Goal: Task Accomplishment & Management: Use online tool/utility

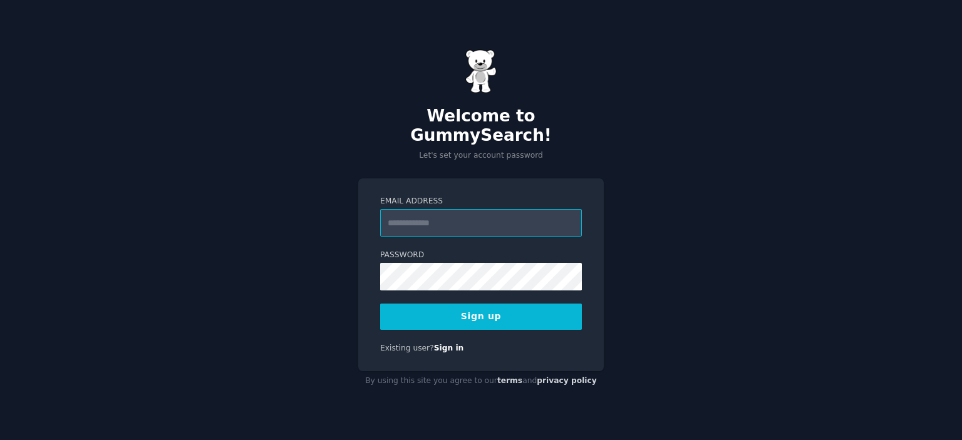
click at [501, 209] on input "Email Address" at bounding box center [481, 223] width 202 height 28
click at [496, 217] on input "Email Address" at bounding box center [481, 223] width 202 height 28
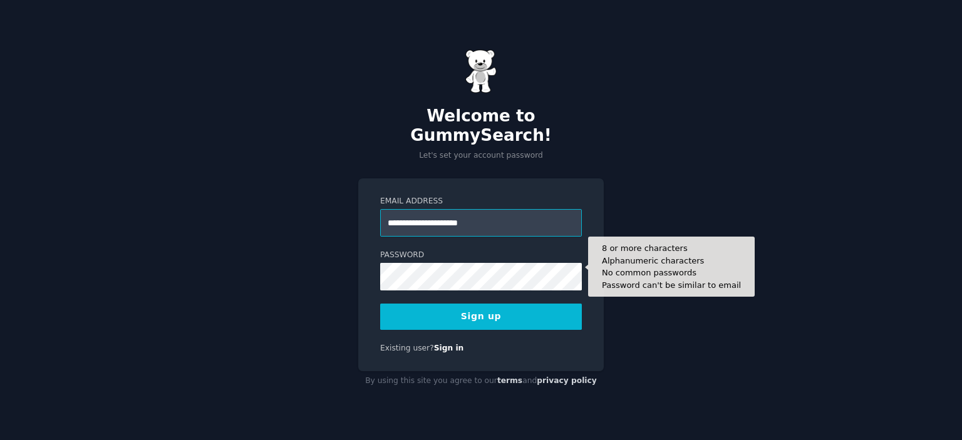
type input "**********"
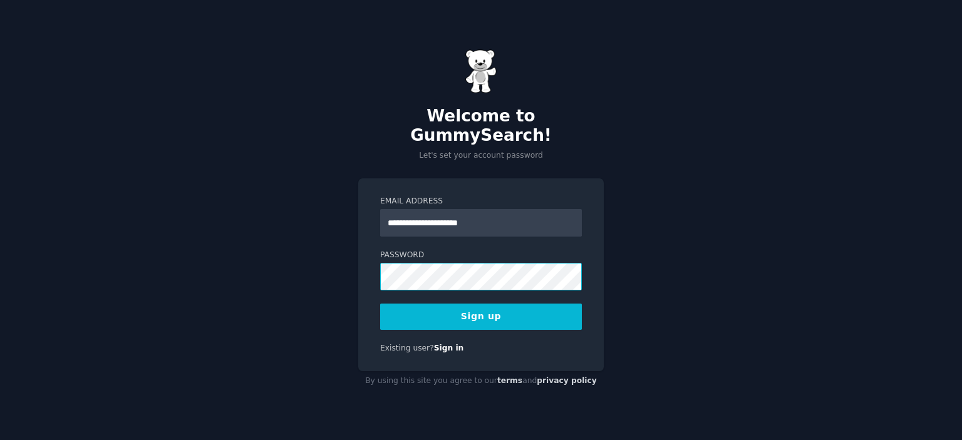
click at [323, 272] on div "**********" at bounding box center [481, 220] width 962 height 440
click at [478, 314] on button "Sign up" at bounding box center [481, 317] width 202 height 26
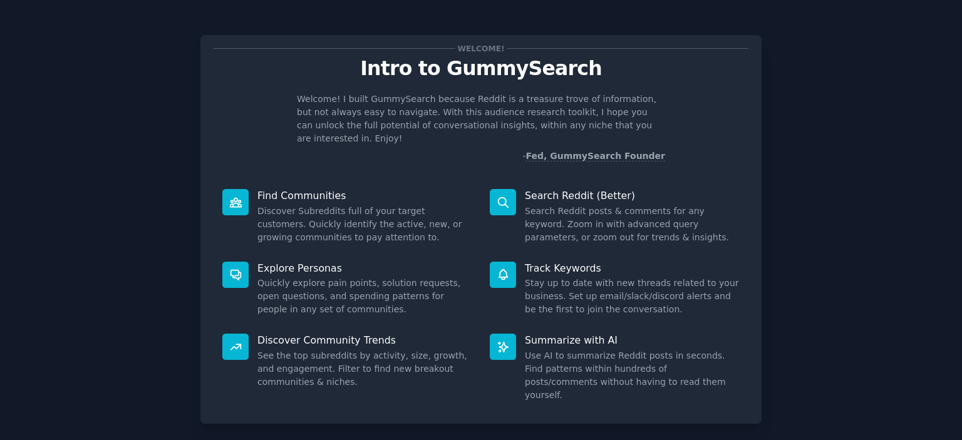
scroll to position [49, 0]
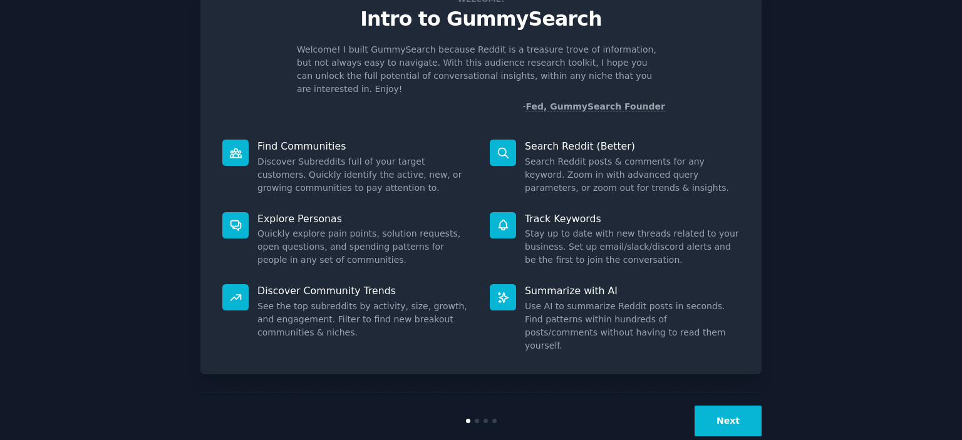
click at [739, 406] on button "Next" at bounding box center [727, 421] width 67 height 31
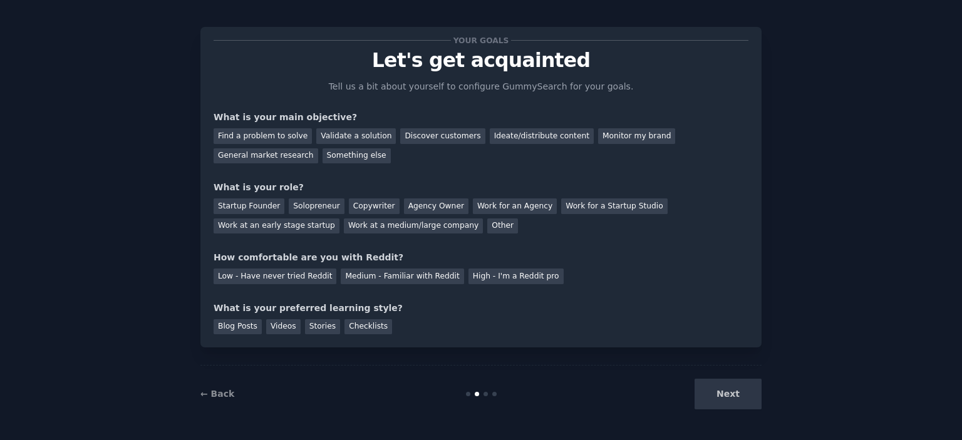
scroll to position [8, 0]
click at [739, 393] on div "Next" at bounding box center [667, 394] width 187 height 31
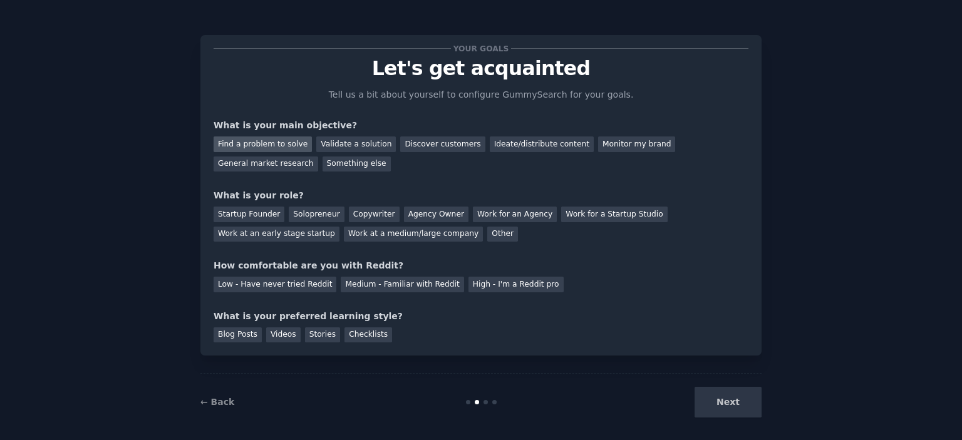
click at [260, 148] on div "Find a problem to solve" at bounding box center [262, 144] width 98 height 16
click at [319, 150] on div "Validate a solution" at bounding box center [356, 144] width 80 height 16
click at [289, 220] on div "Solopreneur" at bounding box center [316, 215] width 55 height 16
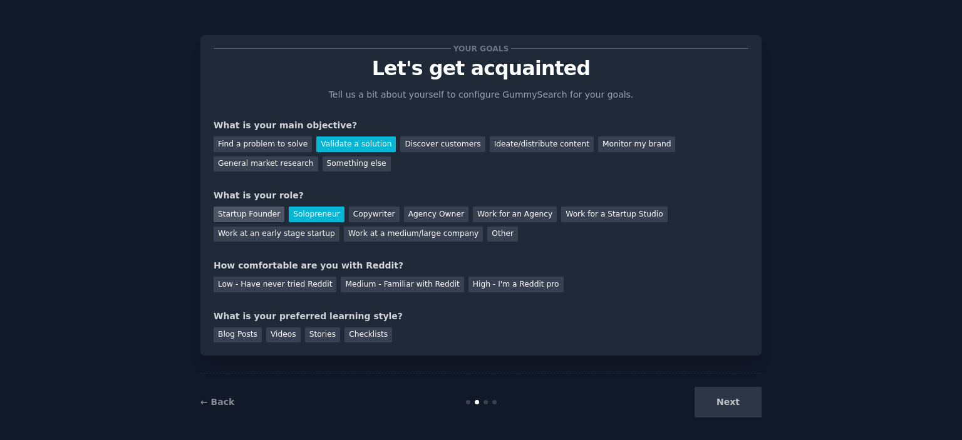
click at [256, 215] on div "Startup Founder" at bounding box center [248, 215] width 71 height 16
click at [282, 289] on div "Low - Have never tried Reddit" at bounding box center [274, 285] width 123 height 16
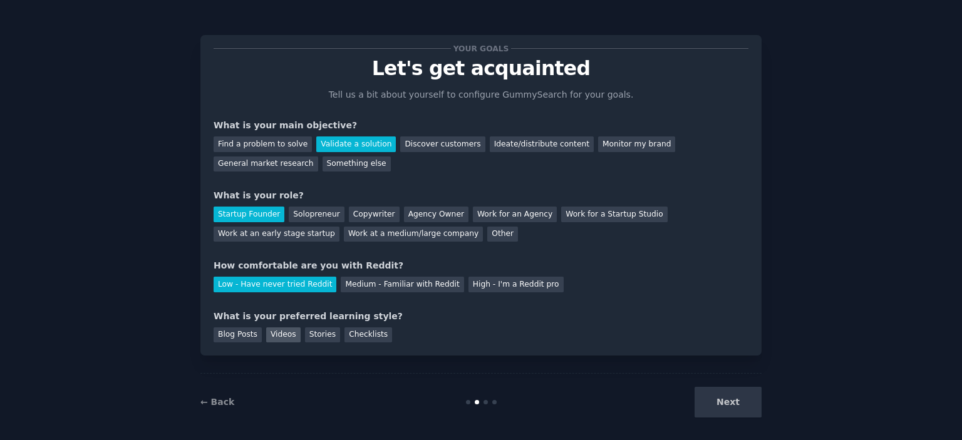
click at [266, 335] on div "Videos" at bounding box center [283, 335] width 34 height 16
click at [751, 394] on button "Next" at bounding box center [727, 402] width 67 height 31
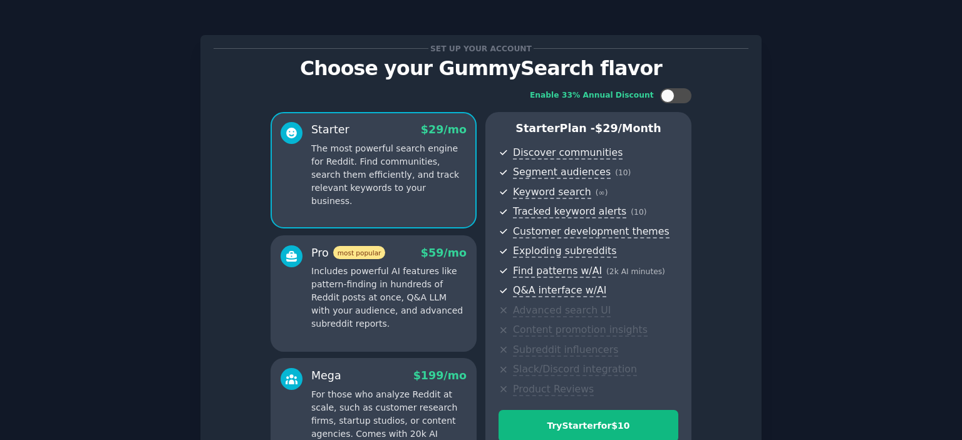
scroll to position [153, 0]
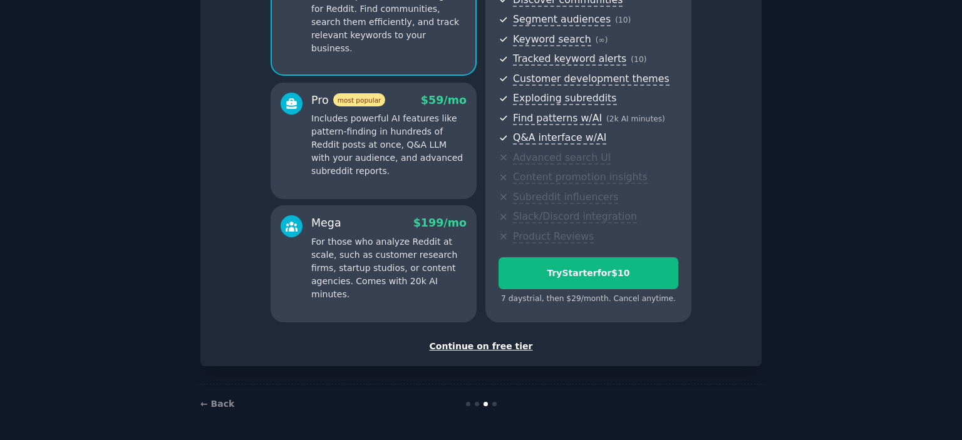
click at [498, 347] on div "Continue on free tier" at bounding box center [480, 346] width 535 height 13
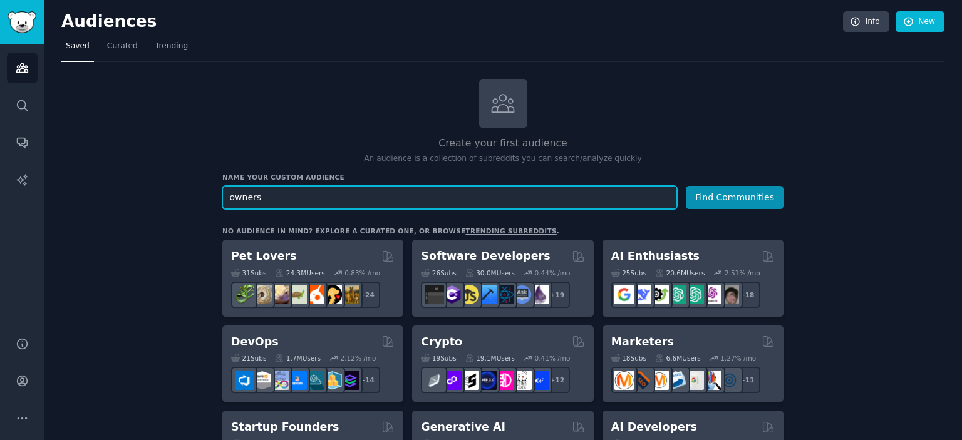
type input "owners"
click at [686, 186] on button "Find Communities" at bounding box center [735, 197] width 98 height 23
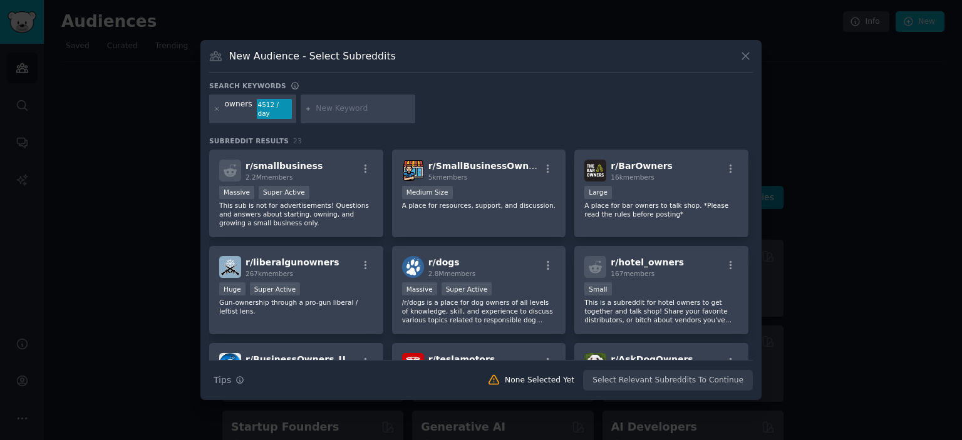
click at [741, 62] on icon at bounding box center [745, 55] width 13 height 13
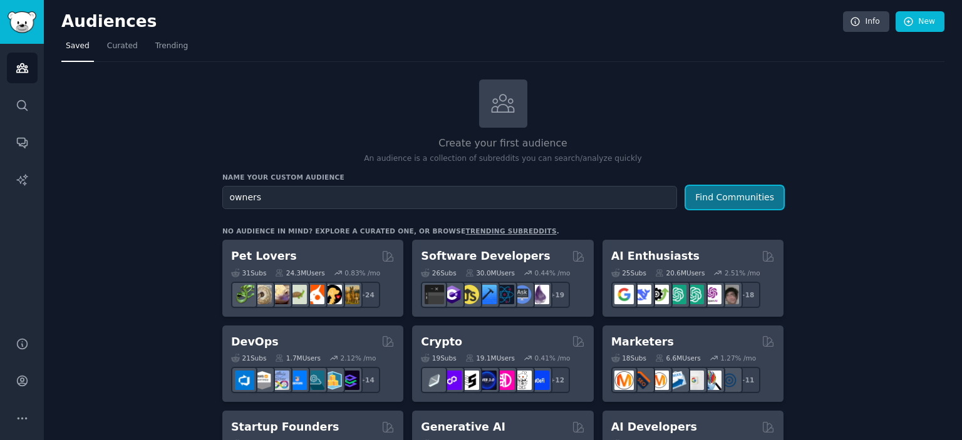
click at [715, 207] on button "Find Communities" at bounding box center [735, 197] width 98 height 23
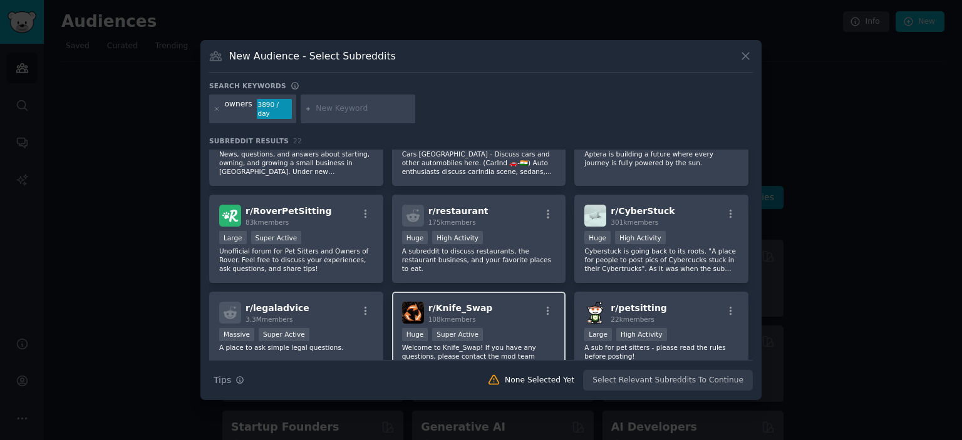
scroll to position [570, 0]
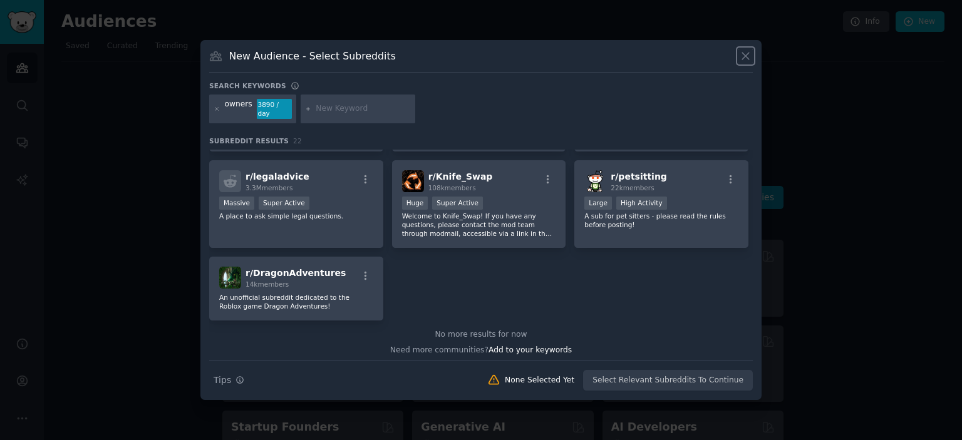
click at [742, 58] on icon at bounding box center [745, 55] width 13 height 13
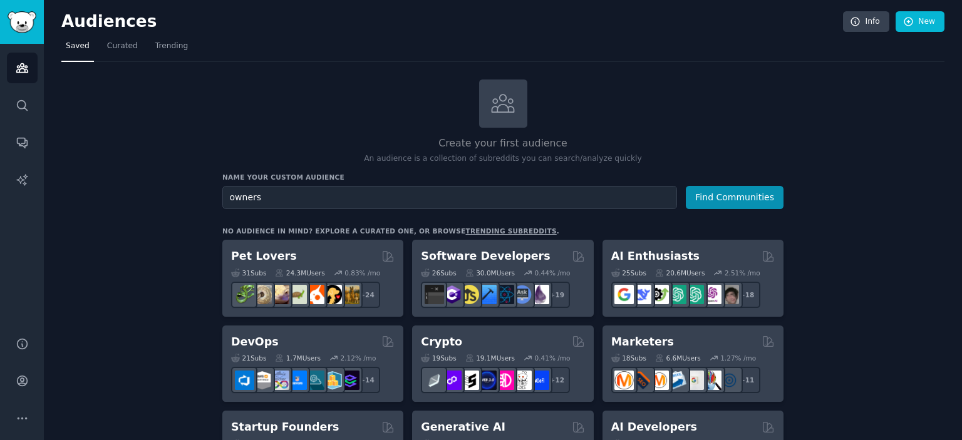
click at [745, 55] on nav "Saved Curated Trending" at bounding box center [502, 49] width 883 height 26
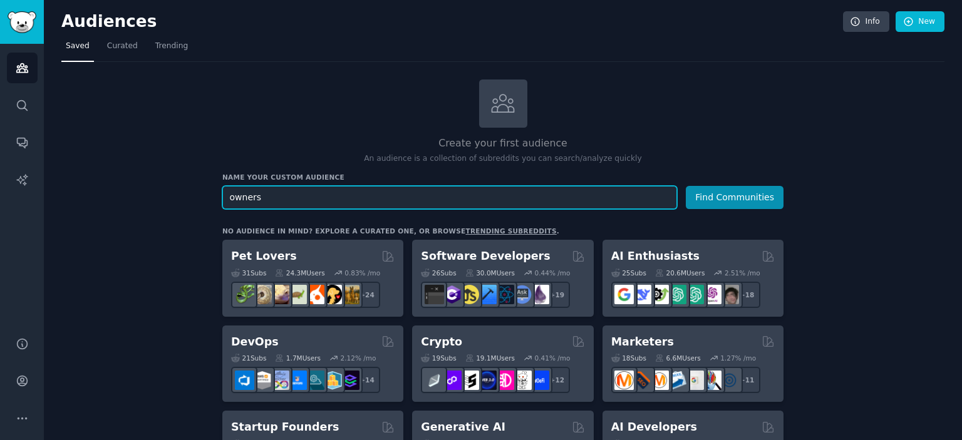
drag, startPoint x: 416, startPoint y: 203, endPoint x: 405, endPoint y: 200, distance: 11.3
click at [413, 203] on input "owners" at bounding box center [449, 197] width 455 height 23
paste input "solar energy"
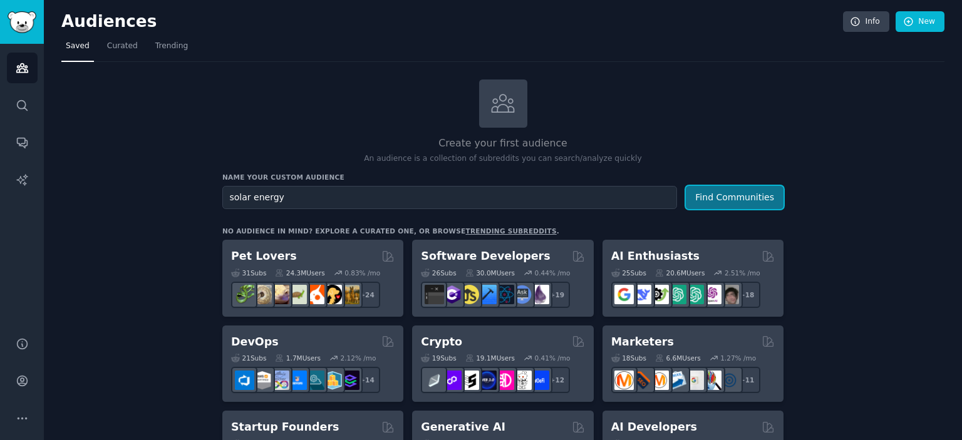
click at [711, 193] on button "Find Communities" at bounding box center [735, 197] width 98 height 23
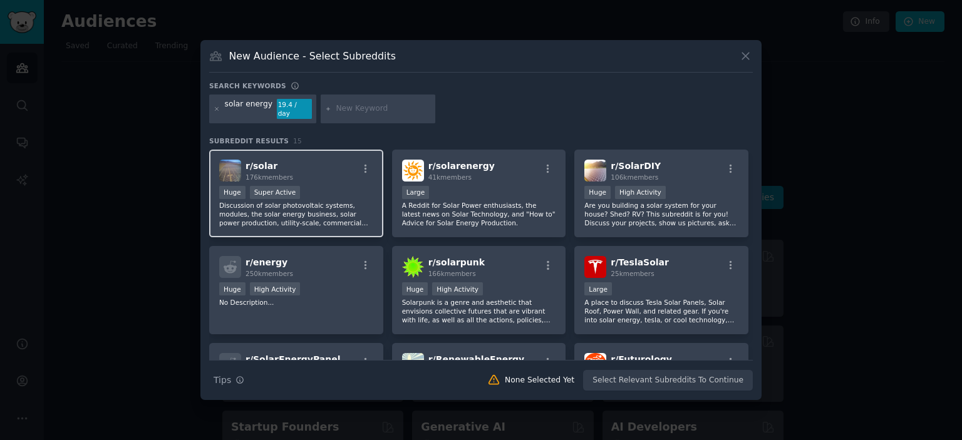
click at [312, 201] on p "Discussion of solar photovoltaic systems, modules, the solar energy business, s…" at bounding box center [296, 214] width 154 height 26
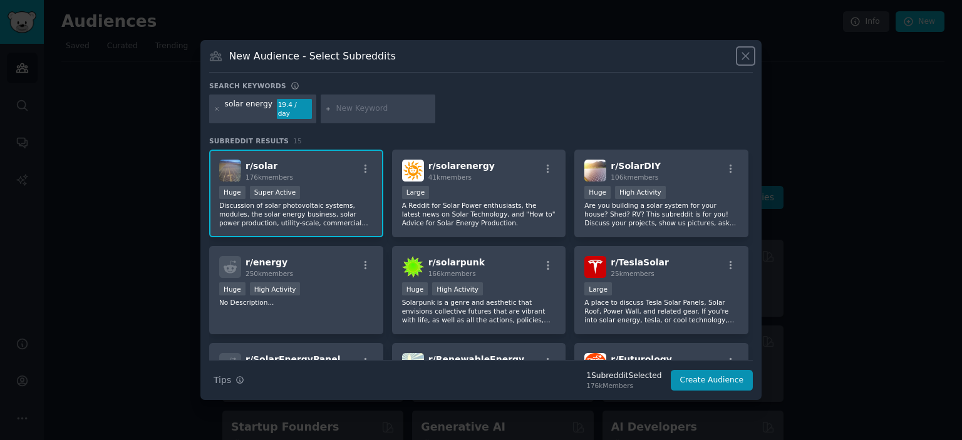
click at [747, 63] on icon at bounding box center [745, 55] width 13 height 13
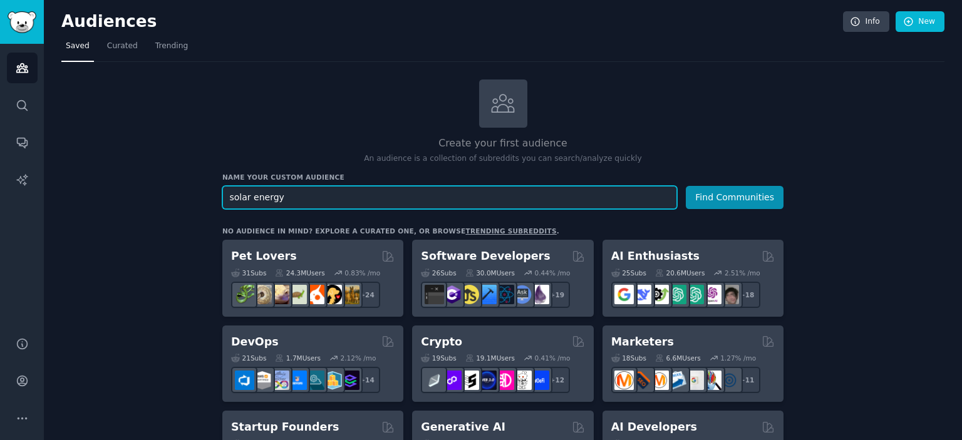
click at [225, 200] on input "solar energy" at bounding box center [449, 197] width 455 height 23
click at [686, 186] on button "Find Communities" at bounding box center [735, 197] width 98 height 23
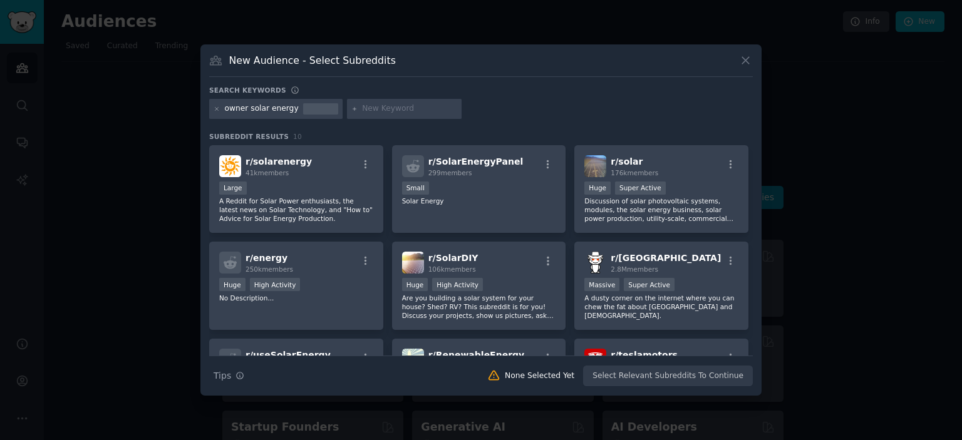
click at [159, 215] on div at bounding box center [481, 220] width 962 height 440
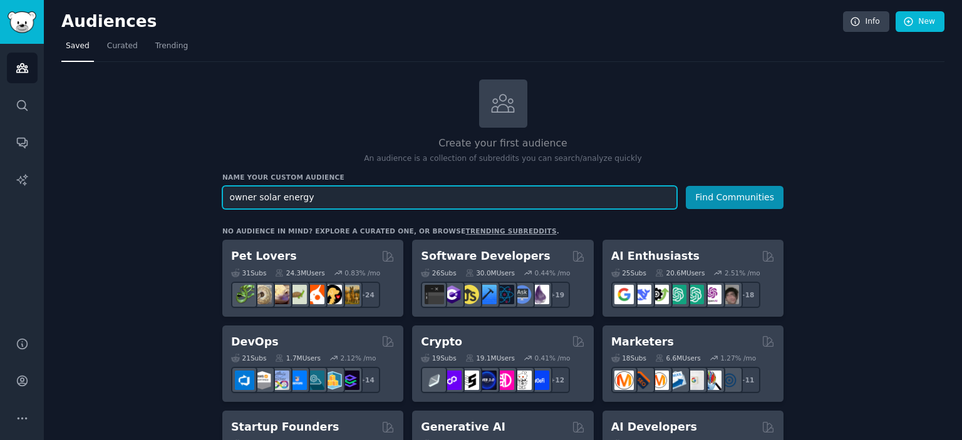
click at [239, 197] on input "owner solar energy" at bounding box center [449, 197] width 455 height 23
click at [289, 197] on input "solar energy" at bounding box center [449, 197] width 455 height 23
type input "solar energy business"
click at [686, 186] on button "Find Communities" at bounding box center [735, 197] width 98 height 23
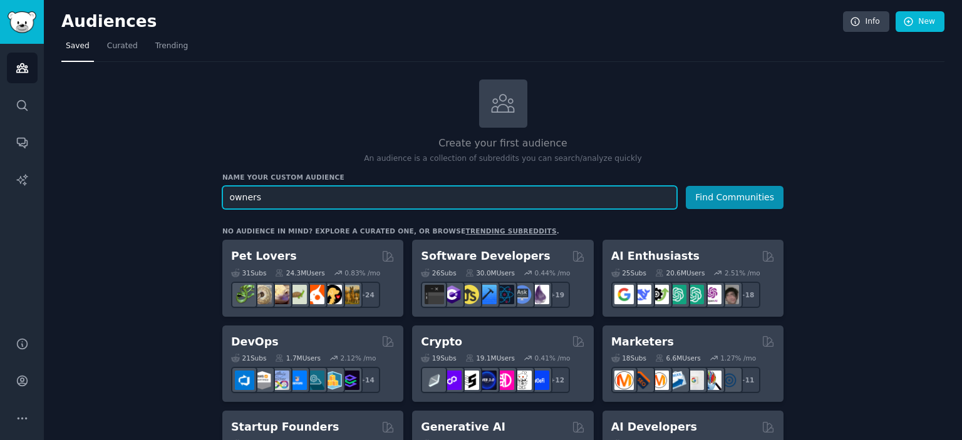
type input "owners"
click at [686, 186] on button "Find Communities" at bounding box center [735, 197] width 98 height 23
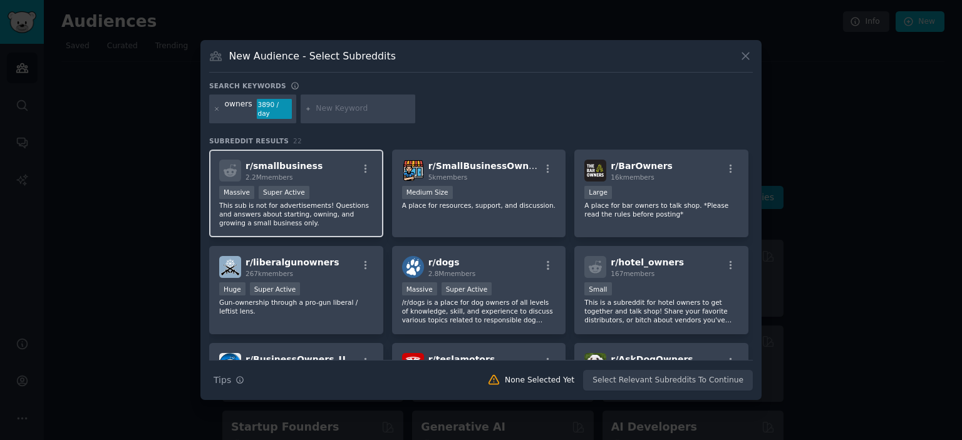
click at [345, 162] on div "r/ smallbusiness 2.2M members" at bounding box center [296, 171] width 154 height 22
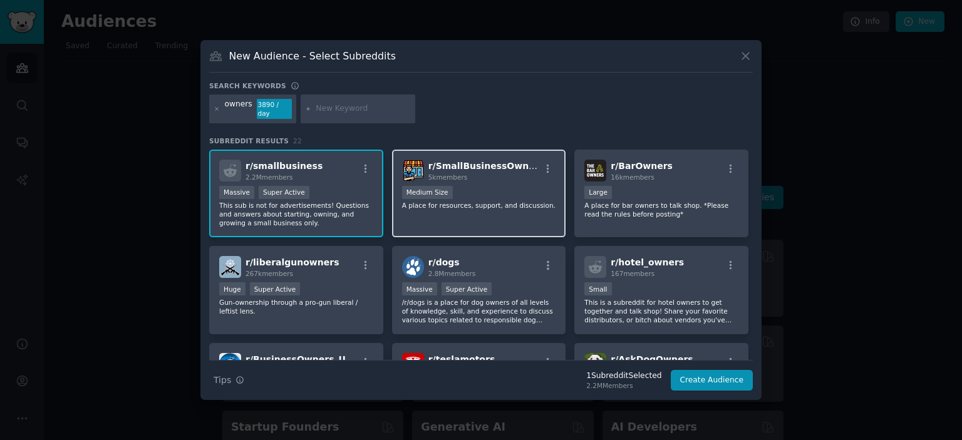
click at [494, 220] on div "r/ SmallBusinessOwners 5k members 1000 - 10,000 members Medium Size A place for…" at bounding box center [479, 194] width 174 height 88
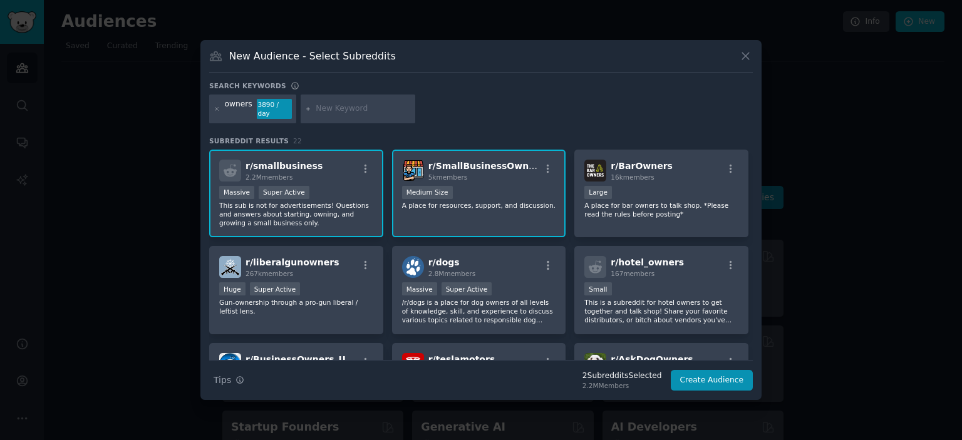
click at [213, 106] on div "owners 3890 / day" at bounding box center [252, 109] width 87 height 29
click at [217, 108] on icon at bounding box center [216, 108] width 3 height 3
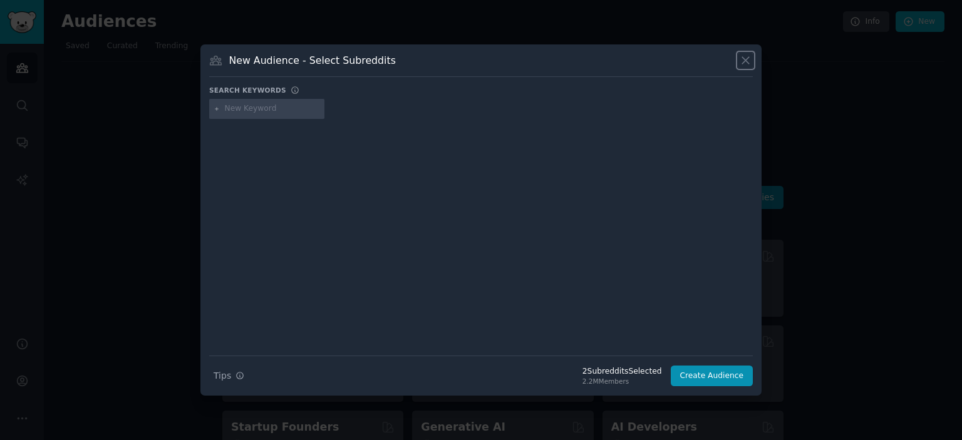
click at [744, 67] on button at bounding box center [745, 60] width 14 height 14
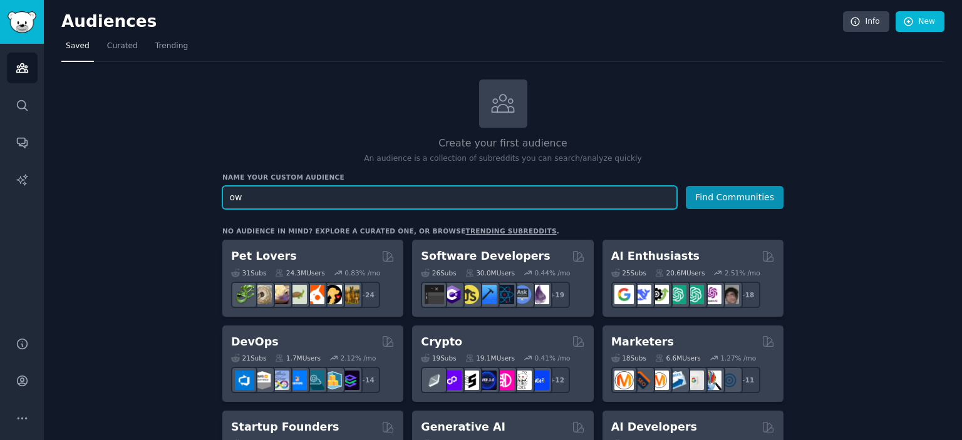
type input "o"
type input "d"
type input "empresários"
click at [686, 186] on button "Find Communities" at bounding box center [735, 197] width 98 height 23
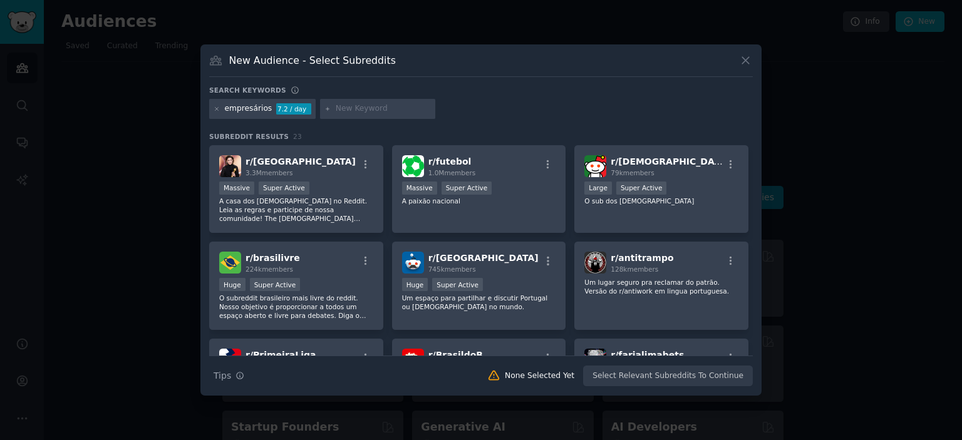
click at [245, 112] on div "empresários" at bounding box center [249, 108] width 48 height 11
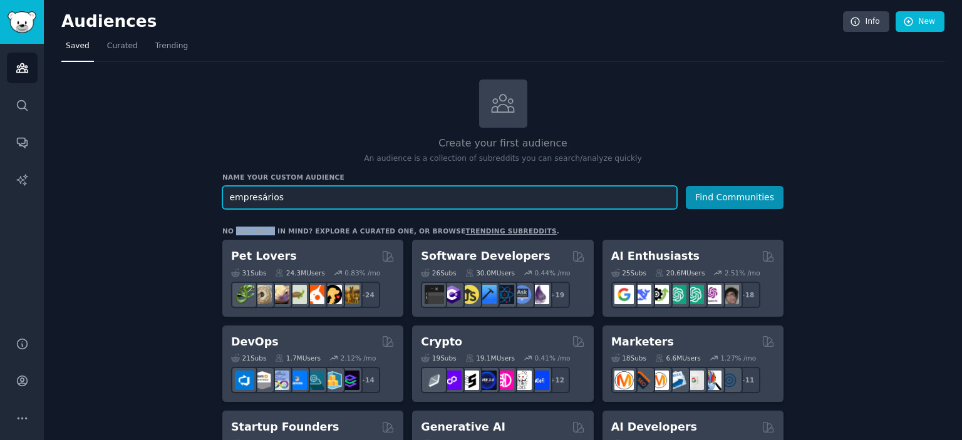
click at [235, 200] on input "empresários" at bounding box center [449, 197] width 455 height 23
type input "e"
type input "d"
click at [686, 186] on button "Find Communities" at bounding box center [735, 197] width 98 height 23
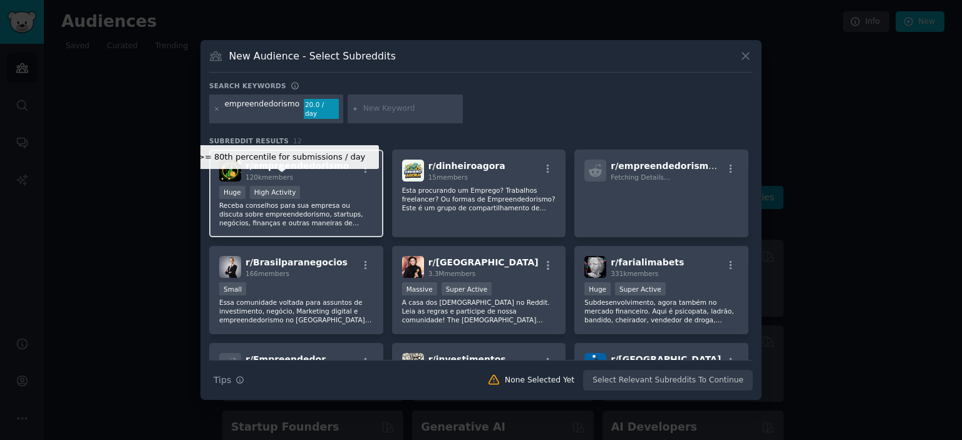
click at [291, 189] on div "High Activity" at bounding box center [275, 192] width 51 height 13
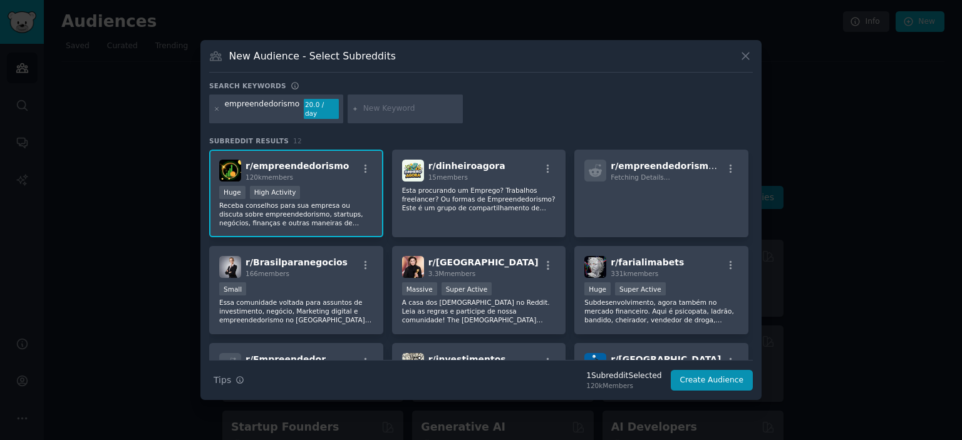
click at [272, 108] on div "empreendedorismo" at bounding box center [262, 109] width 75 height 20
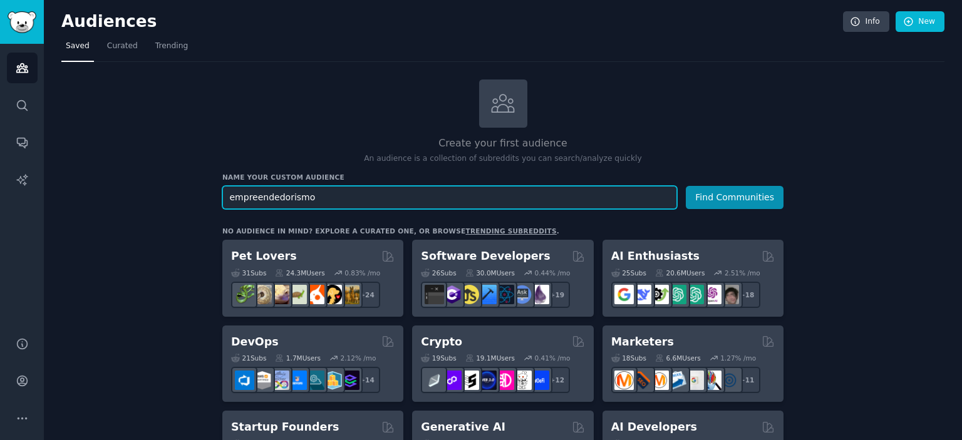
click at [284, 196] on input "empreendedorismo" at bounding box center [449, 197] width 455 height 23
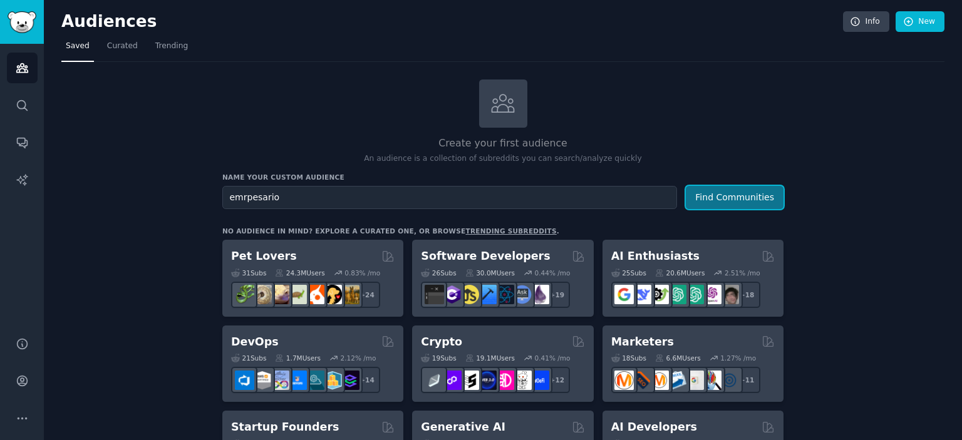
click at [757, 188] on button "Find Communities" at bounding box center [735, 197] width 98 height 23
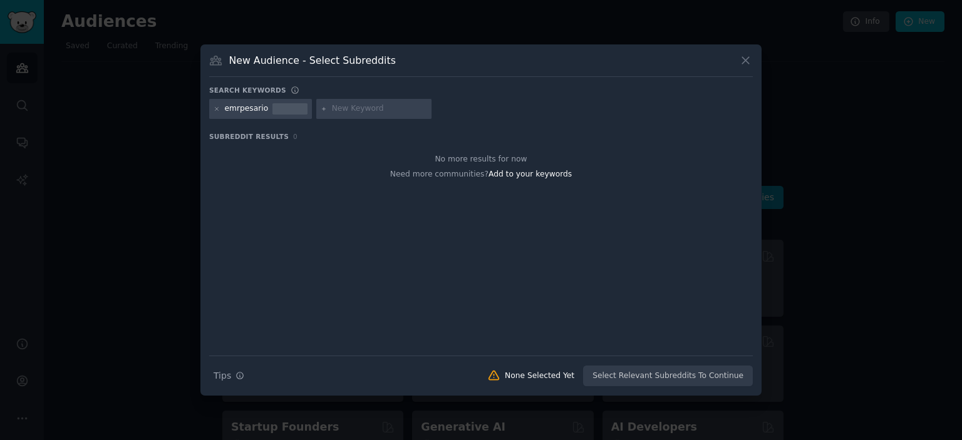
click at [741, 61] on icon at bounding box center [745, 60] width 13 height 13
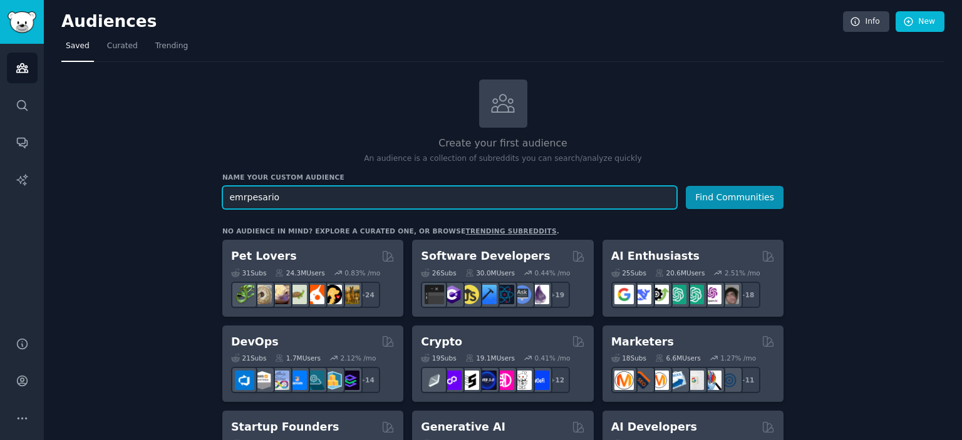
click at [280, 190] on input "emrpesario" at bounding box center [449, 197] width 455 height 23
type input "empresários"
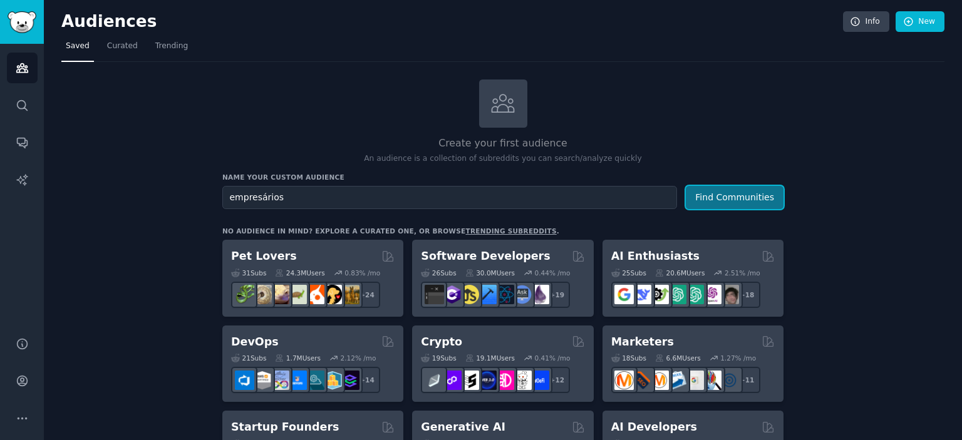
click at [773, 192] on button "Find Communities" at bounding box center [735, 197] width 98 height 23
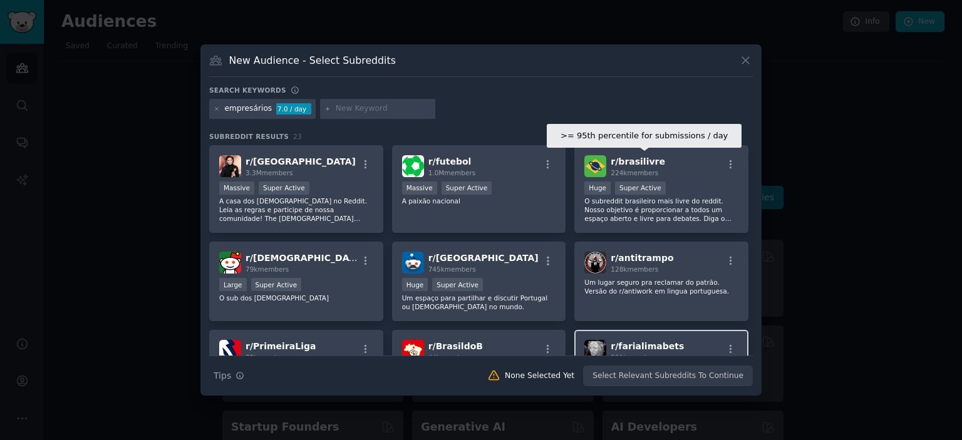
scroll to position [209, 0]
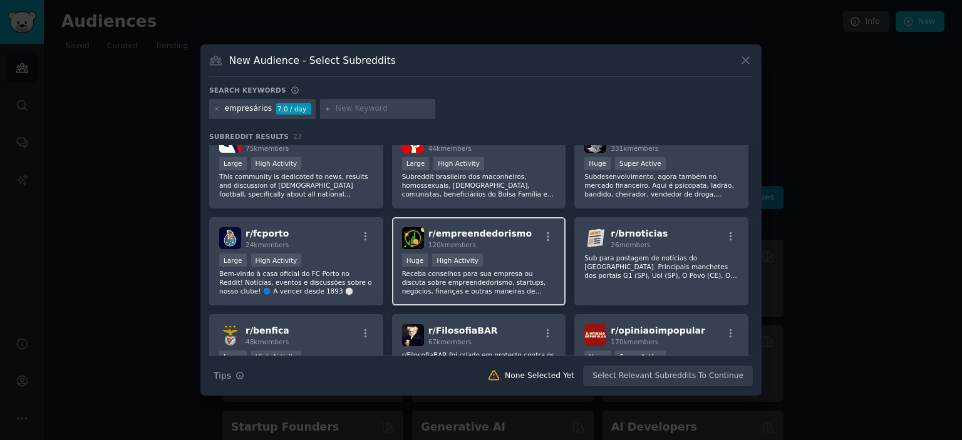
click at [518, 235] on div "r/ empreendedorismo 120k members" at bounding box center [479, 238] width 154 height 22
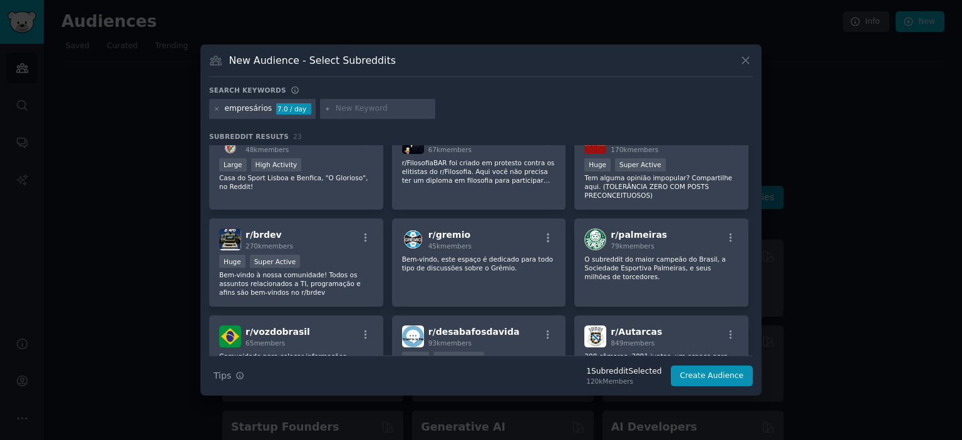
scroll to position [555, 0]
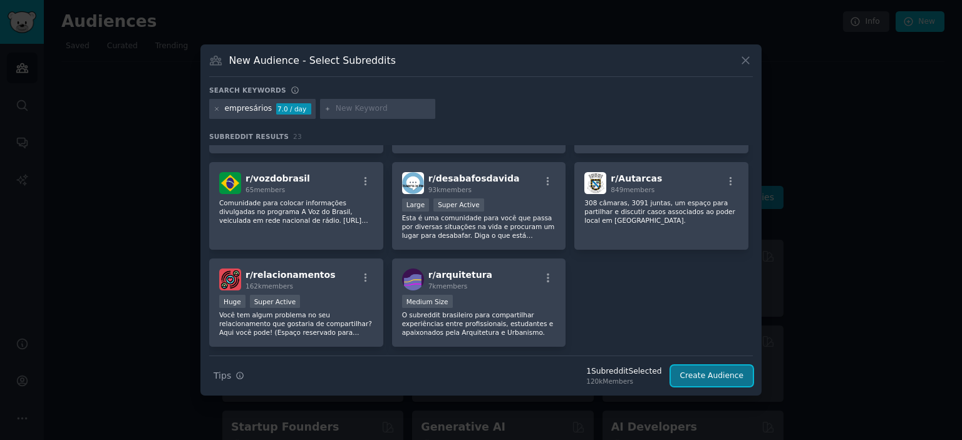
click at [733, 377] on button "Create Audience" at bounding box center [712, 376] width 83 height 21
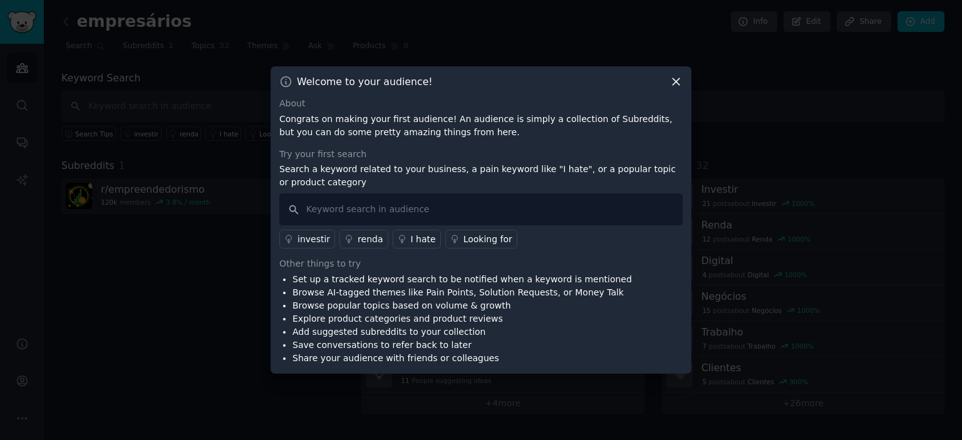
click at [673, 83] on icon at bounding box center [675, 81] width 13 height 13
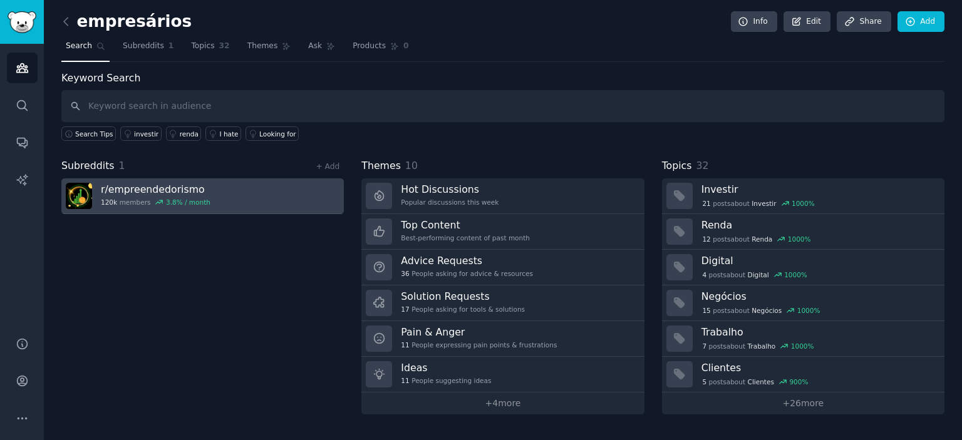
click at [242, 190] on link "r/ empreendedorismo 120k members 3.8 % / month" at bounding box center [202, 196] width 282 height 36
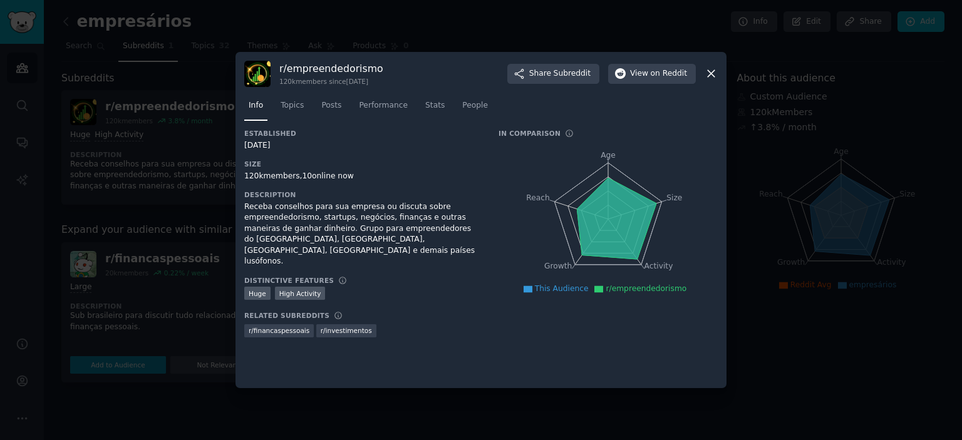
click at [709, 75] on icon at bounding box center [710, 74] width 7 height 7
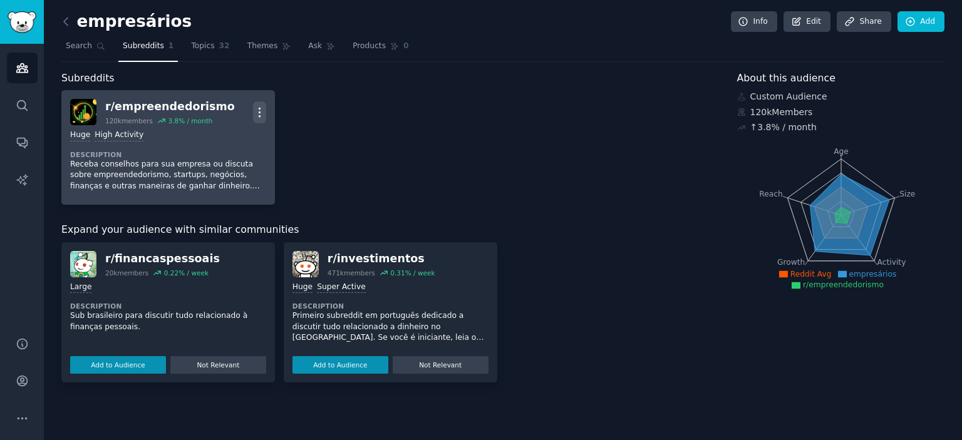
click at [259, 114] on icon "button" at bounding box center [259, 112] width 13 height 13
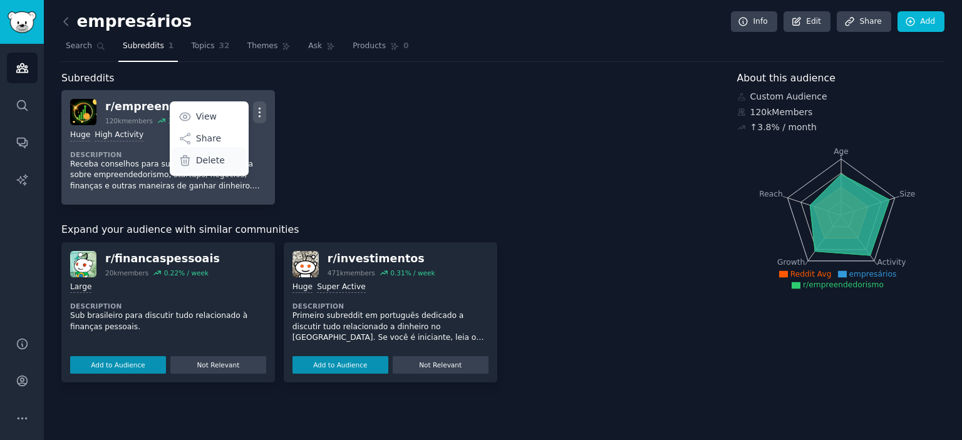
click at [193, 162] on div "Delete" at bounding box center [209, 160] width 75 height 26
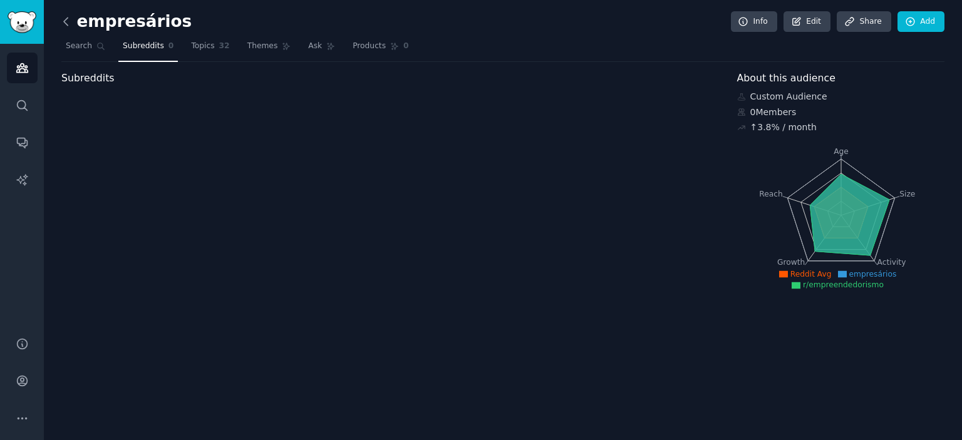
click at [66, 24] on icon at bounding box center [66, 22] width 4 height 8
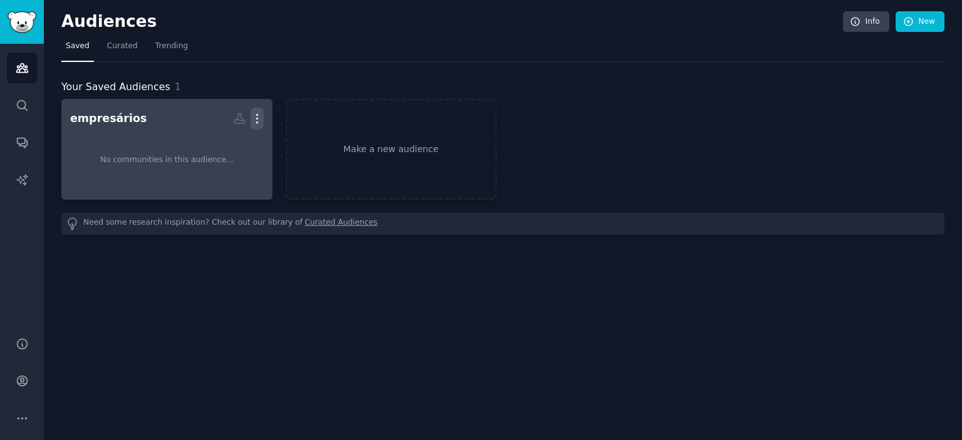
click at [261, 120] on icon "button" at bounding box center [256, 118] width 13 height 13
click at [231, 141] on p "Delete" at bounding box center [222, 144] width 29 height 13
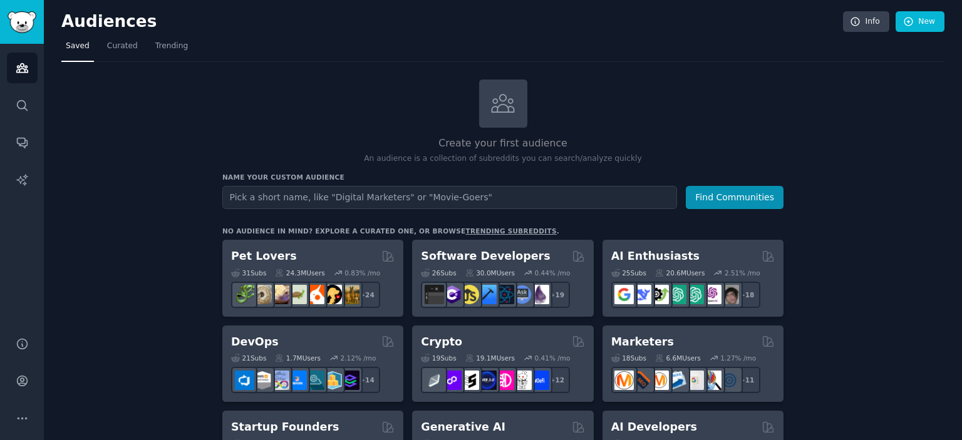
click at [575, 193] on input "text" at bounding box center [449, 197] width 455 height 23
type input "empresários"
click at [739, 182] on div "Name your custom audience Audience Name empresários Find Communities" at bounding box center [502, 191] width 561 height 36
click at [725, 204] on button "Find Communities" at bounding box center [735, 197] width 98 height 23
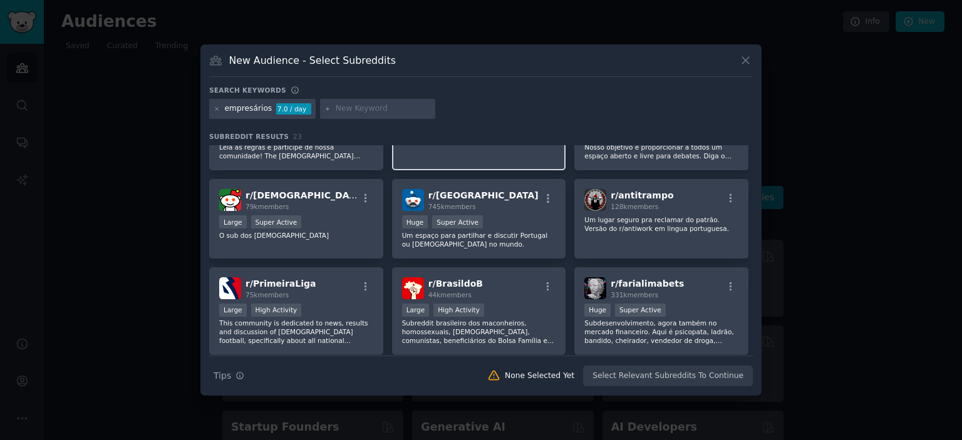
scroll to position [188, 0]
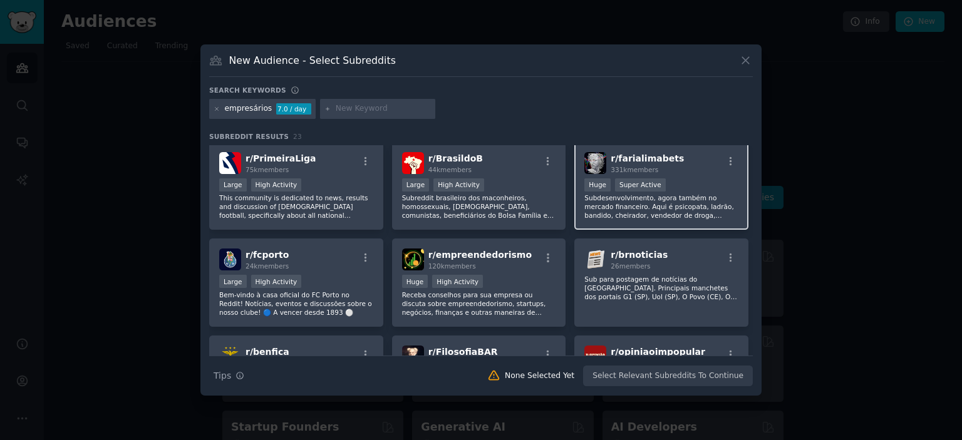
click at [596, 207] on p "Subdesenvolvimento, agora também no mercado financeiro. Aqui é psicopata, ladrã…" at bounding box center [661, 206] width 154 height 26
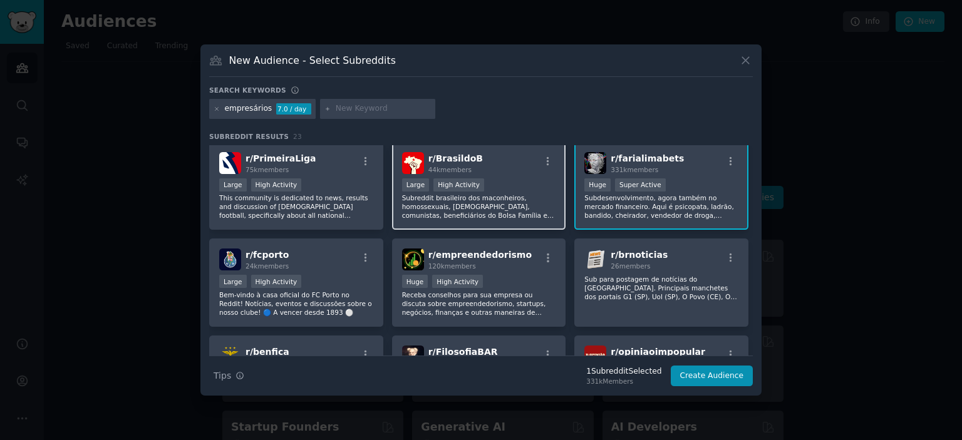
click at [478, 186] on div "Large High Activity" at bounding box center [479, 186] width 154 height 16
click at [614, 199] on p "Subdesenvolvimento, agora também no mercado financeiro. Aqui é psicopata, ladrã…" at bounding box center [661, 206] width 154 height 26
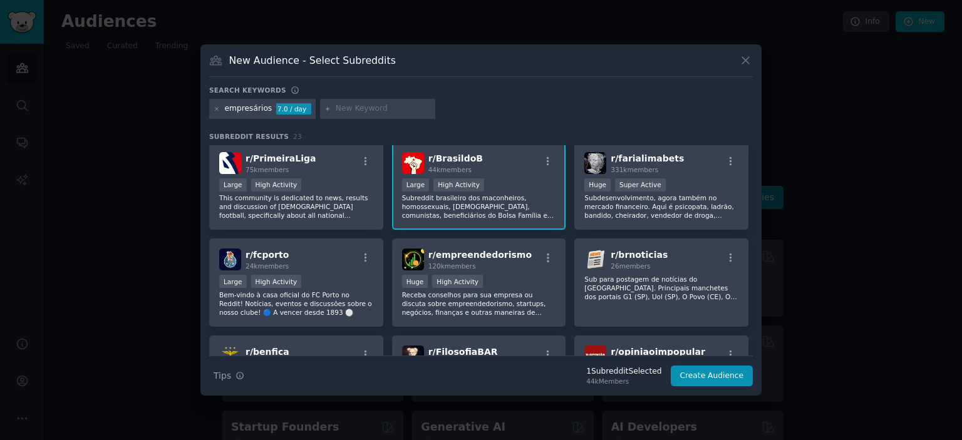
click at [508, 196] on p "Subreddit brasileiro dos maconheiros, homossexuais, [DEMOGRAPHIC_DATA], comunis…" at bounding box center [479, 206] width 154 height 26
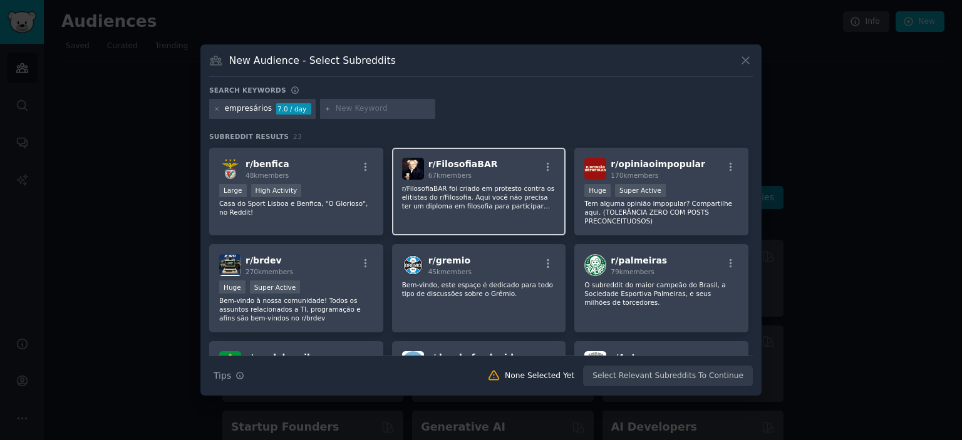
scroll to position [563, 0]
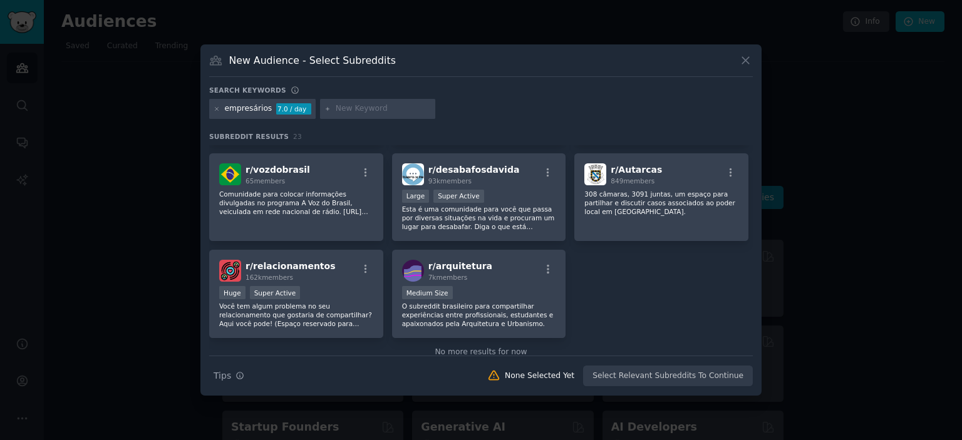
click at [244, 108] on div "empresários" at bounding box center [249, 108] width 48 height 11
click at [244, 107] on div "empresários" at bounding box center [249, 108] width 48 height 11
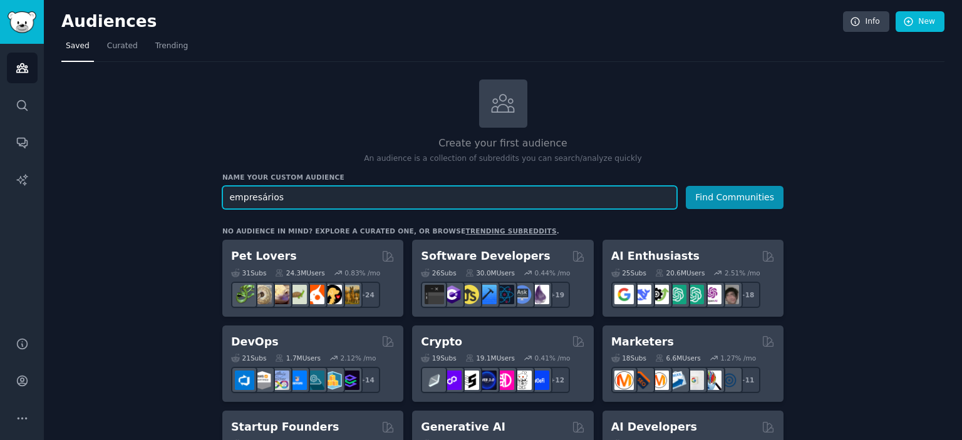
click at [280, 202] on input "empresários" at bounding box center [449, 197] width 455 height 23
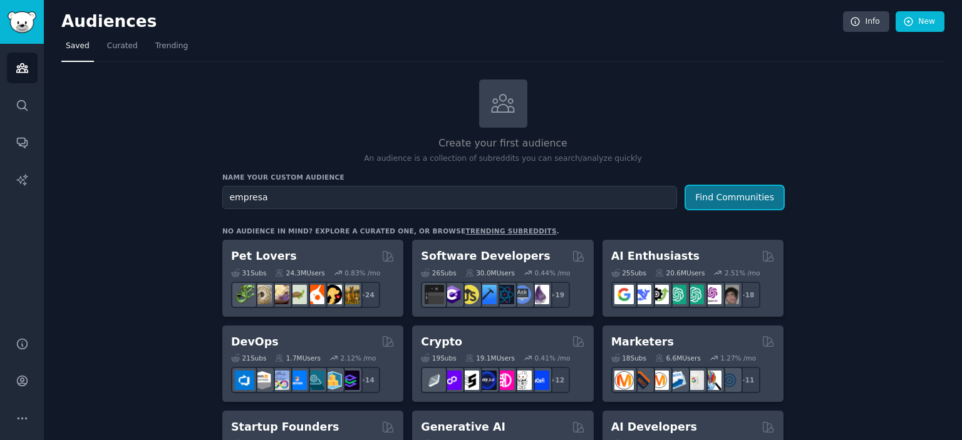
click at [722, 202] on button "Find Communities" at bounding box center [735, 197] width 98 height 23
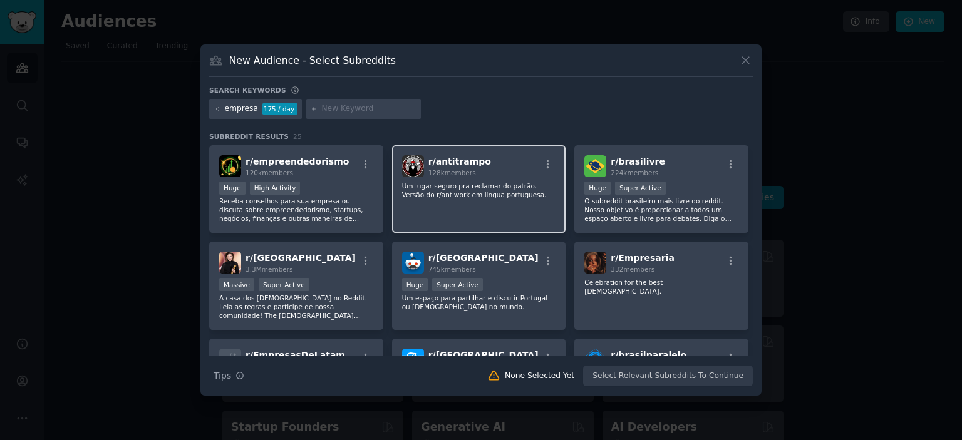
scroll to position [203, 0]
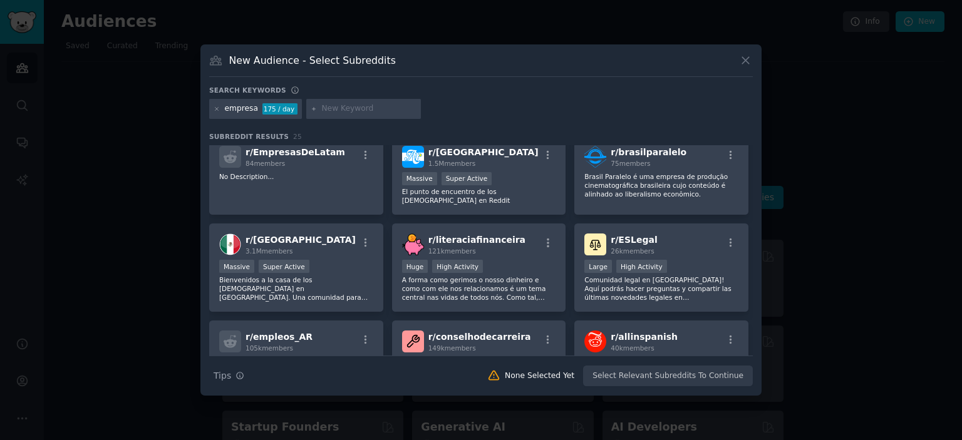
click at [788, 133] on div at bounding box center [481, 220] width 962 height 440
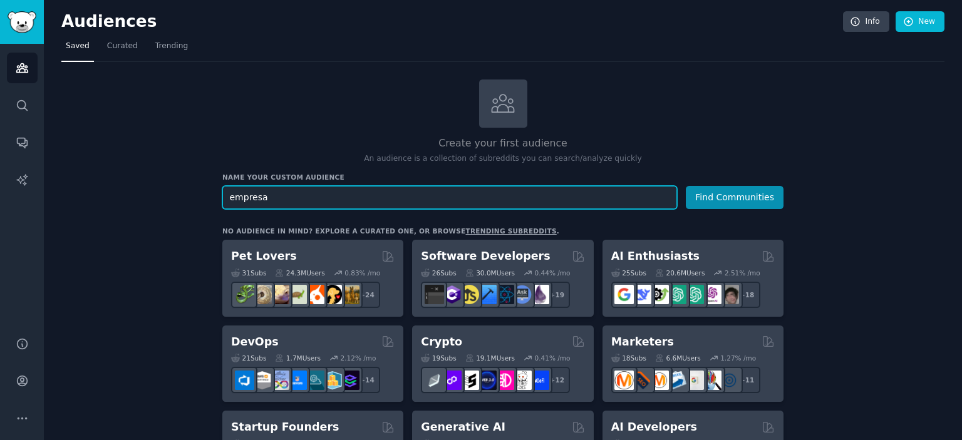
click at [232, 197] on input "empresa" at bounding box center [449, 197] width 455 height 23
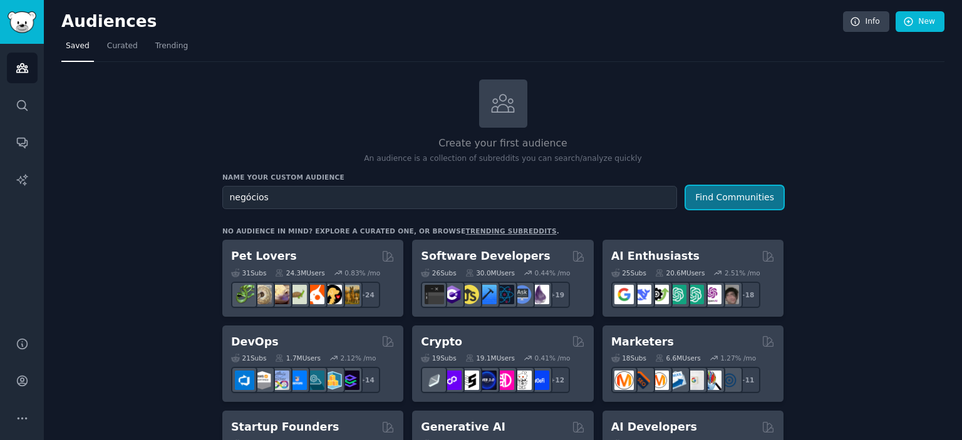
click at [712, 189] on button "Find Communities" at bounding box center [735, 197] width 98 height 23
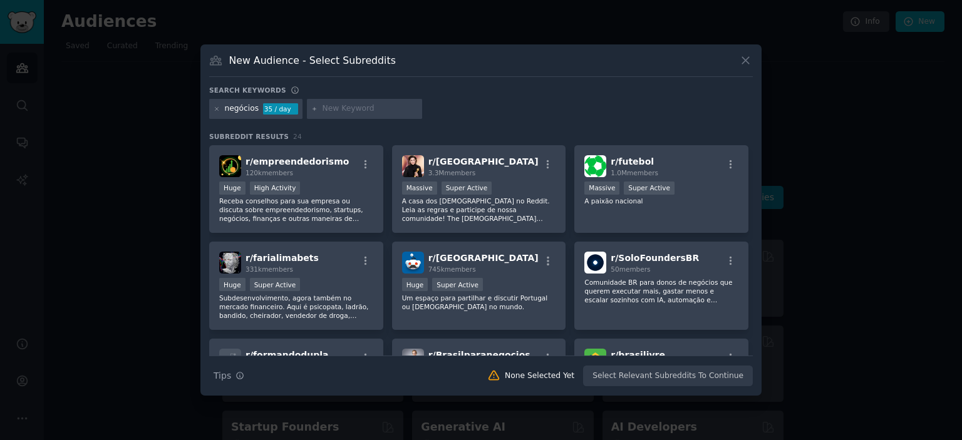
click at [836, 100] on div at bounding box center [481, 220] width 962 height 440
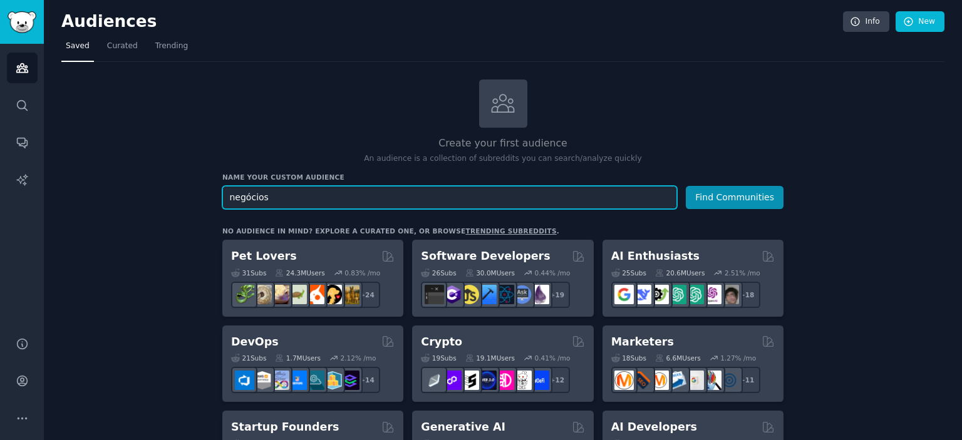
click at [493, 206] on input "negócios" at bounding box center [449, 197] width 455 height 23
type input "owners"
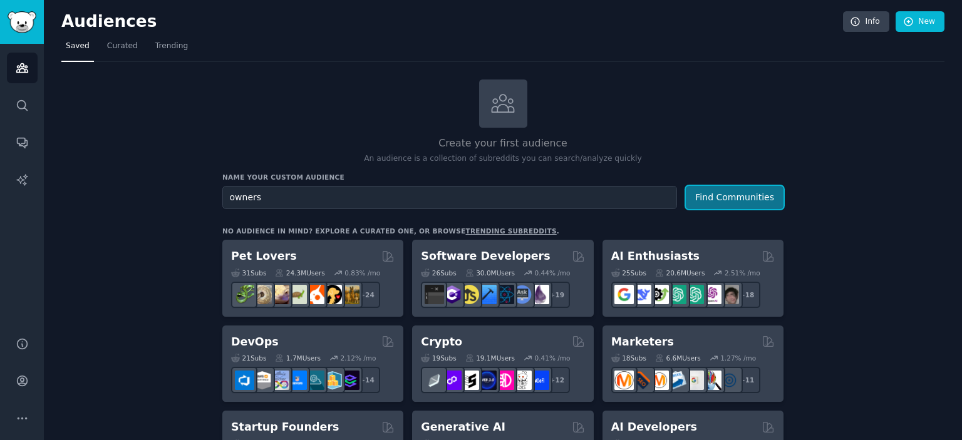
click at [776, 197] on button "Find Communities" at bounding box center [735, 197] width 98 height 23
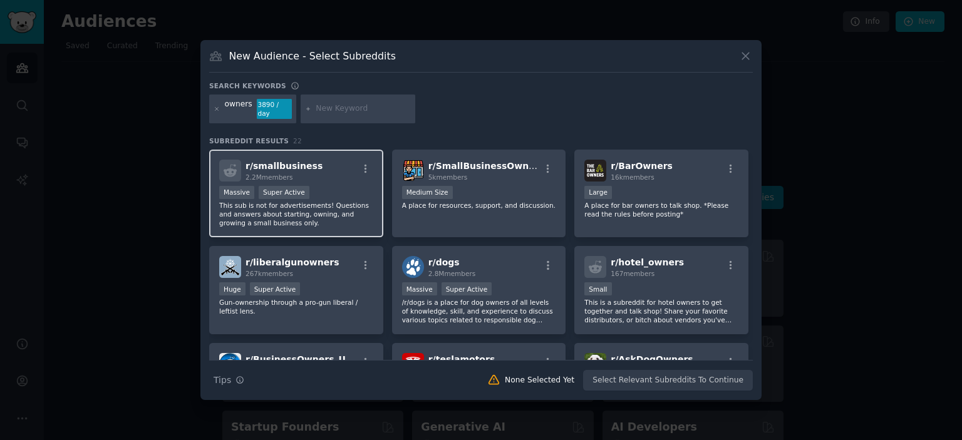
click at [303, 180] on div "r/ smallbusiness 2.2M members Massive Super Active This sub is not for advertis…" at bounding box center [296, 194] width 174 height 88
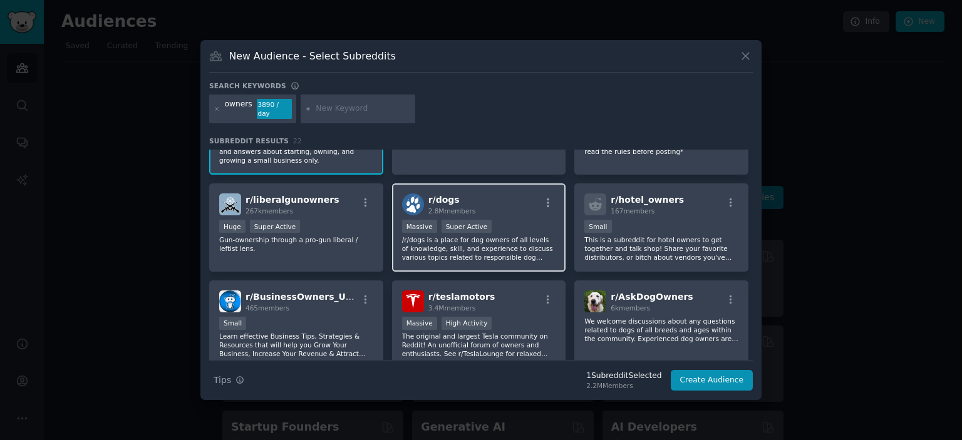
scroll to position [125, 0]
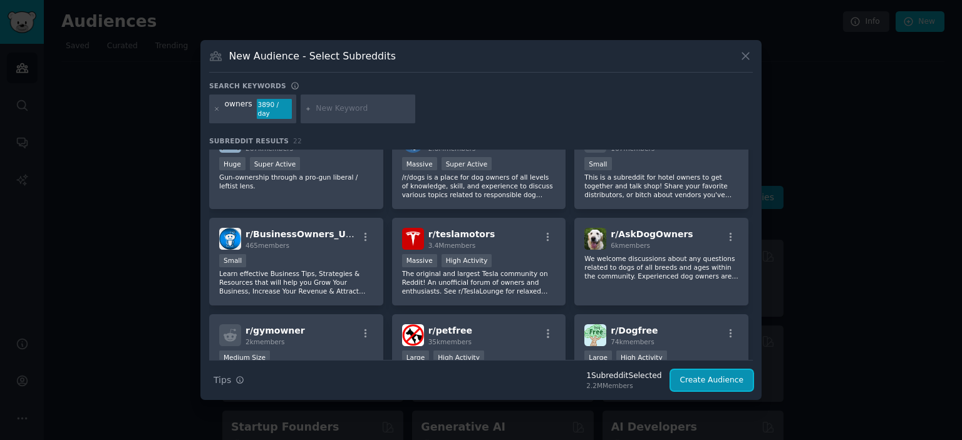
click at [714, 373] on button "Create Audience" at bounding box center [712, 380] width 83 height 21
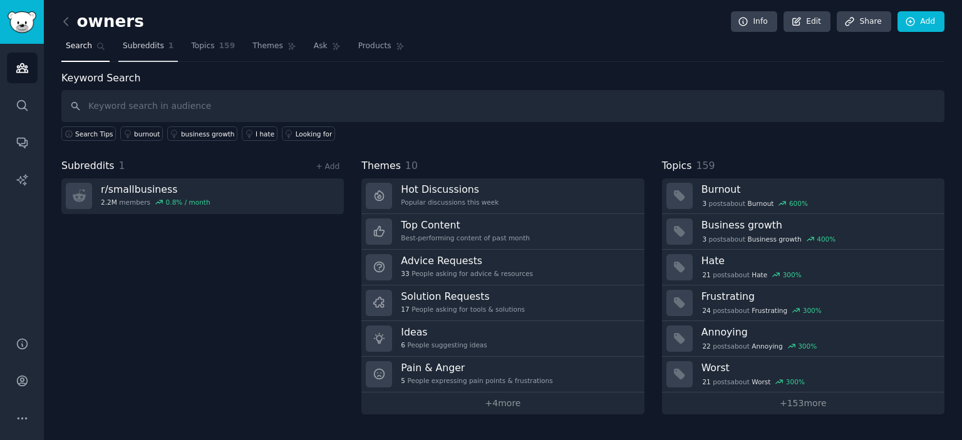
click at [123, 36] on link "Subreddits 1" at bounding box center [147, 49] width 59 height 26
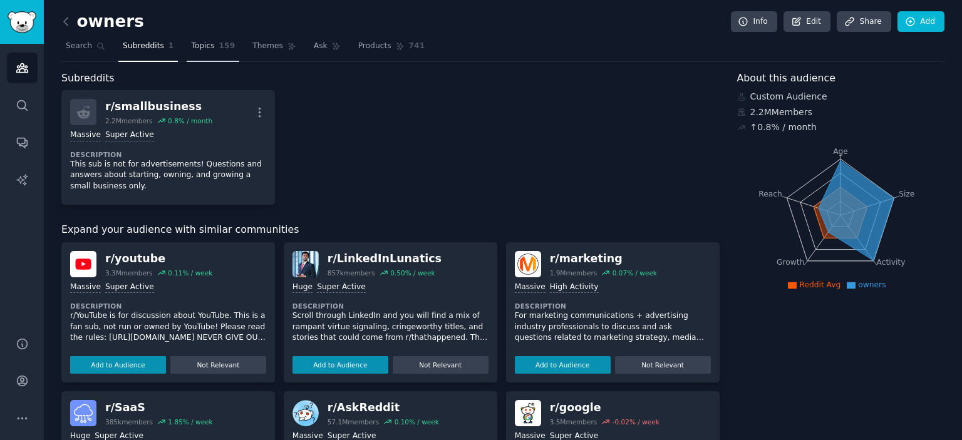
click at [200, 44] on span "Topics" at bounding box center [202, 46] width 23 height 11
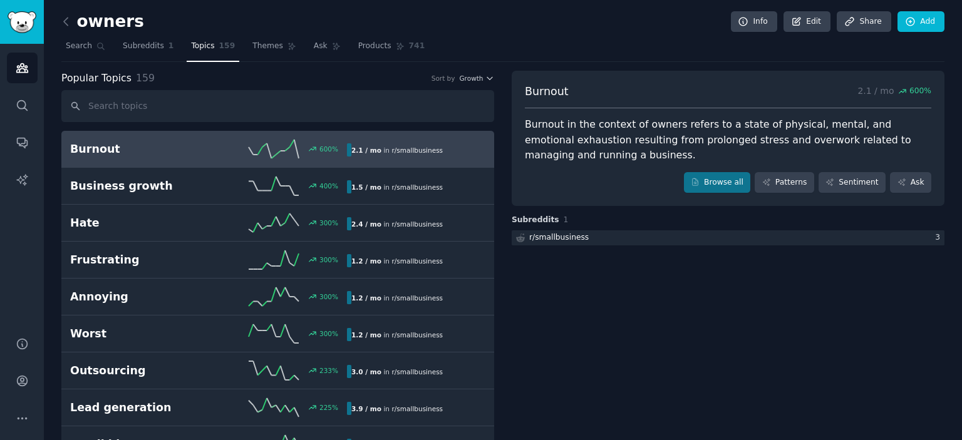
click at [262, 53] on link "Themes" at bounding box center [274, 49] width 53 height 26
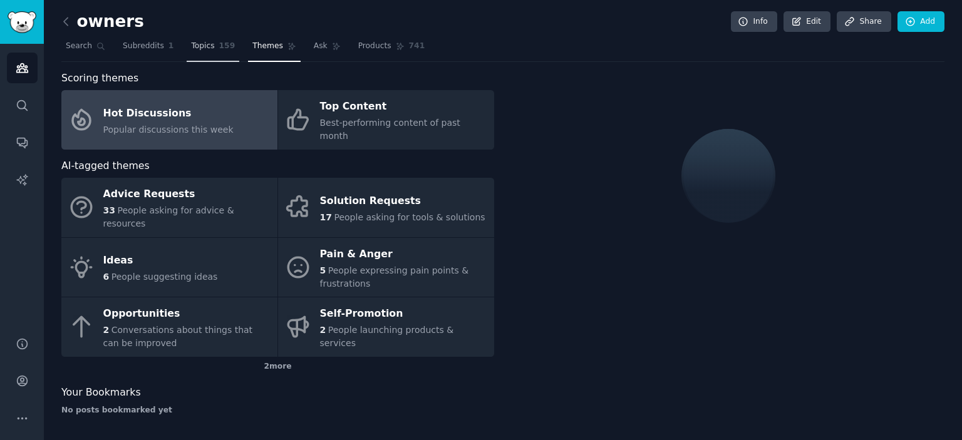
click at [205, 56] on link "Topics 159" at bounding box center [213, 49] width 53 height 26
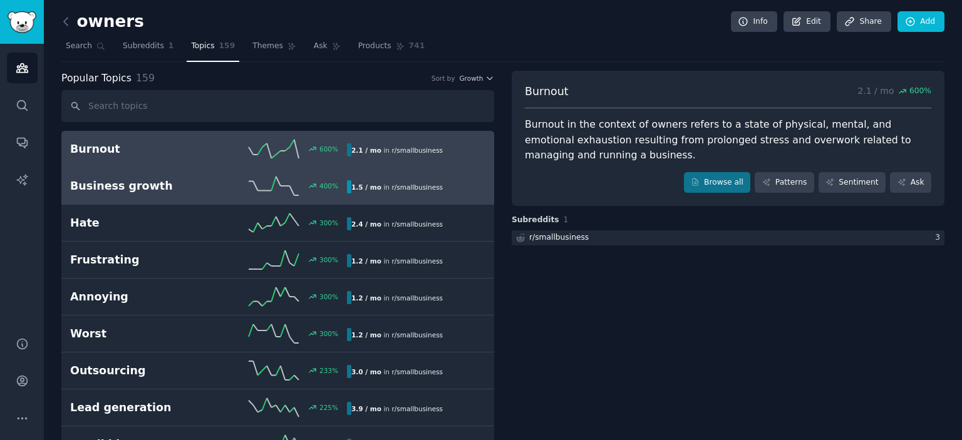
click at [190, 195] on link "Business growth 400 % 1.5 / mo in r/ smallbusiness" at bounding box center [277, 186] width 433 height 37
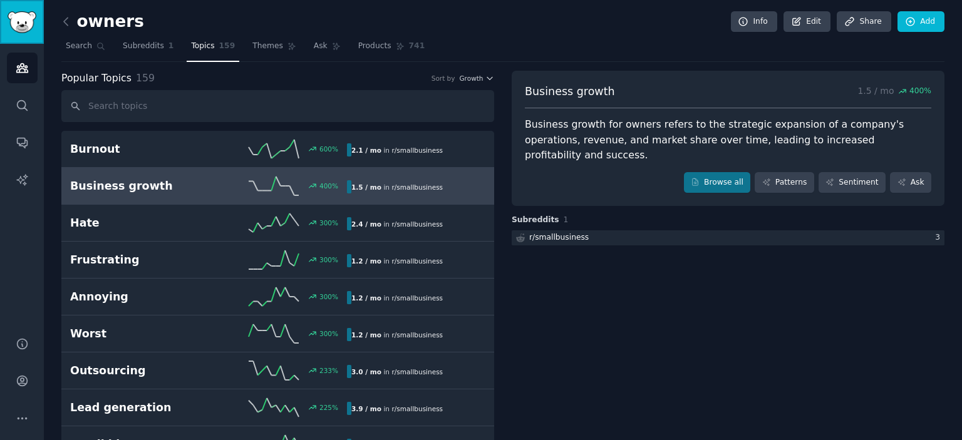
click at [34, 17] on img "Sidebar" at bounding box center [22, 22] width 29 height 22
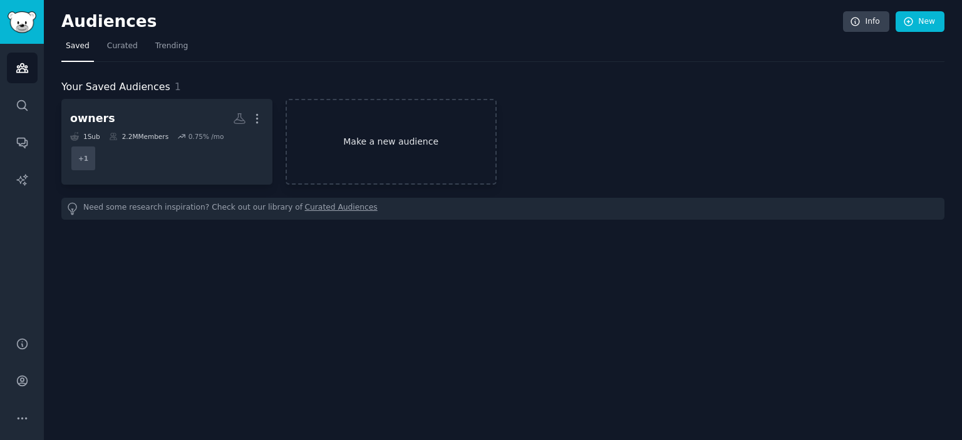
click at [358, 129] on link "Make a new audience" at bounding box center [391, 142] width 211 height 86
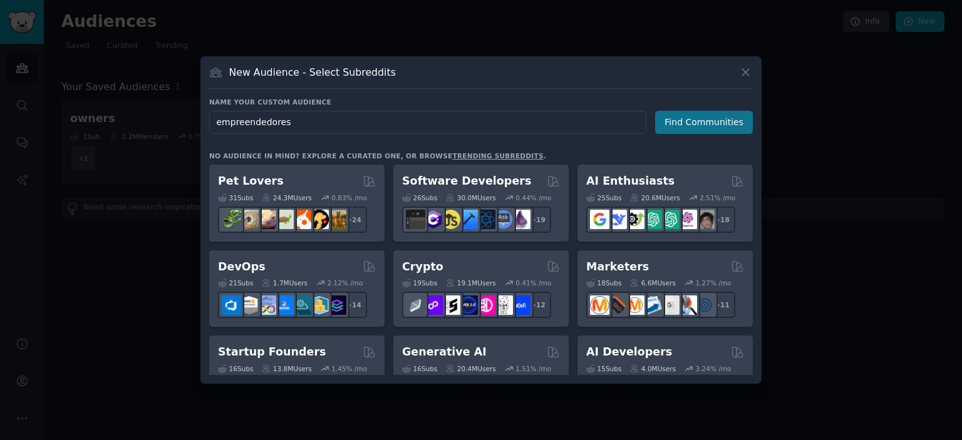
type input "empreendedores"
click at [694, 130] on button "Find Communities" at bounding box center [704, 122] width 98 height 23
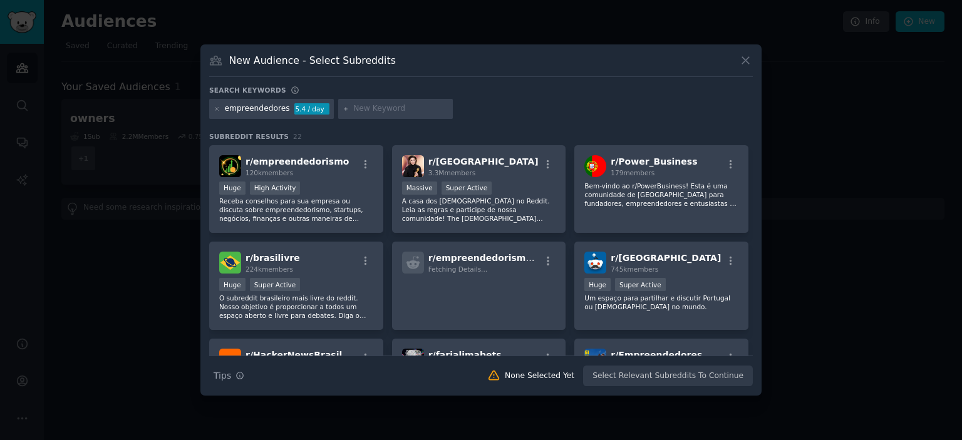
click at [786, 52] on div at bounding box center [481, 220] width 962 height 440
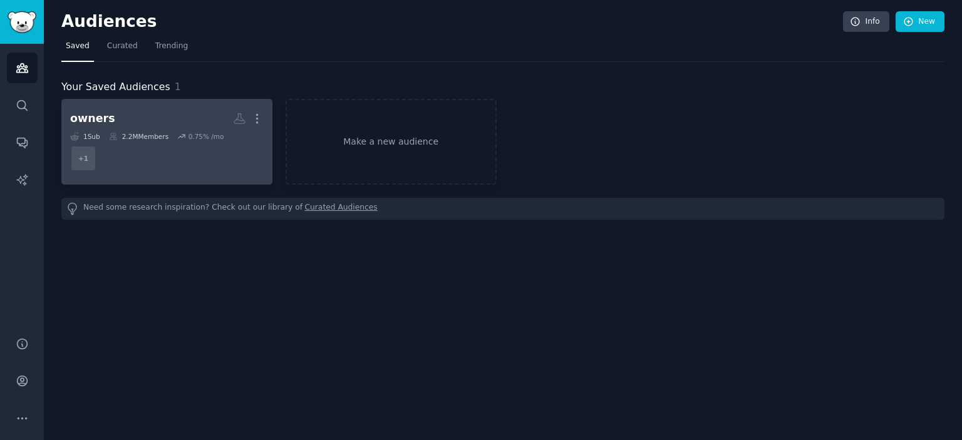
click at [171, 130] on div "owners Custom Audience More 1 Sub 2.2M Members 0.75 % /mo + 1" at bounding box center [166, 142] width 193 height 68
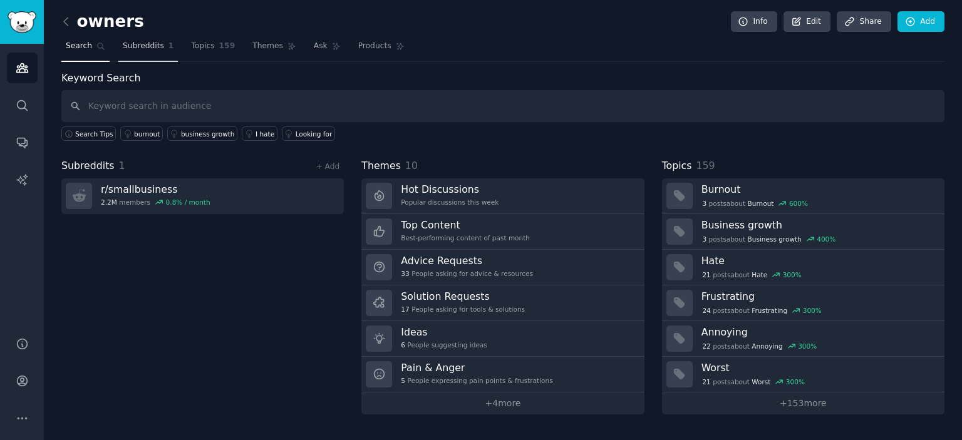
click at [124, 45] on span "Subreddits" at bounding box center [143, 46] width 41 height 11
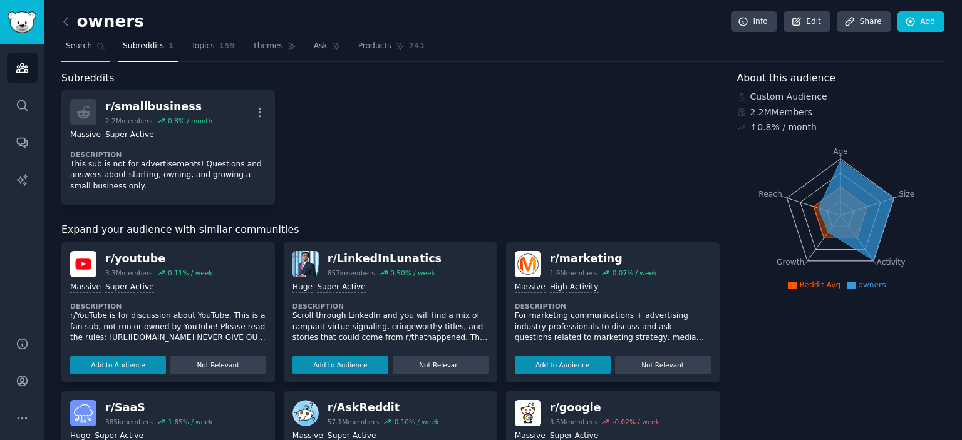
click at [77, 46] on span "Search" at bounding box center [79, 46] width 26 height 11
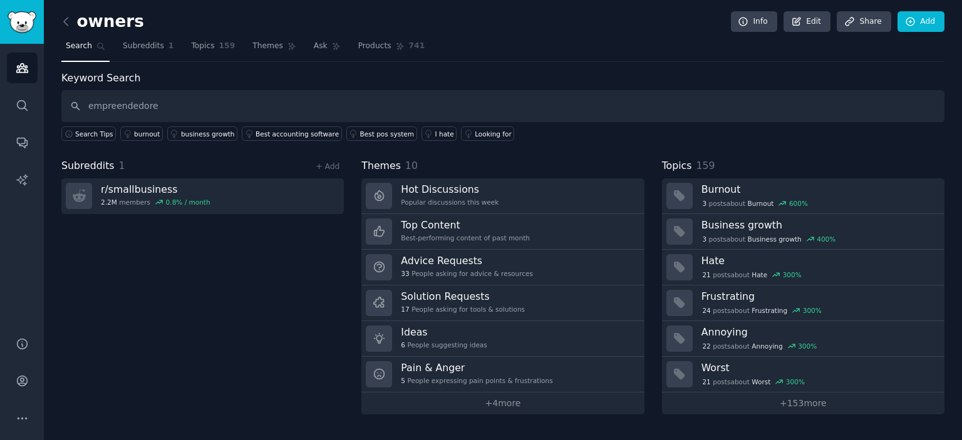
type input "empreendedore"
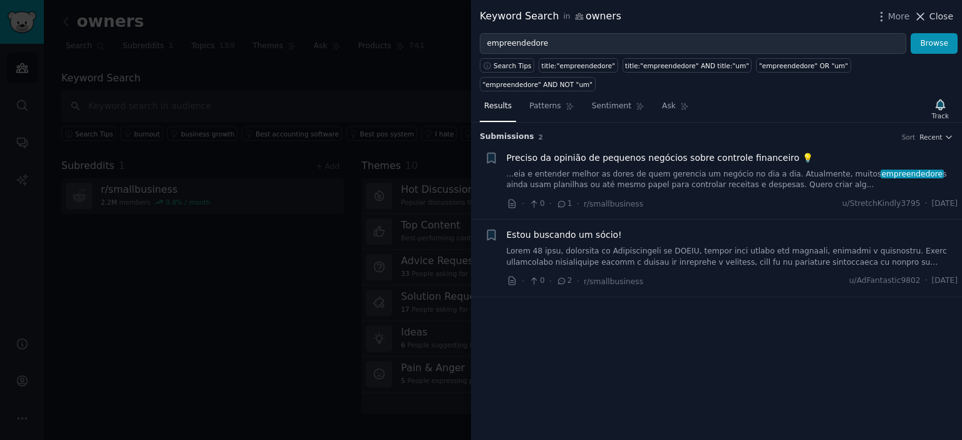
click at [926, 16] on icon at bounding box center [919, 16] width 13 height 13
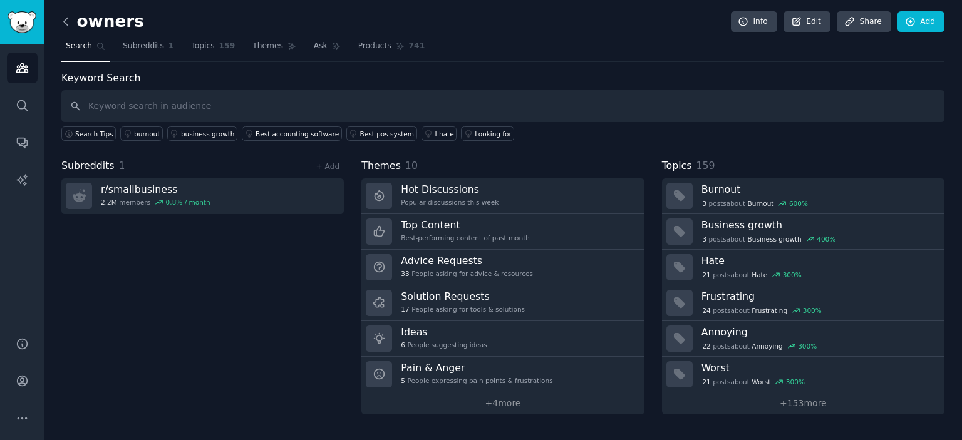
click at [63, 25] on icon at bounding box center [65, 21] width 13 height 13
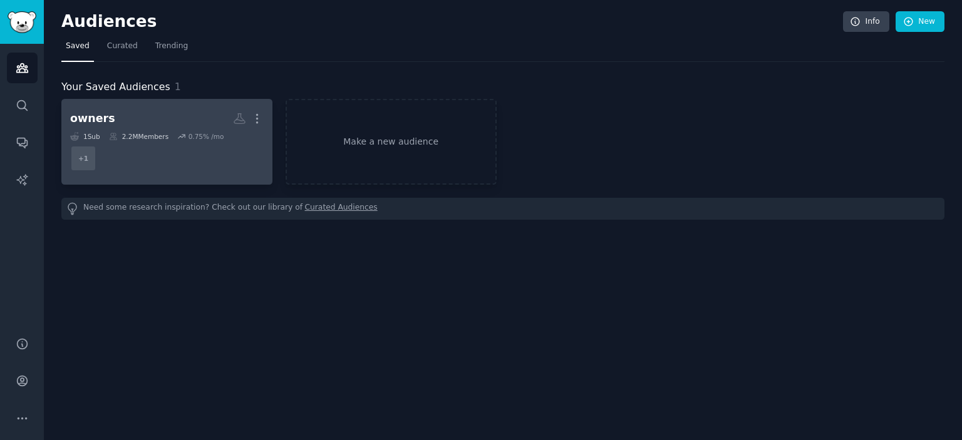
click at [183, 153] on dd "+ 1" at bounding box center [166, 158] width 193 height 35
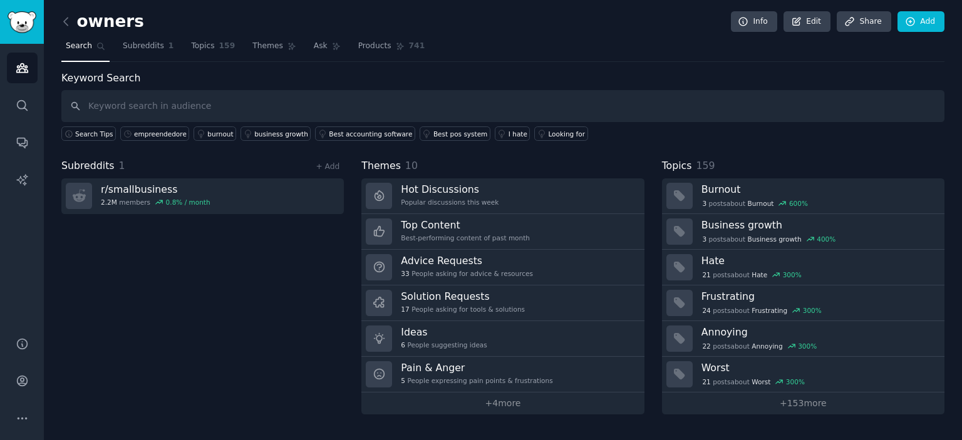
click at [73, 20] on link at bounding box center [69, 22] width 16 height 20
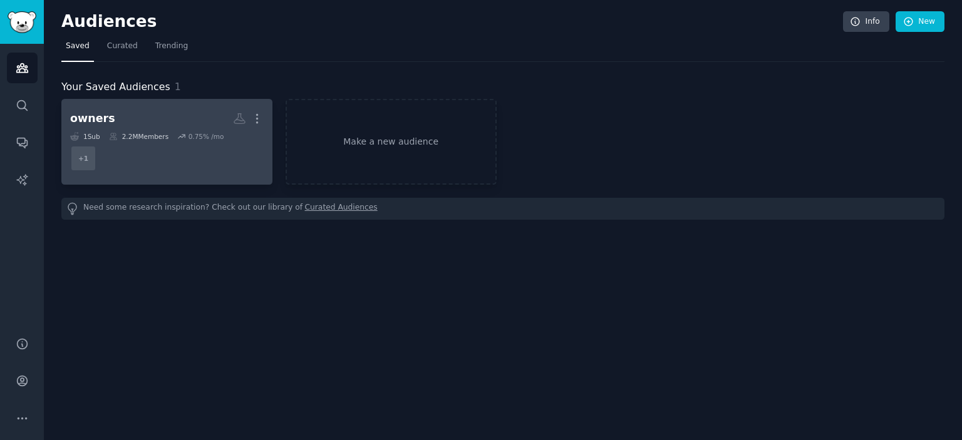
click at [177, 135] on icon at bounding box center [181, 136] width 9 height 9
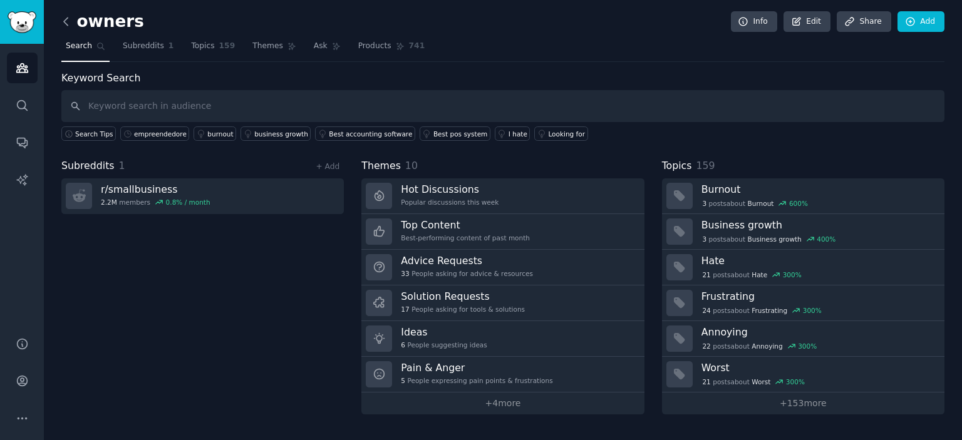
click at [67, 21] on icon at bounding box center [65, 21] width 13 height 13
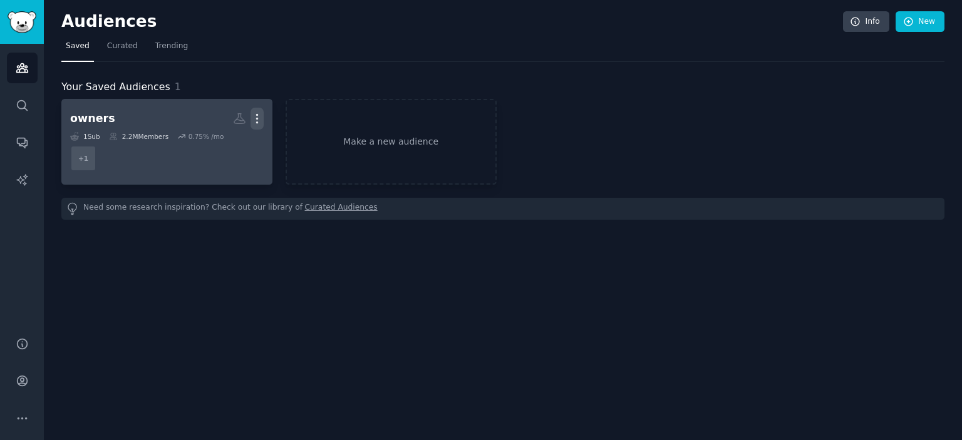
click at [262, 114] on icon "button" at bounding box center [256, 118] width 13 height 13
click at [198, 138] on icon at bounding box center [197, 144] width 13 height 13
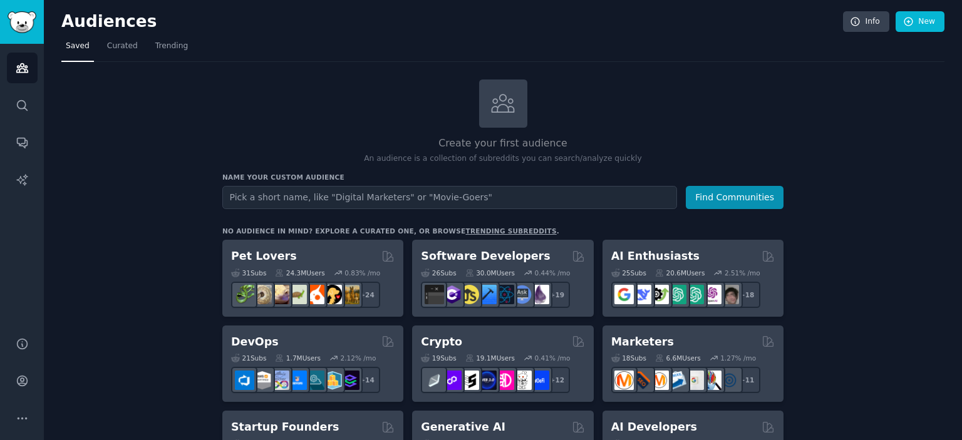
click at [312, 197] on input "text" at bounding box center [449, 197] width 455 height 23
type input "empreendedores"
click at [686, 186] on button "Find Communities" at bounding box center [735, 197] width 98 height 23
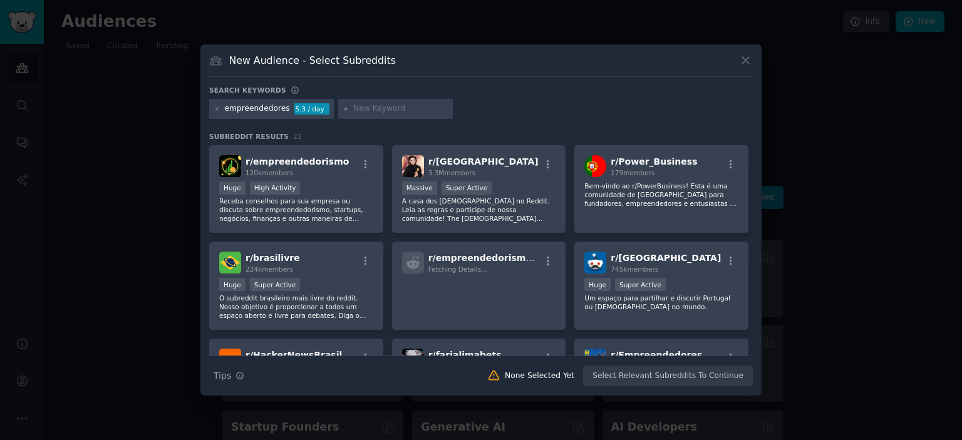
click at [312, 197] on p "Receba conselhos para sua empresa ou discuta sobre empreendedorismo, startups, …" at bounding box center [296, 210] width 154 height 26
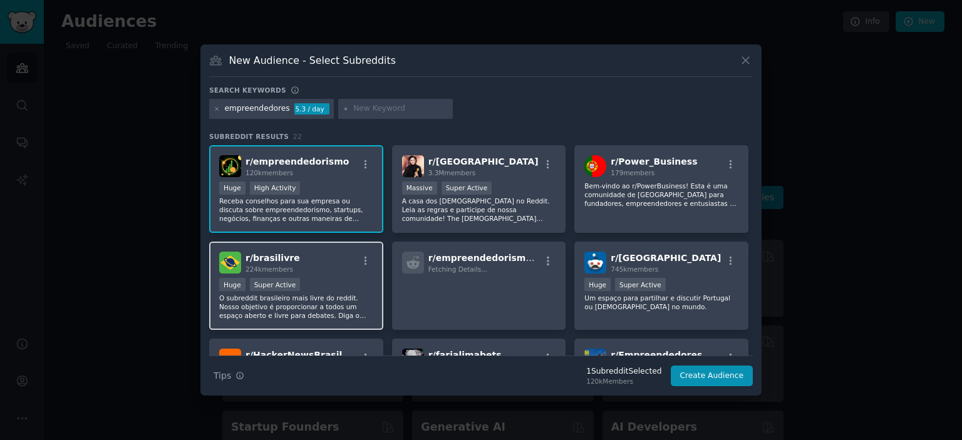
scroll to position [63, 0]
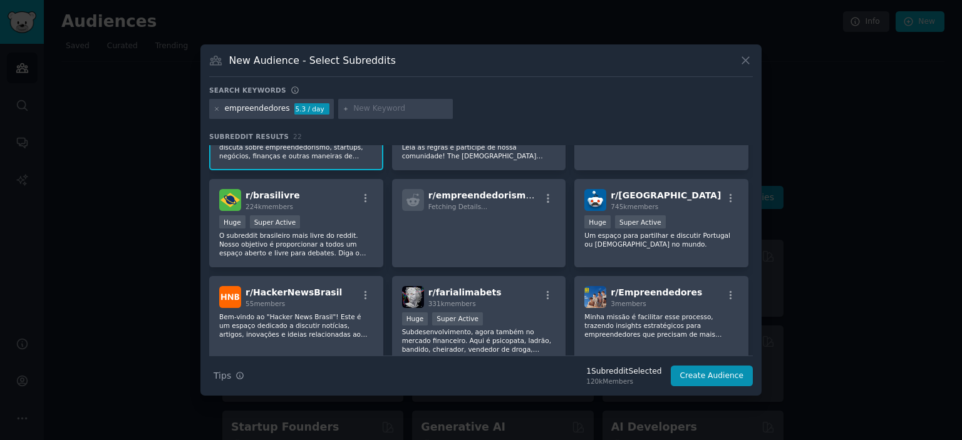
click at [353, 107] on input "text" at bounding box center [400, 108] width 95 height 11
type input "owners"
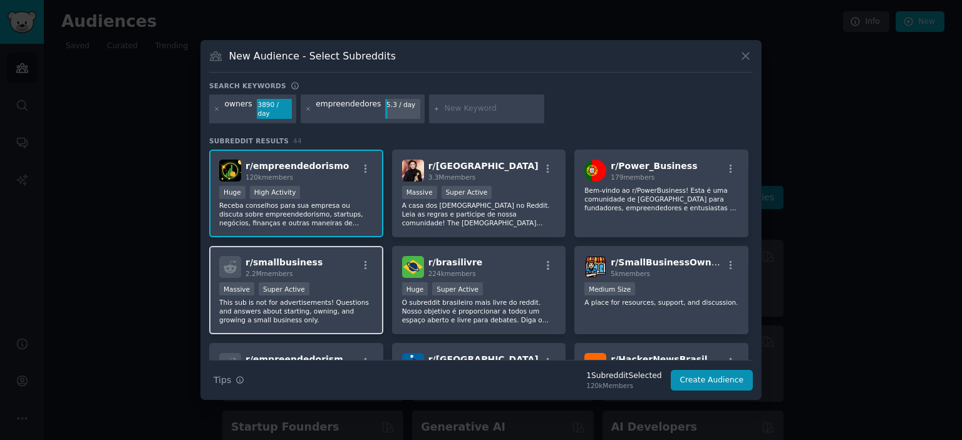
click at [353, 261] on div "r/ smallbusiness 2.2M members" at bounding box center [296, 267] width 154 height 22
click at [486, 106] on input "text" at bounding box center [492, 108] width 95 height 11
type input "imobialiaria"
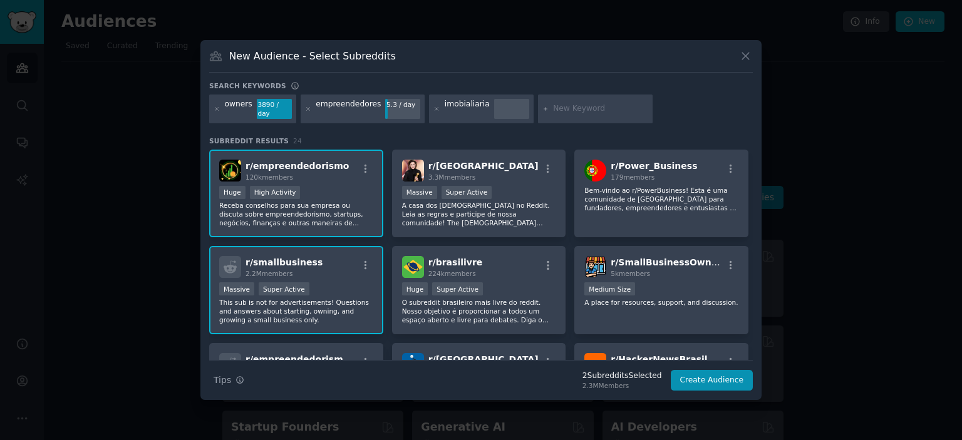
click at [462, 107] on div "imobialiaria" at bounding box center [467, 109] width 45 height 20
click at [433, 111] on icon at bounding box center [436, 109] width 7 height 7
click at [485, 117] on div at bounding box center [486, 109] width 115 height 29
click at [474, 112] on input "text" at bounding box center [492, 108] width 95 height 11
click at [305, 106] on icon at bounding box center [308, 109] width 7 height 7
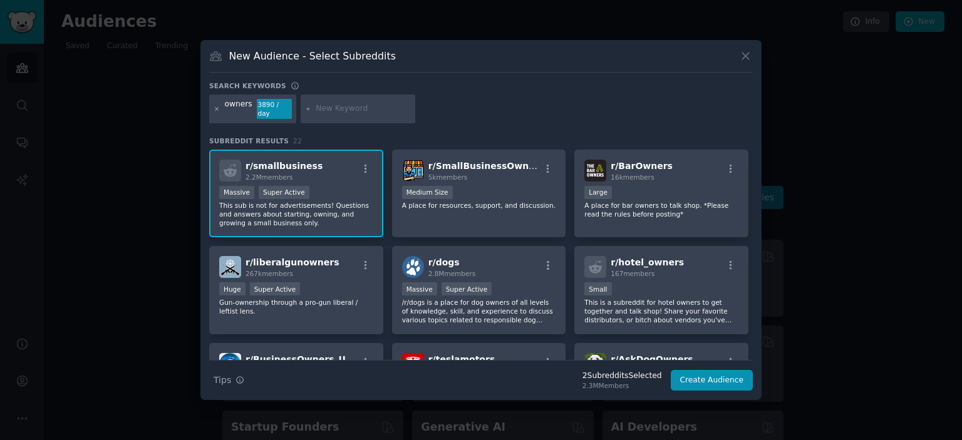
click at [217, 108] on icon at bounding box center [216, 108] width 3 height 3
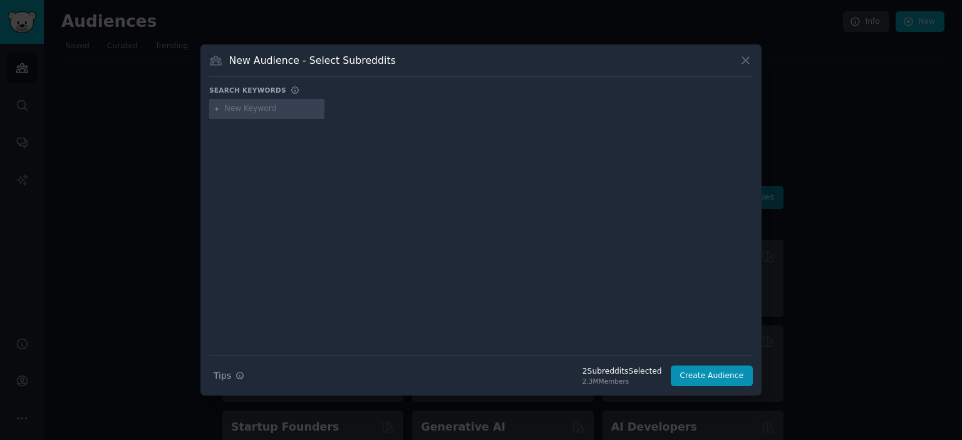
click at [270, 108] on input "text" at bounding box center [272, 108] width 95 height 11
type input "imobiliária"
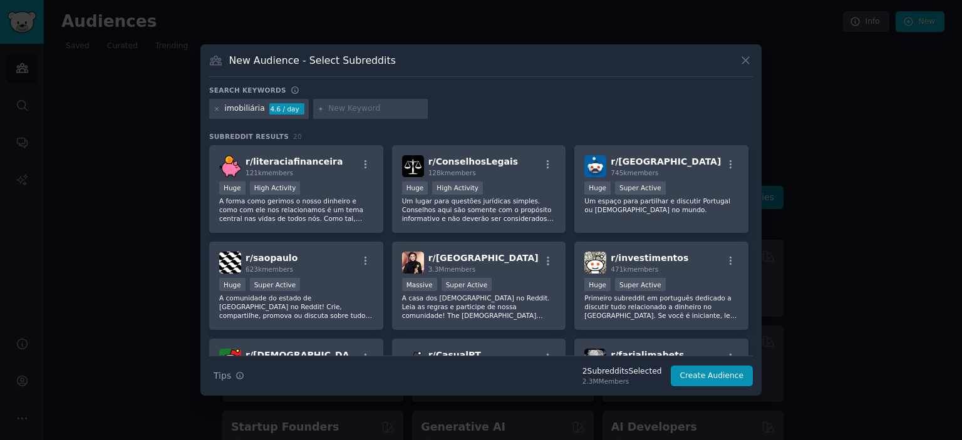
click at [245, 112] on div "imobiliária" at bounding box center [245, 108] width 40 height 11
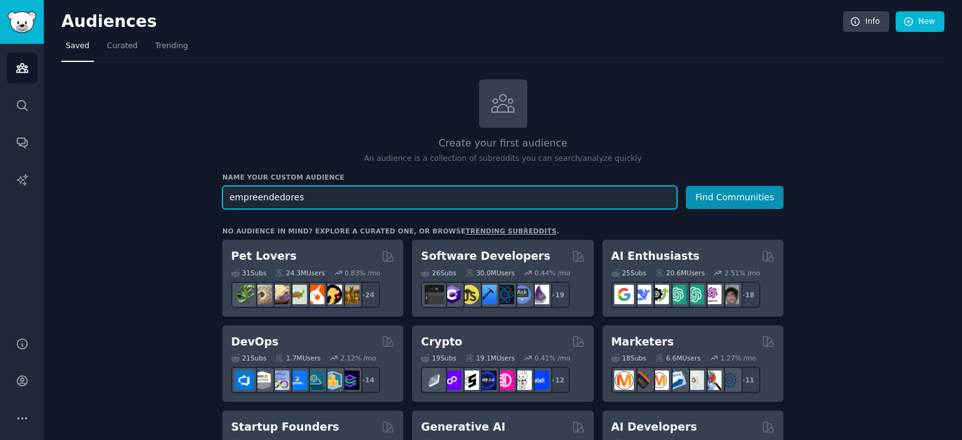
click at [434, 199] on input "empreendedores" at bounding box center [449, 197] width 455 height 23
type input "real state"
click at [686, 186] on button "Find Communities" at bounding box center [735, 197] width 98 height 23
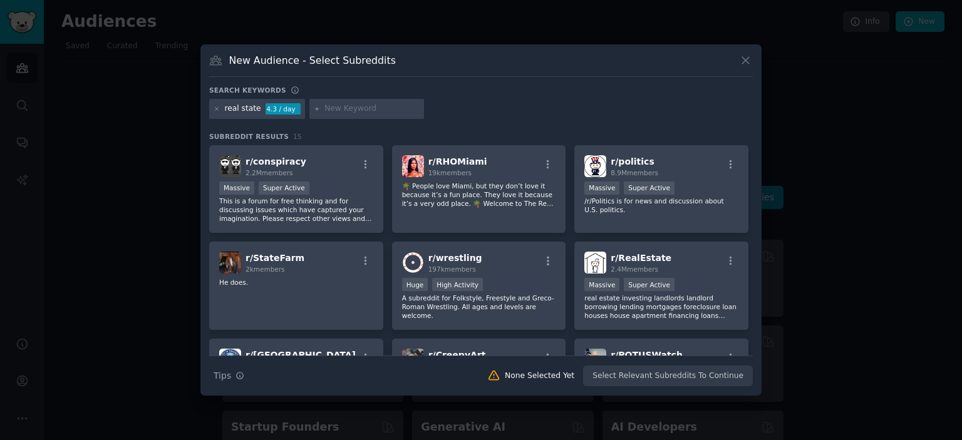
click at [743, 68] on div "New Audience - Select Subreddits" at bounding box center [480, 65] width 543 height 24
click at [743, 64] on icon at bounding box center [745, 60] width 13 height 13
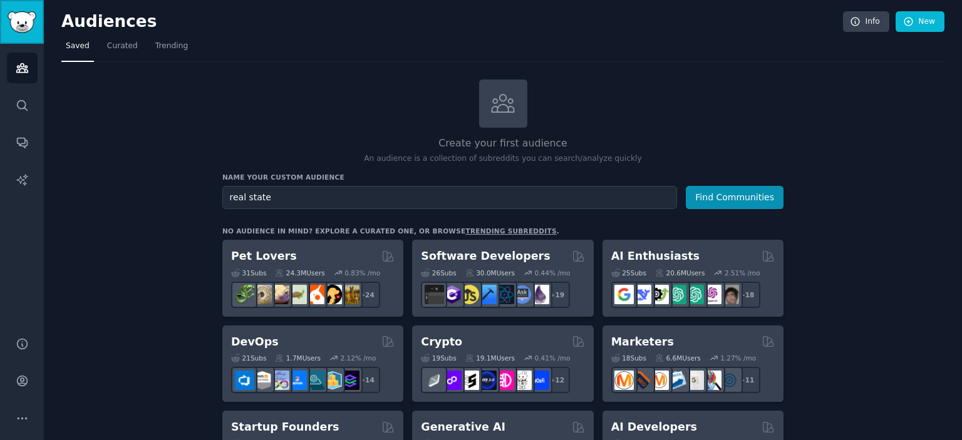
click at [27, 33] on link "Sidebar" at bounding box center [22, 22] width 44 height 44
click at [39, 17] on link "Sidebar" at bounding box center [22, 22] width 44 height 44
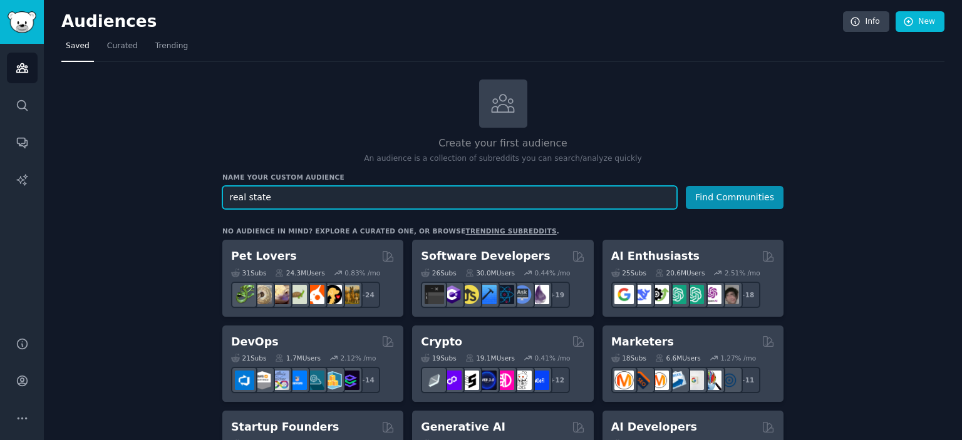
click at [366, 202] on input "real state" at bounding box center [449, 197] width 455 height 23
click at [364, 205] on input "real state" at bounding box center [449, 197] width 455 height 23
type input "owners"
click at [686, 186] on button "Find Communities" at bounding box center [735, 197] width 98 height 23
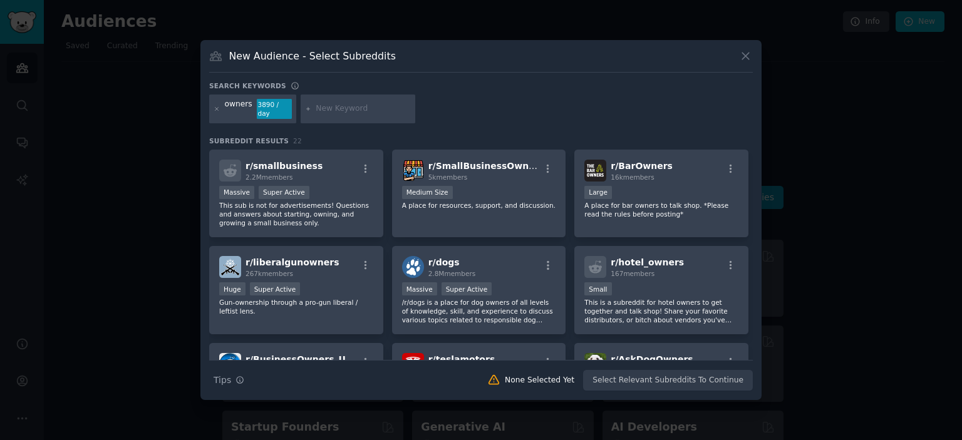
click at [371, 104] on input "text" at bounding box center [363, 108] width 95 height 11
click at [349, 195] on div "Massive Super Active" at bounding box center [296, 194] width 154 height 16
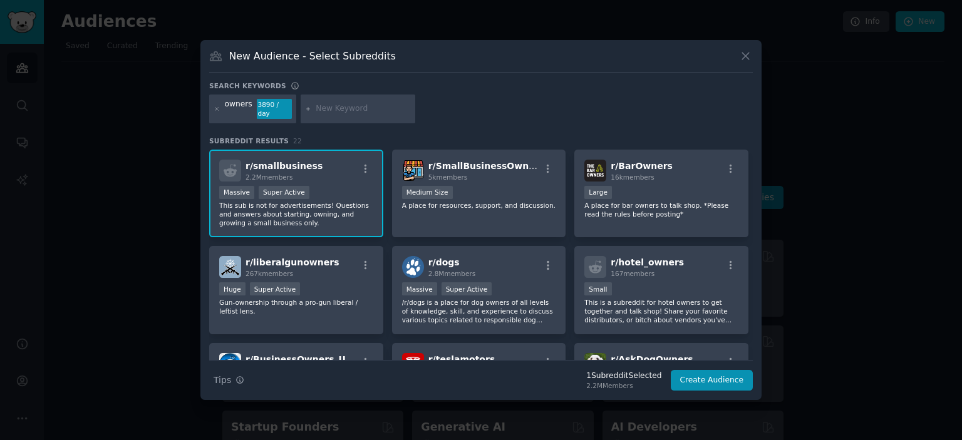
click at [309, 103] on div at bounding box center [358, 109] width 115 height 29
click at [326, 109] on input "text" at bounding box center [363, 108] width 95 height 11
type input "empreendedorismo"
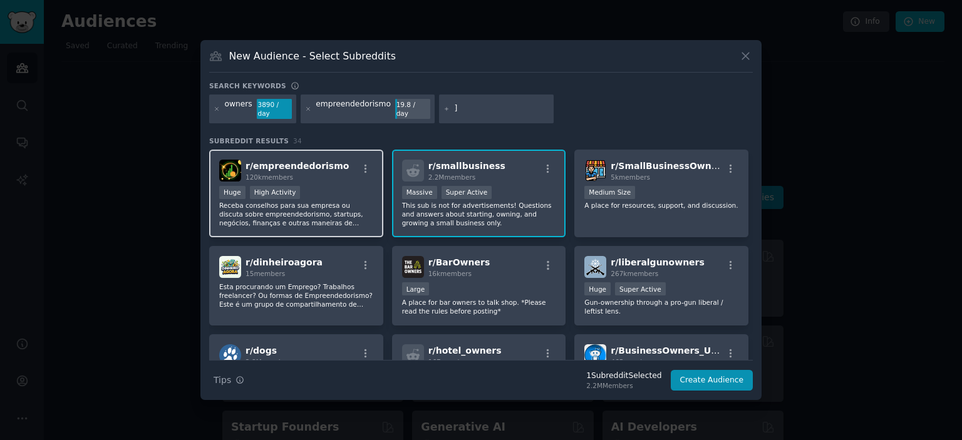
type input "]"
click at [294, 211] on p "Receba conselhos para sua empresa ou discuta sobre empreendedorismo, startups, …" at bounding box center [296, 214] width 154 height 26
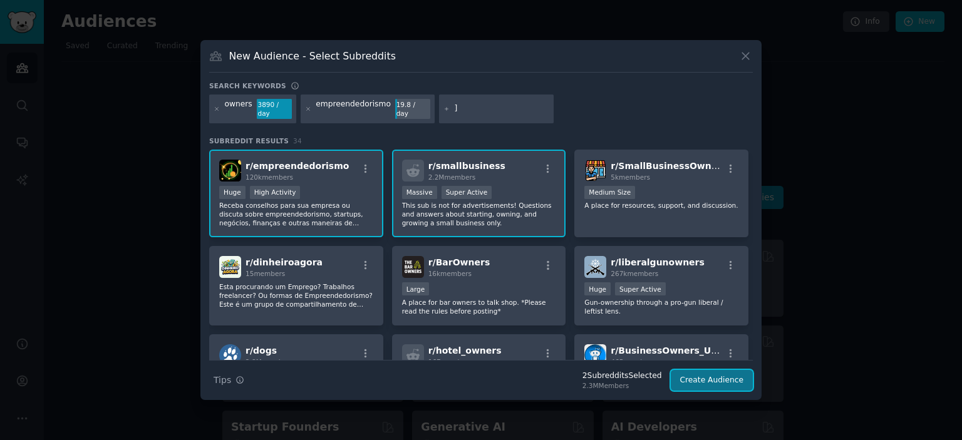
click at [734, 378] on button "Create Audience" at bounding box center [712, 380] width 83 height 21
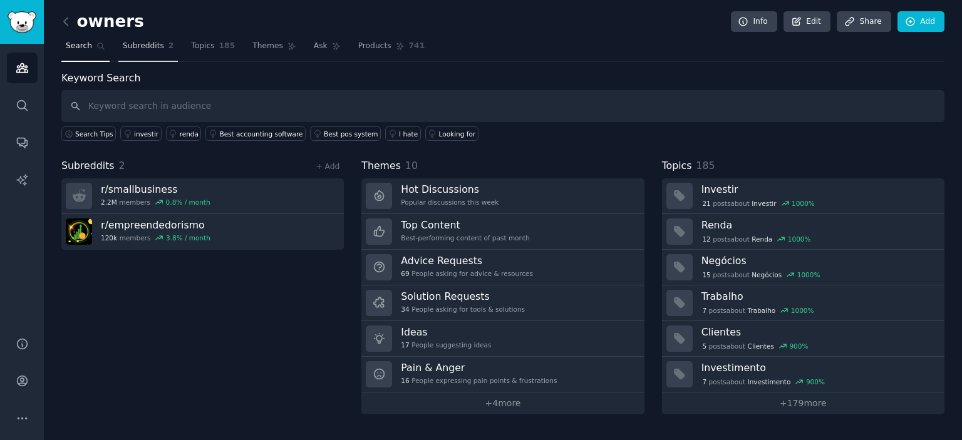
click at [143, 41] on span "Subreddits" at bounding box center [143, 46] width 41 height 11
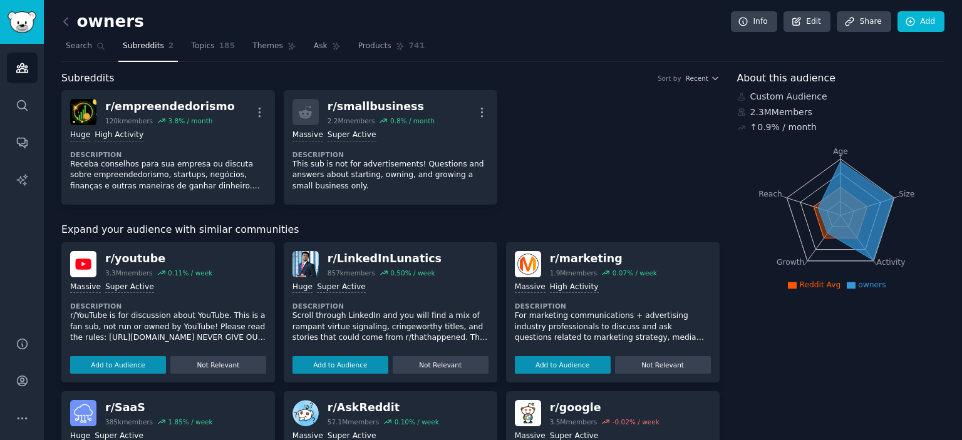
scroll to position [250, 0]
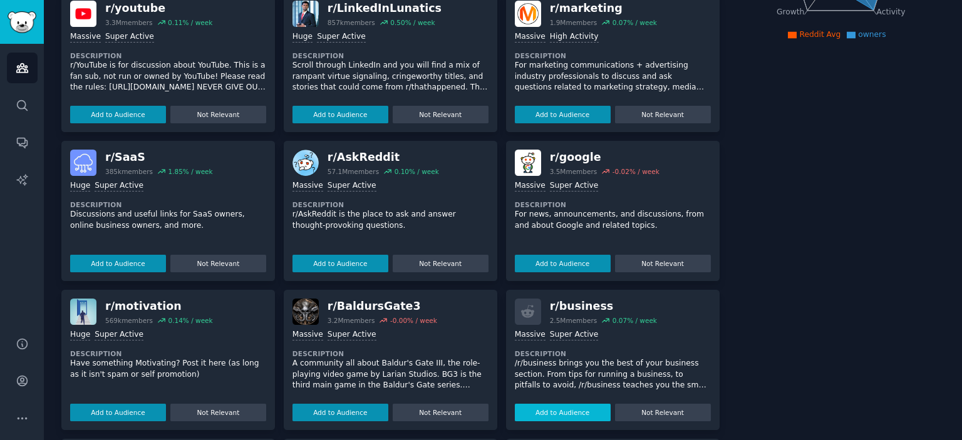
click at [584, 414] on button "Add to Audience" at bounding box center [563, 413] width 96 height 18
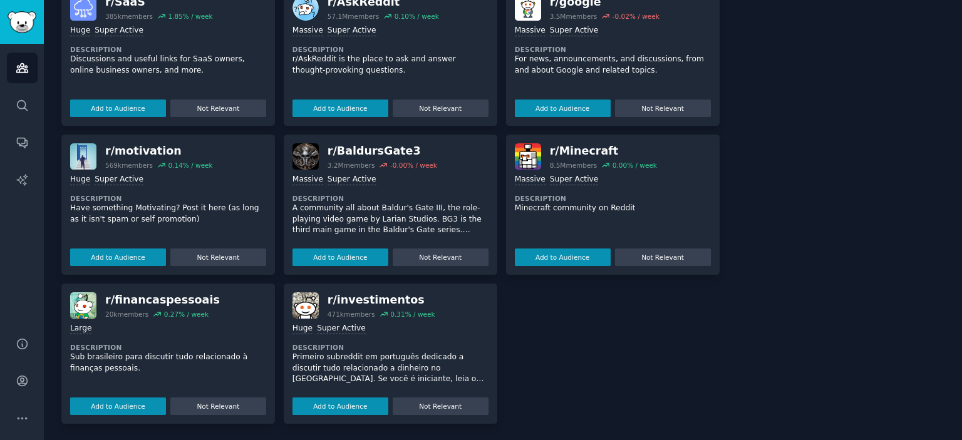
scroll to position [0, 0]
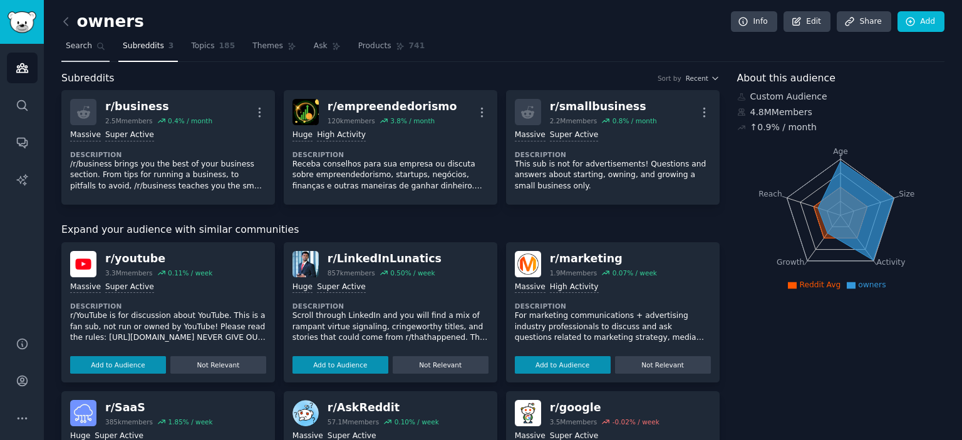
click at [82, 45] on span "Search" at bounding box center [79, 46] width 26 height 11
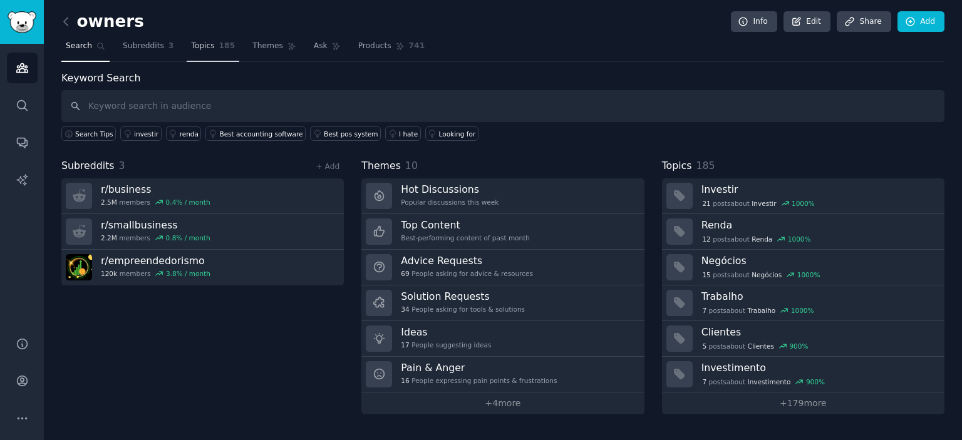
click at [193, 46] on span "Topics" at bounding box center [202, 46] width 23 height 11
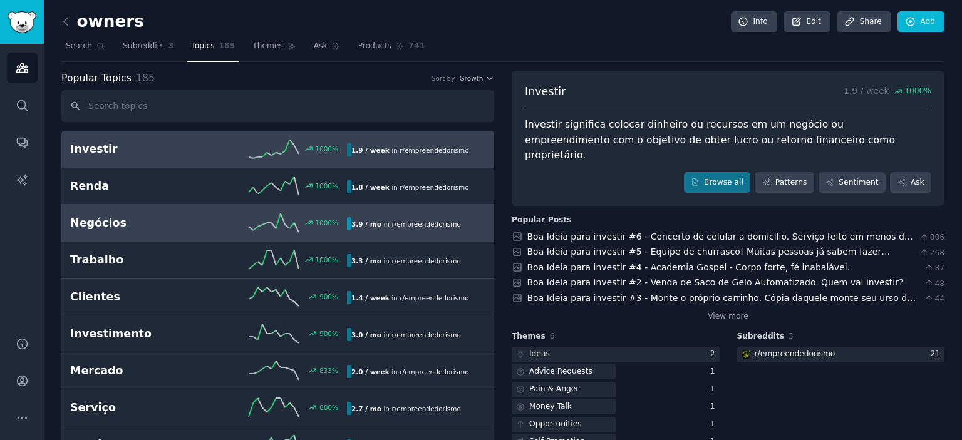
click at [178, 229] on h2 "Negócios" at bounding box center [139, 223] width 138 height 16
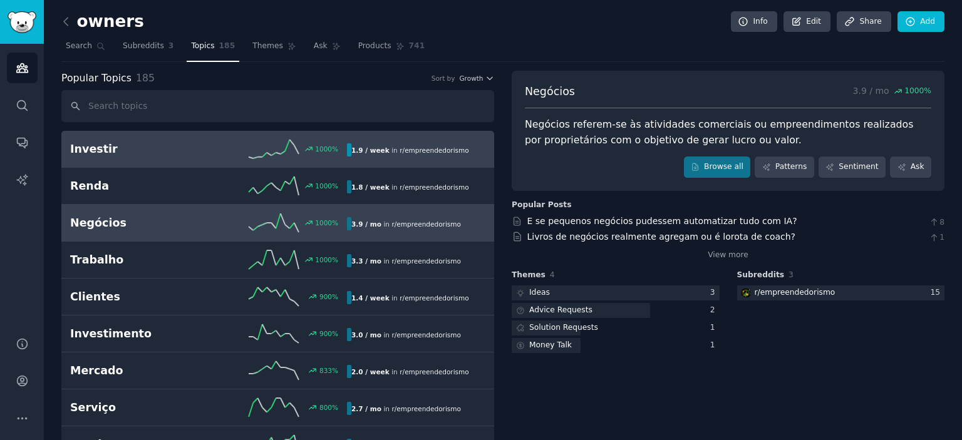
click at [156, 147] on h2 "Investir" at bounding box center [139, 149] width 138 height 16
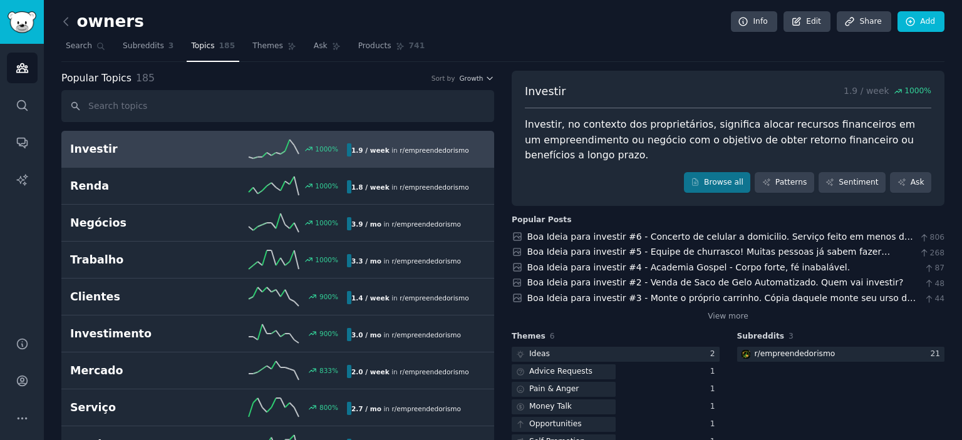
drag, startPoint x: 156, startPoint y: 147, endPoint x: 586, endPoint y: 59, distance: 439.0
click at [586, 59] on nav "Search Subreddits 3 Topics 185 Themes Ask Products 741" at bounding box center [502, 49] width 883 height 26
click at [929, 21] on link "Add" at bounding box center [920, 21] width 47 height 21
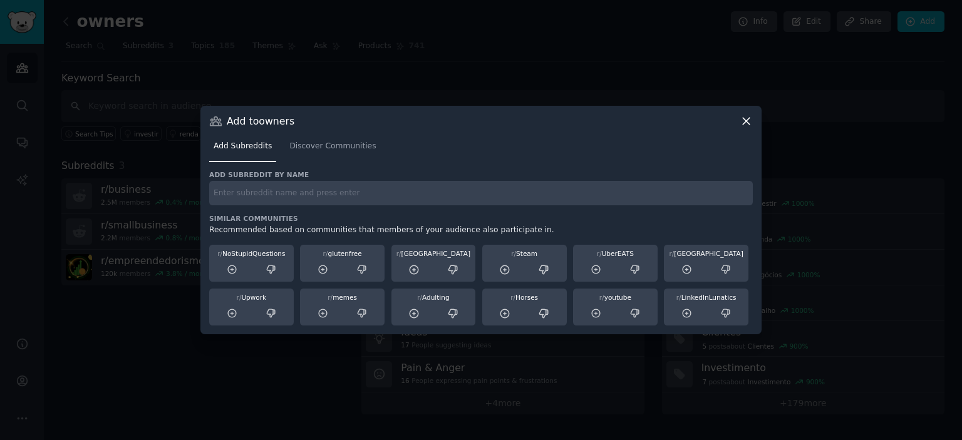
click at [749, 121] on icon at bounding box center [745, 121] width 13 height 13
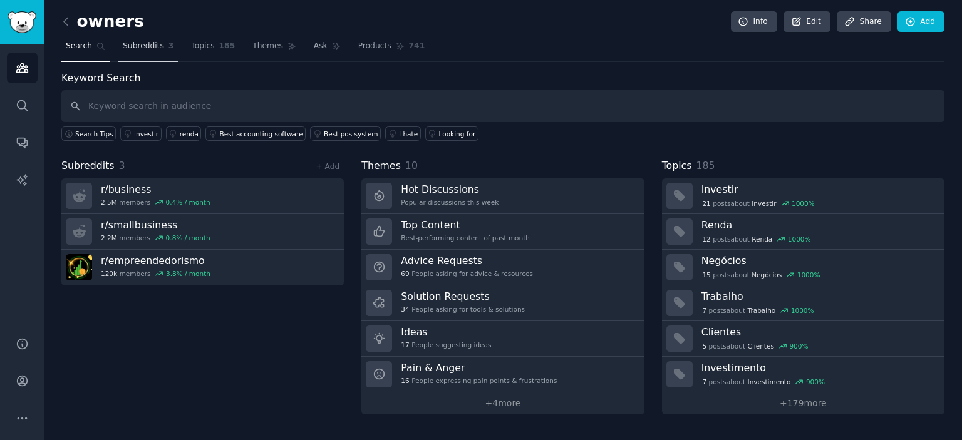
click at [128, 45] on span "Subreddits" at bounding box center [143, 46] width 41 height 11
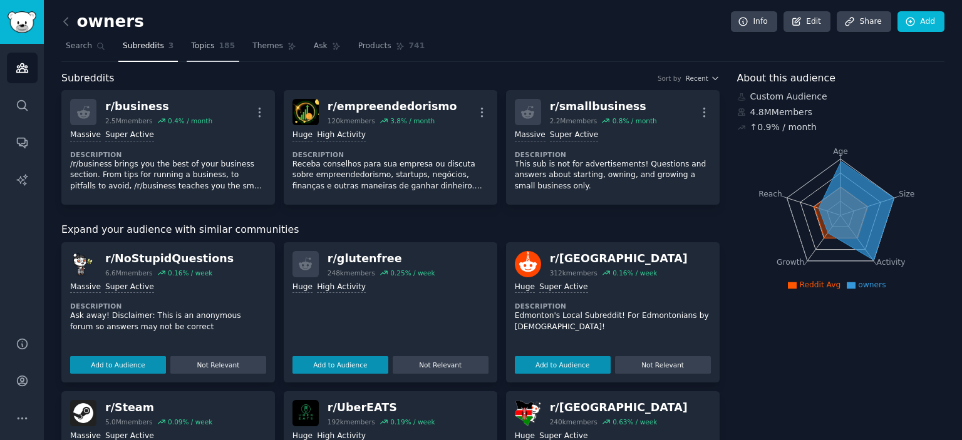
click at [219, 46] on span "185" at bounding box center [227, 46] width 16 height 11
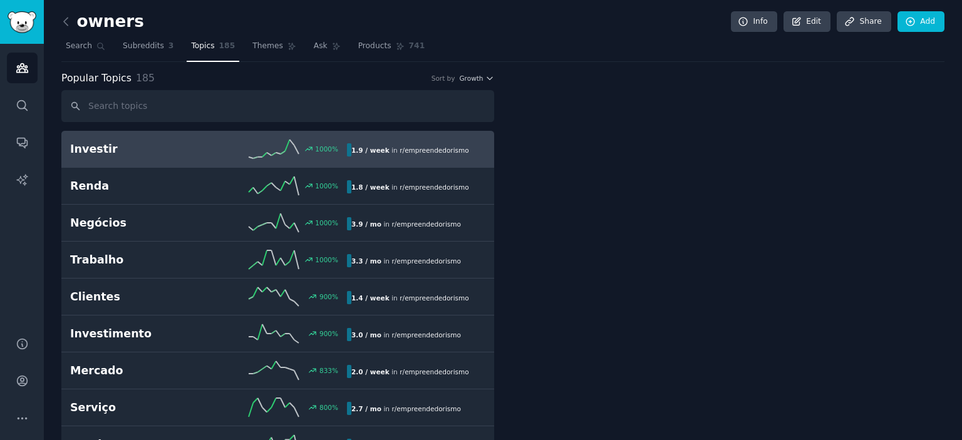
click at [191, 49] on span "Topics" at bounding box center [202, 46] width 23 height 11
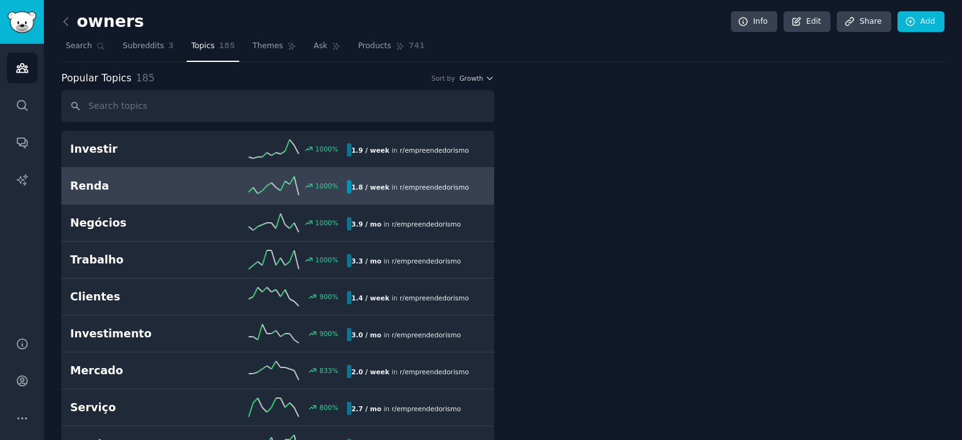
click at [165, 181] on h2 "Renda" at bounding box center [139, 186] width 138 height 16
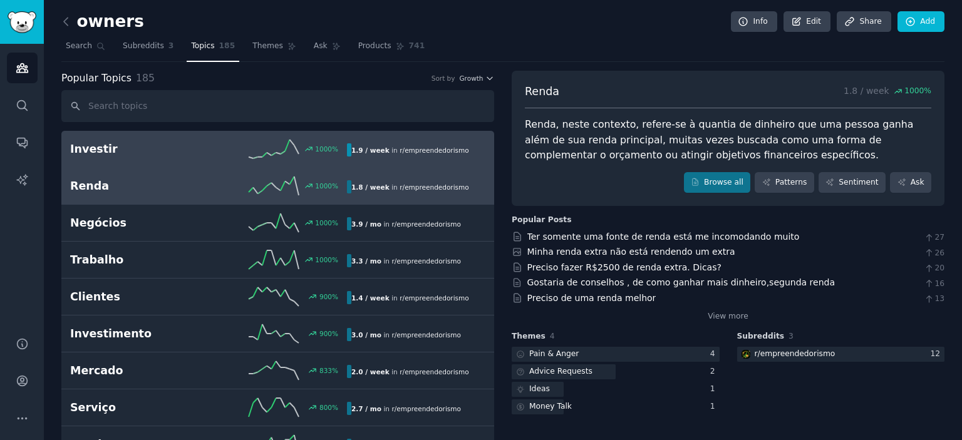
click at [190, 160] on link "Investir 1000 % 1.9 / week in r/ empreendedorismo 1000% increase in mentions re…" at bounding box center [277, 149] width 433 height 37
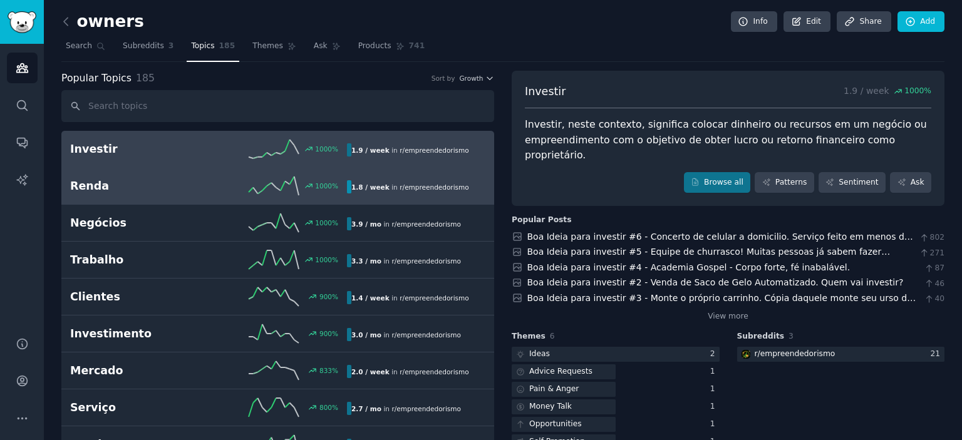
click at [179, 180] on h2 "Renda" at bounding box center [139, 186] width 138 height 16
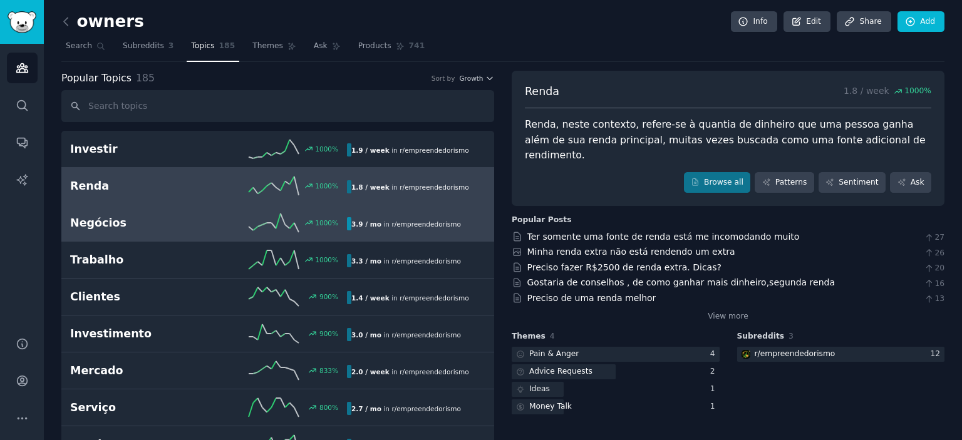
click at [133, 220] on h2 "Negócios" at bounding box center [139, 223] width 138 height 16
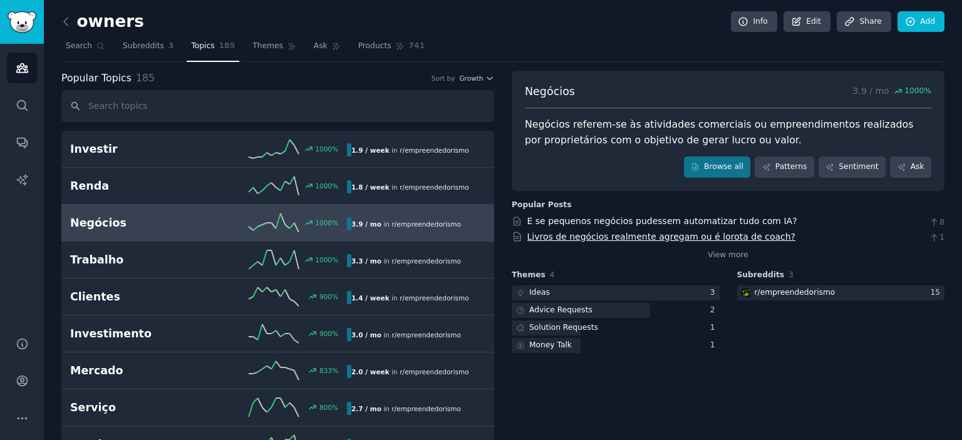
click at [570, 237] on link "Livros de negócios realmente agregam ou é lorota de coach?" at bounding box center [661, 237] width 269 height 10
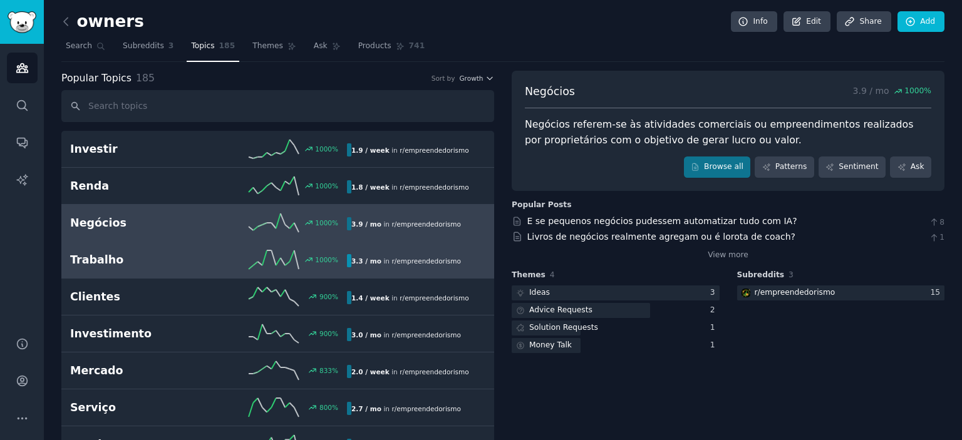
click at [141, 255] on h2 "Trabalho" at bounding box center [139, 260] width 138 height 16
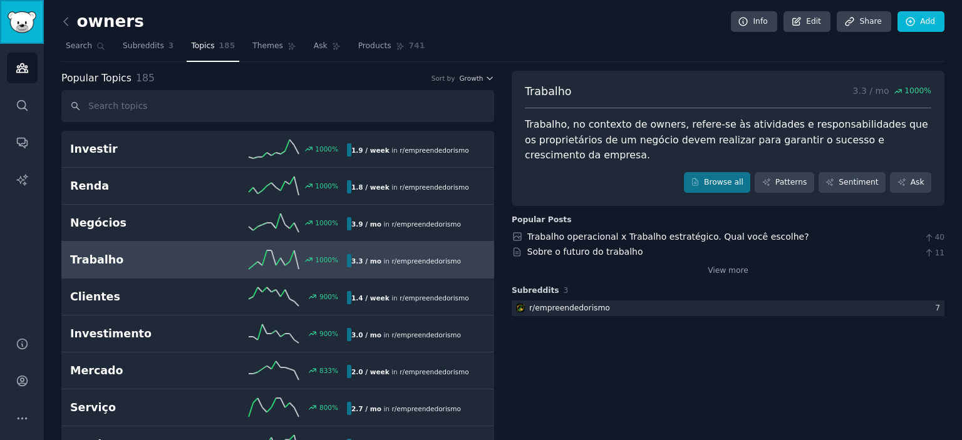
click at [30, 18] on img "Sidebar" at bounding box center [22, 22] width 29 height 22
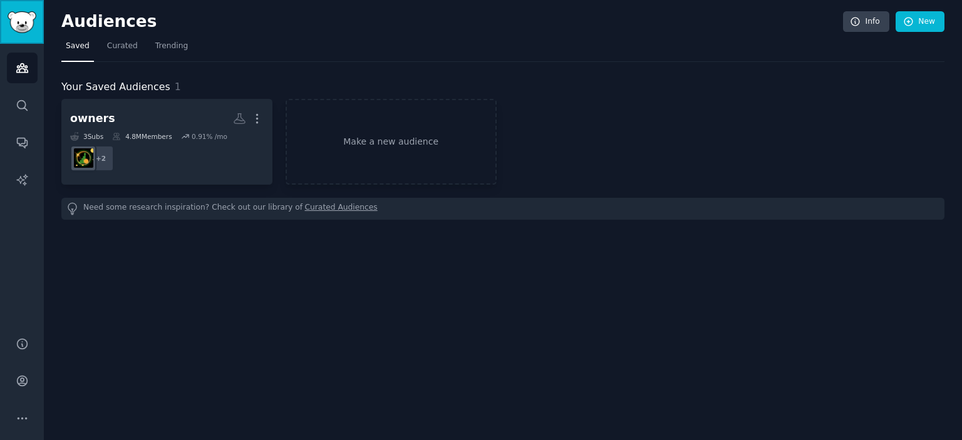
click at [20, 22] on img "Sidebar" at bounding box center [22, 22] width 29 height 22
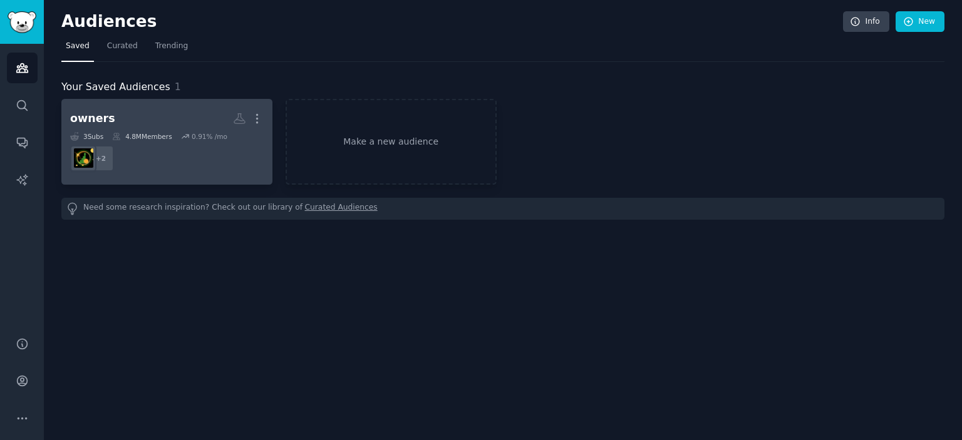
click at [263, 147] on link "owners More 3 Sub s 4.8M Members 0.91 % /mo + 2" at bounding box center [166, 142] width 211 height 86
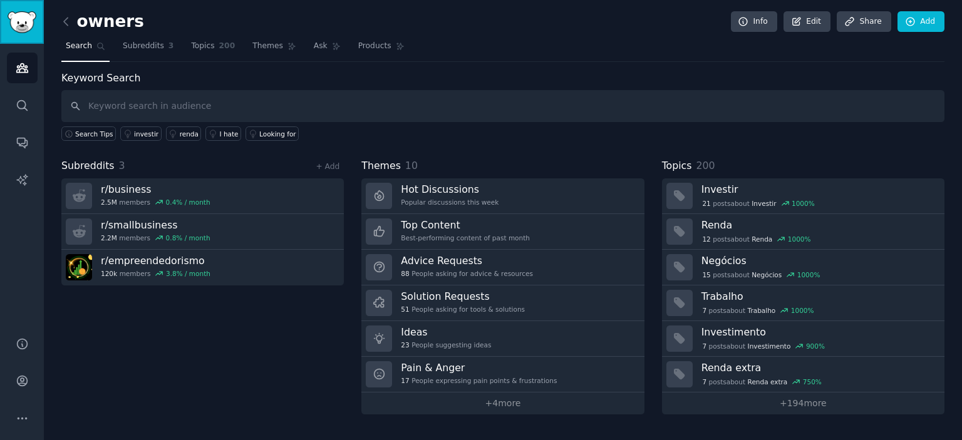
click at [21, 8] on link "Sidebar" at bounding box center [22, 22] width 44 height 44
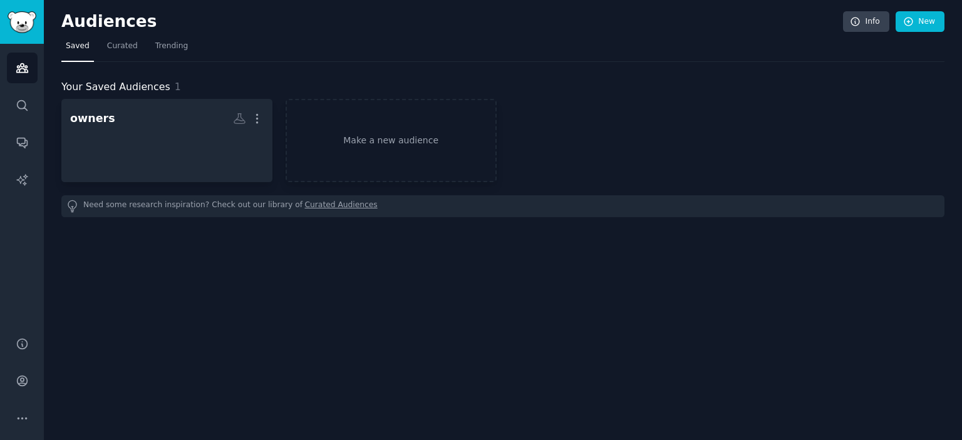
click at [21, 8] on link "Sidebar" at bounding box center [22, 22] width 44 height 44
click at [403, 148] on link "Make a new audience" at bounding box center [391, 142] width 211 height 86
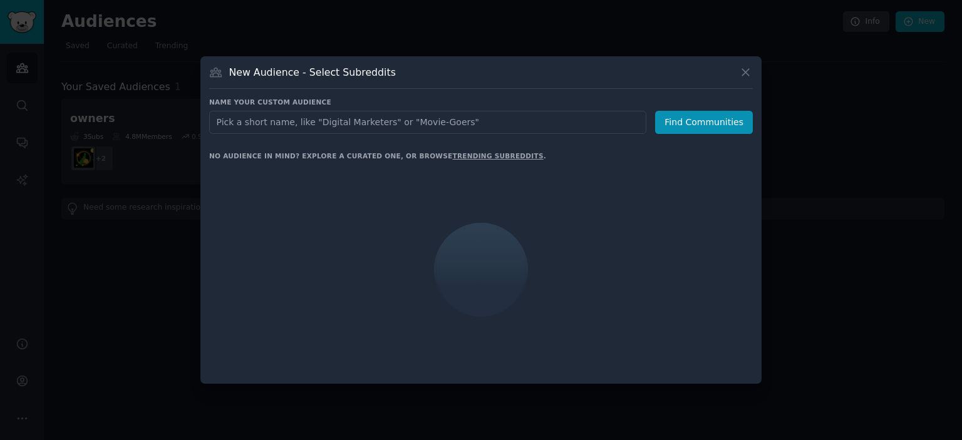
click at [396, 120] on input "text" at bounding box center [427, 122] width 437 height 23
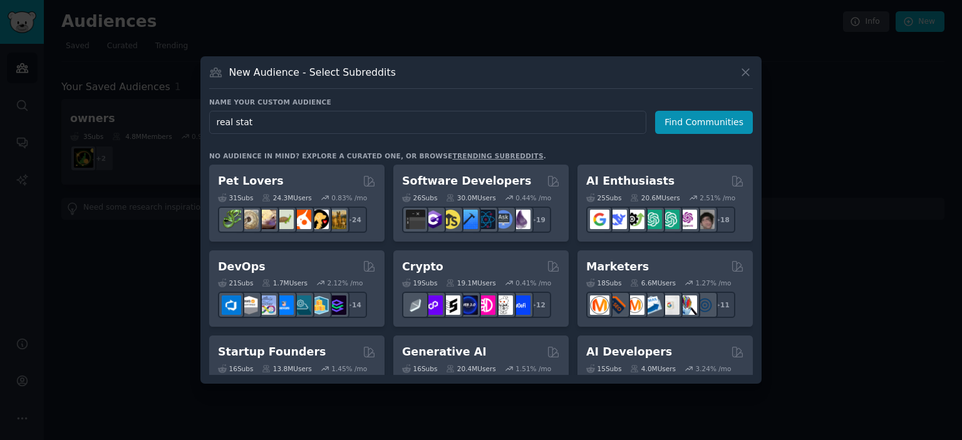
type input "real state"
click button "Find Communities" at bounding box center [704, 122] width 98 height 23
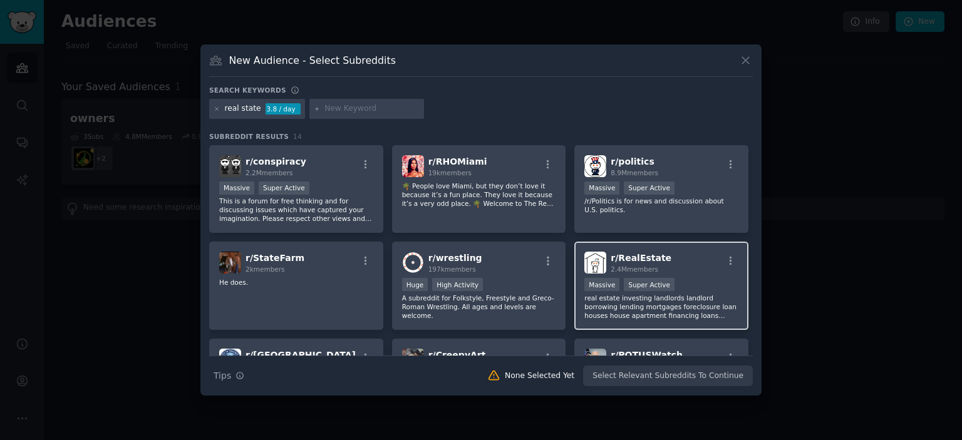
click at [695, 295] on p "real estate investing landlords landlord borrowing lending mortgages foreclosur…" at bounding box center [661, 307] width 154 height 26
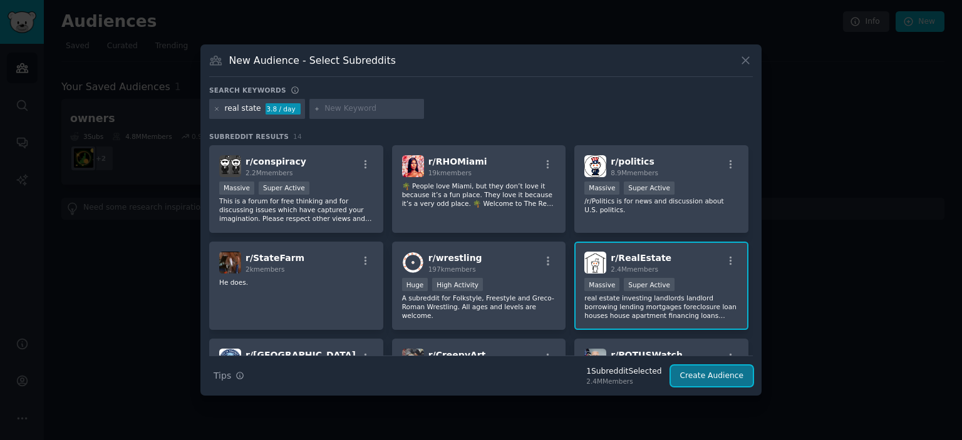
click at [696, 371] on button "Create Audience" at bounding box center [712, 376] width 83 height 21
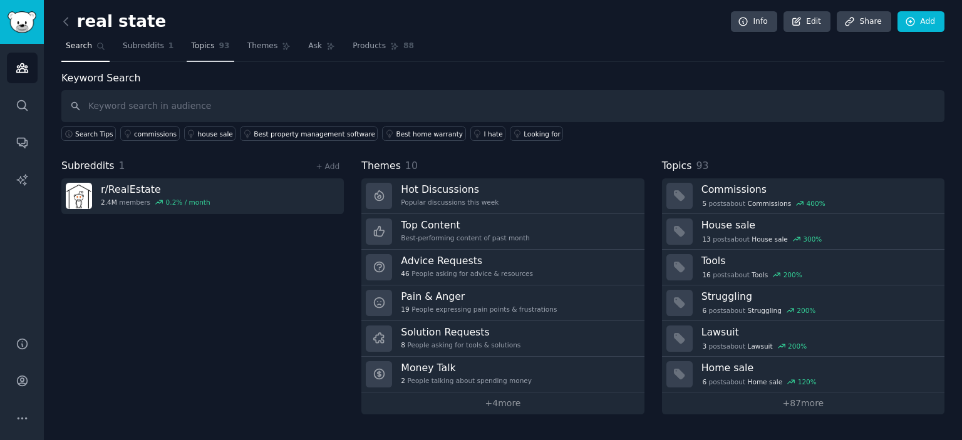
click at [207, 48] on link "Topics 93" at bounding box center [210, 49] width 47 height 26
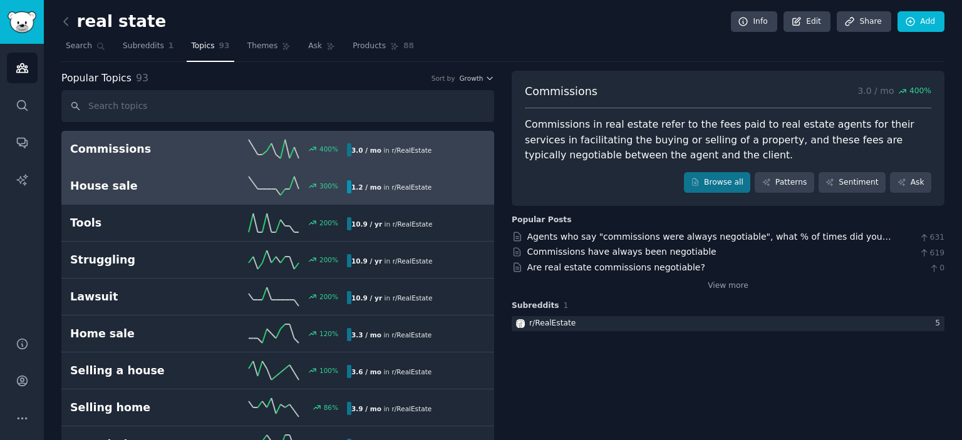
click at [123, 192] on div "House sale 300 % 1.2 / mo in r/ RealEstate" at bounding box center [277, 186] width 415 height 19
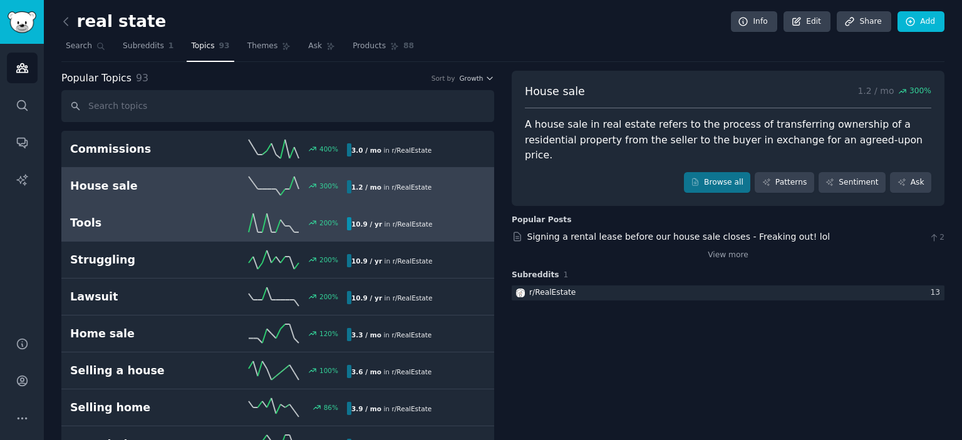
click at [139, 225] on h2 "Tools" at bounding box center [139, 223] width 138 height 16
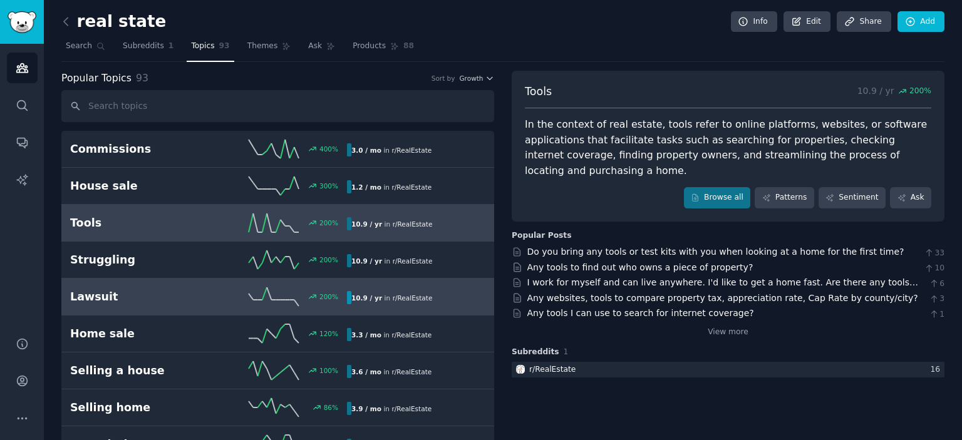
click at [94, 292] on h2 "Lawsuit" at bounding box center [139, 297] width 138 height 16
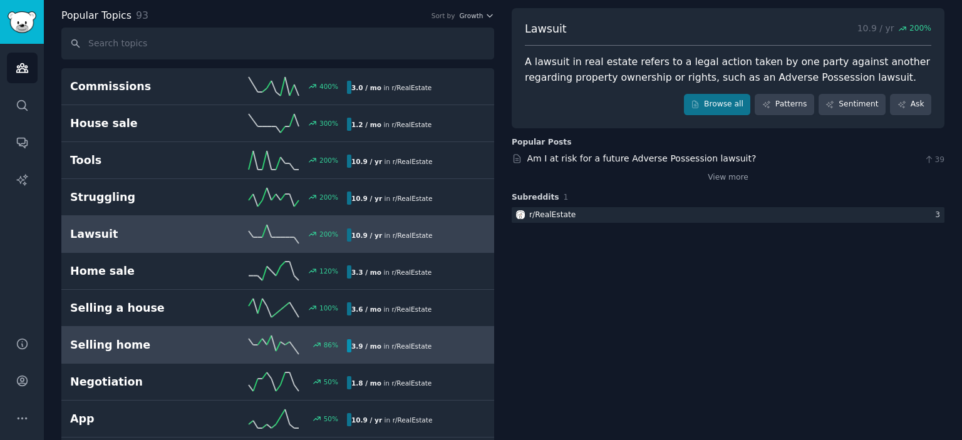
scroll to position [125, 0]
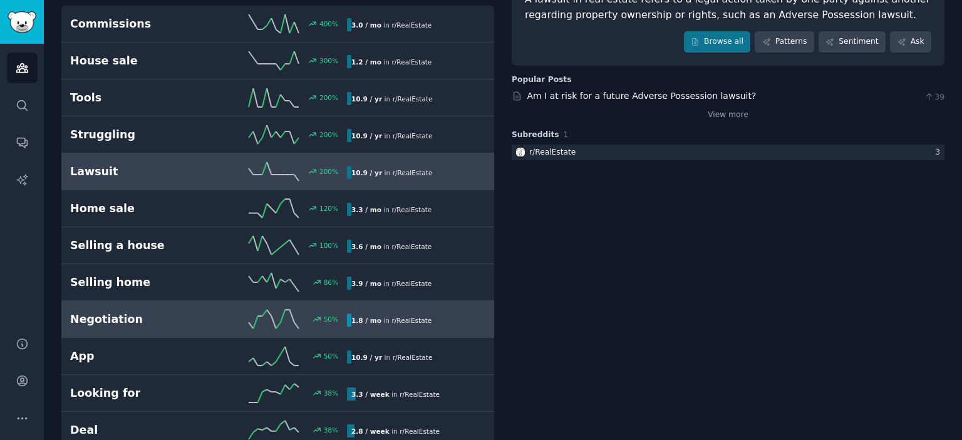
click at [178, 312] on h2 "Negotiation" at bounding box center [139, 320] width 138 height 16
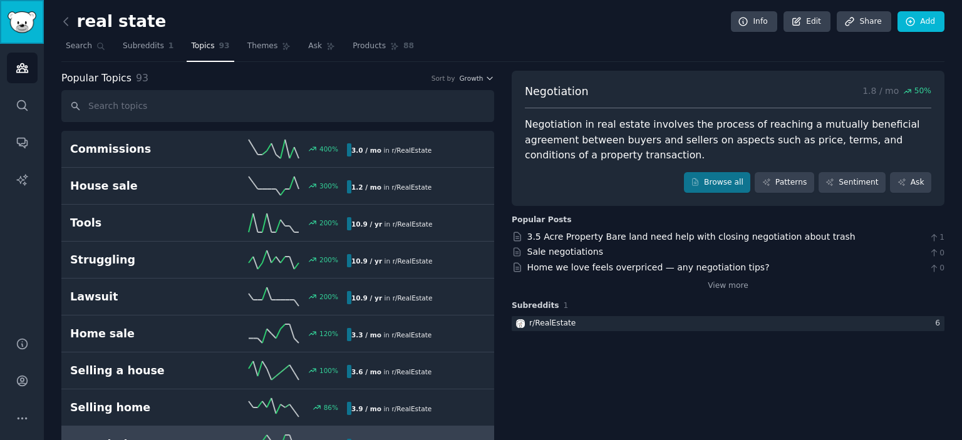
click at [23, 22] on img "Sidebar" at bounding box center [22, 22] width 29 height 22
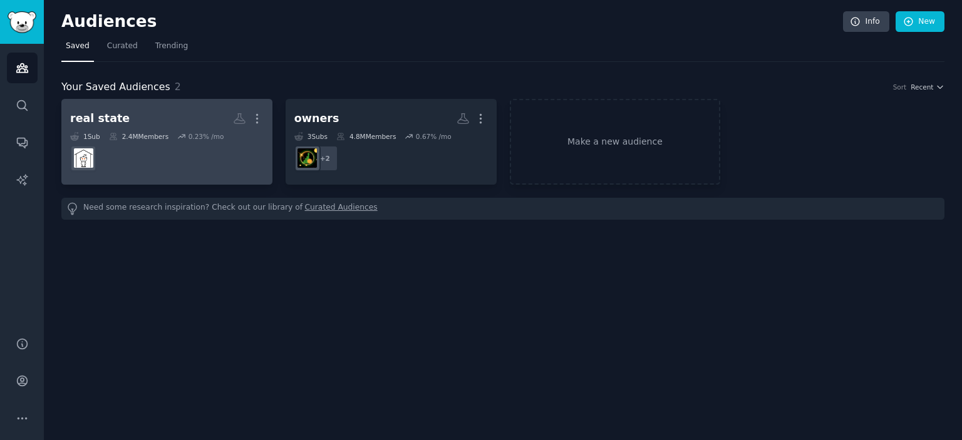
click at [177, 165] on dd at bounding box center [166, 158] width 193 height 35
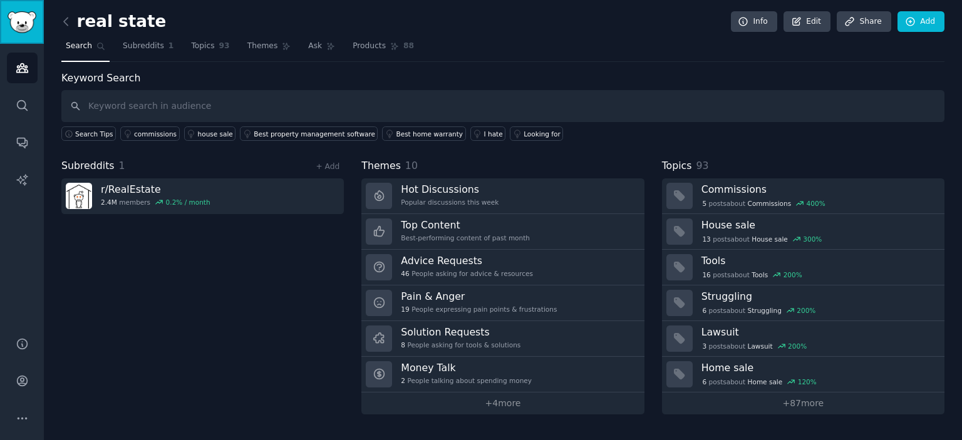
click at [1, 20] on link "Sidebar" at bounding box center [22, 22] width 44 height 44
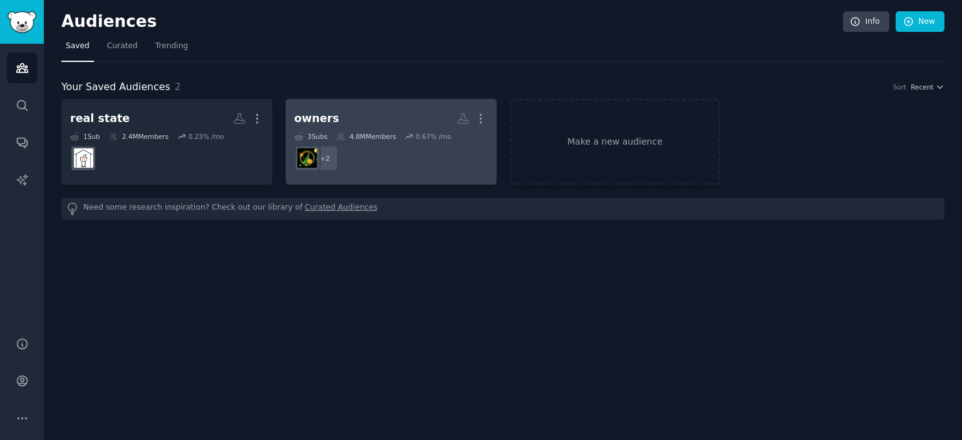
click at [368, 127] on h2 "owners More" at bounding box center [390, 119] width 193 height 22
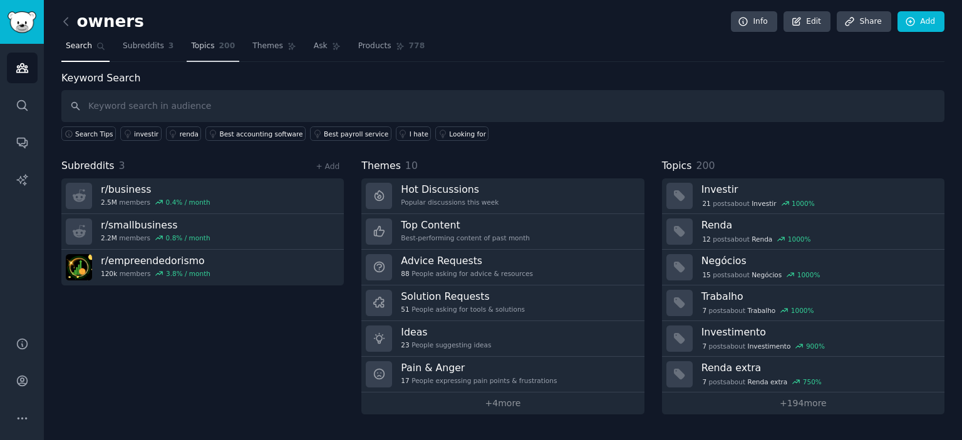
click at [198, 45] on span "Topics" at bounding box center [202, 46] width 23 height 11
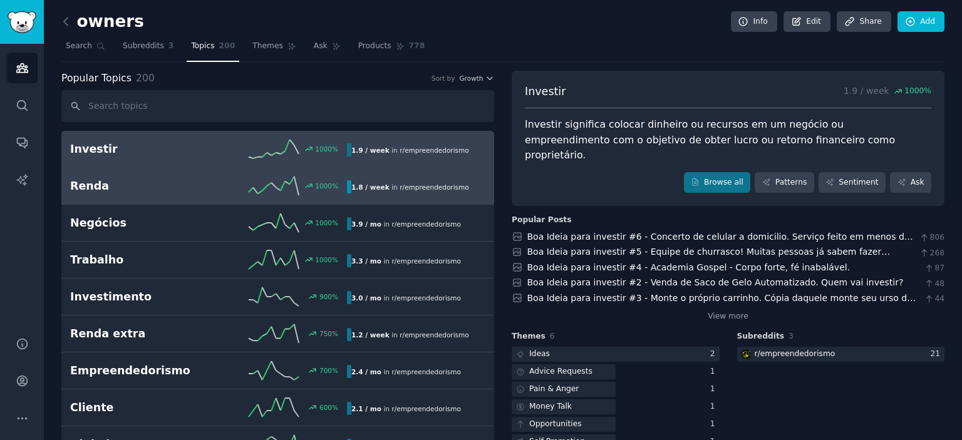
click at [135, 180] on h2 "Renda" at bounding box center [139, 186] width 138 height 16
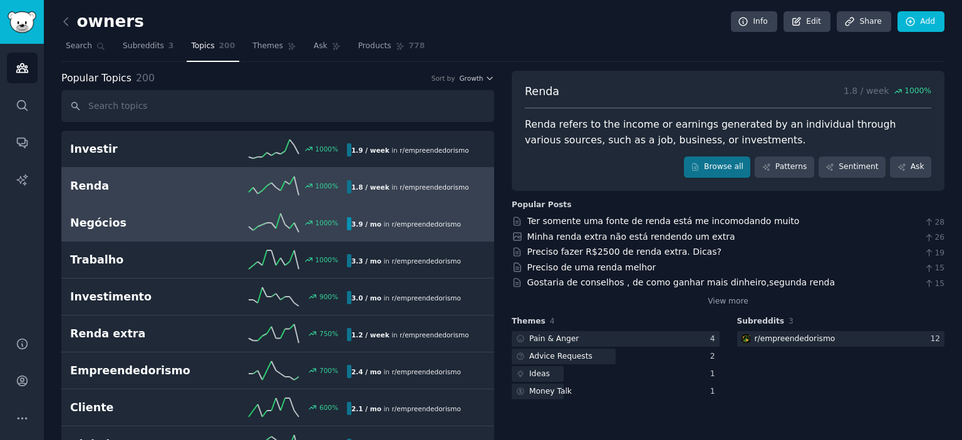
click at [108, 222] on h2 "Negócios" at bounding box center [139, 223] width 138 height 16
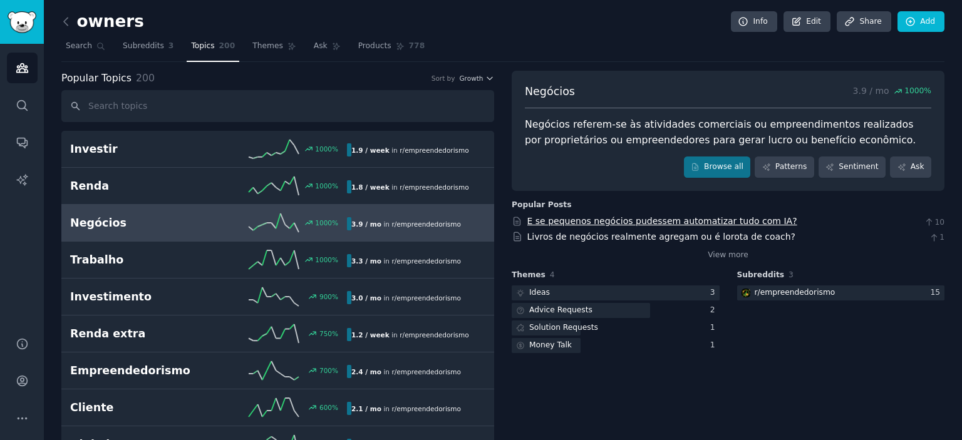
click at [582, 222] on link "E se pequenos negócios pudessem automatizar tudo com IA?" at bounding box center [662, 221] width 270 height 10
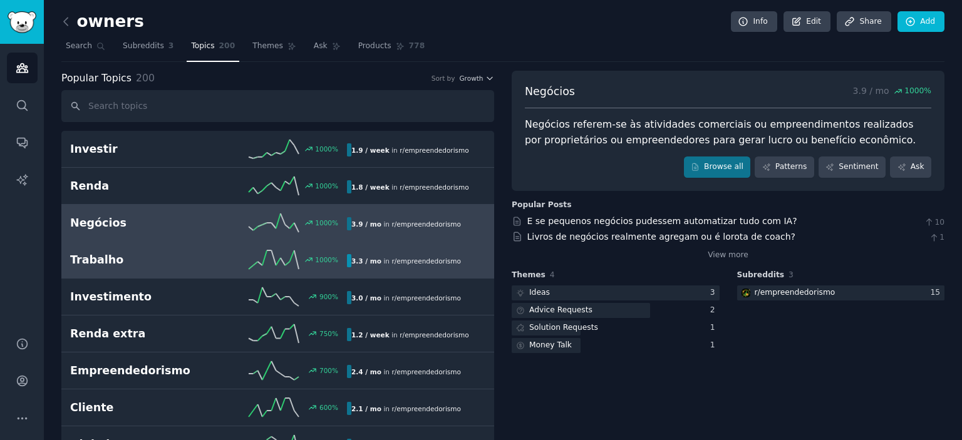
click at [145, 263] on h2 "Trabalho" at bounding box center [139, 260] width 138 height 16
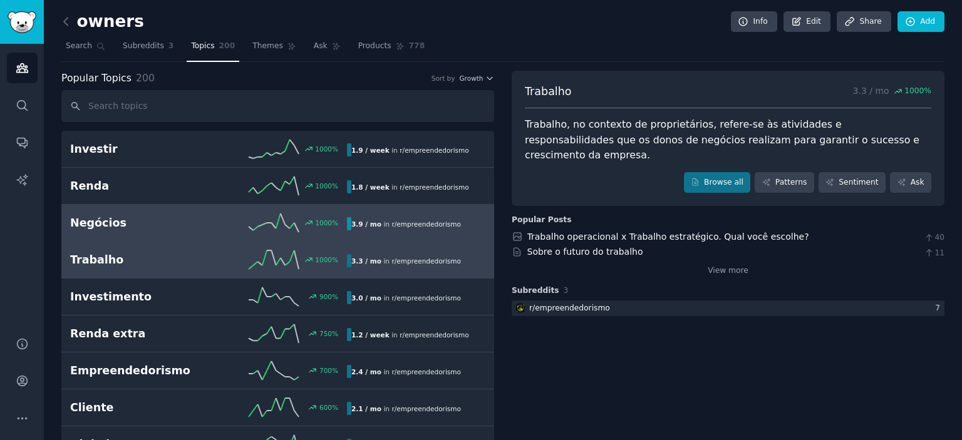
click at [138, 215] on h2 "Negócios" at bounding box center [139, 223] width 138 height 16
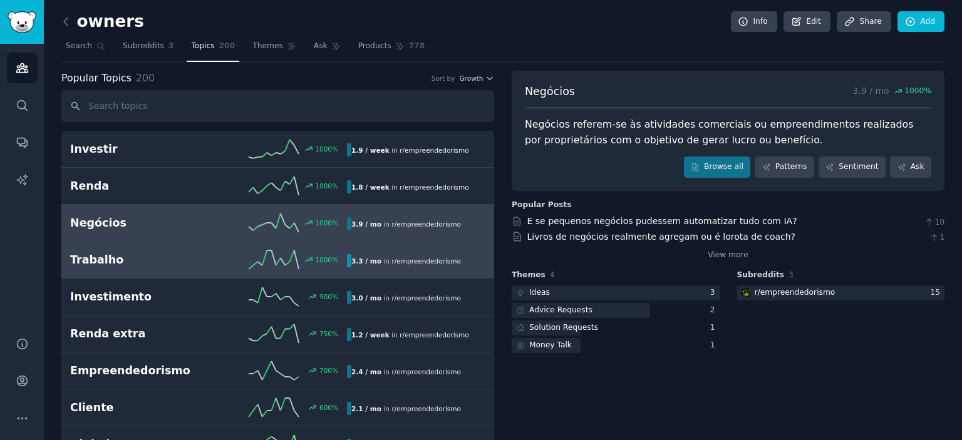
scroll to position [125, 0]
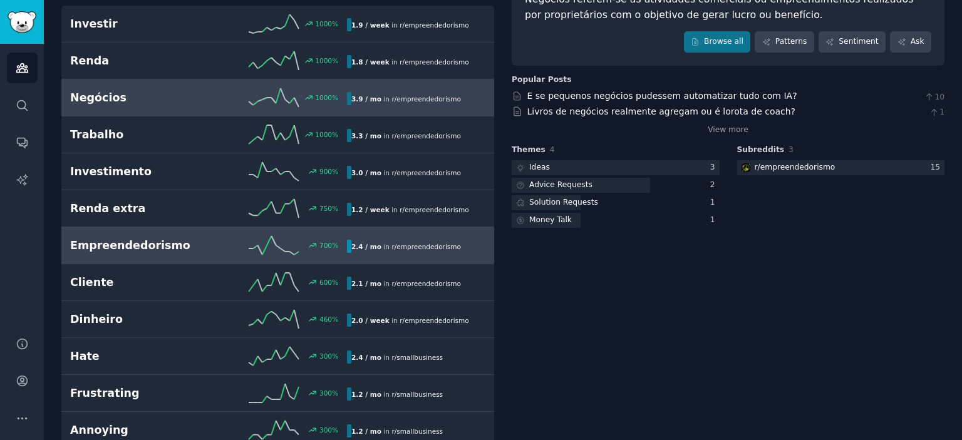
click at [163, 257] on link "Empreendedorismo 700 % 2.4 / mo in r/ empreendedorismo 700% increase in mention…" at bounding box center [277, 245] width 433 height 37
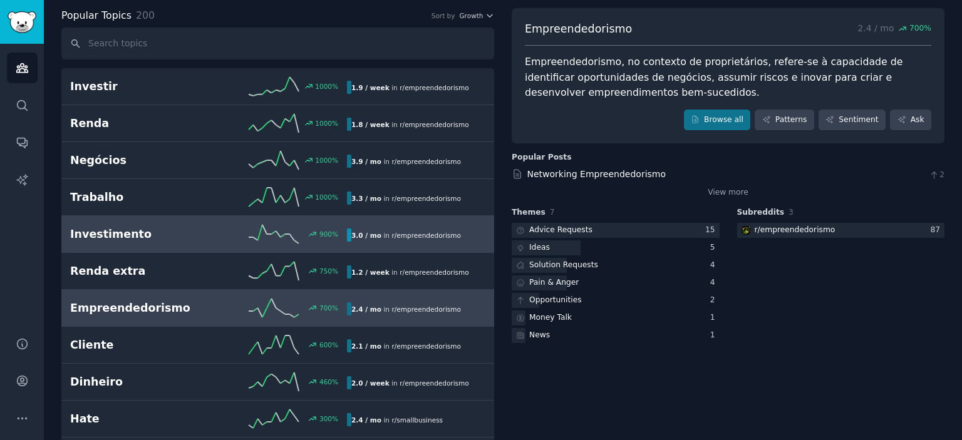
scroll to position [188, 0]
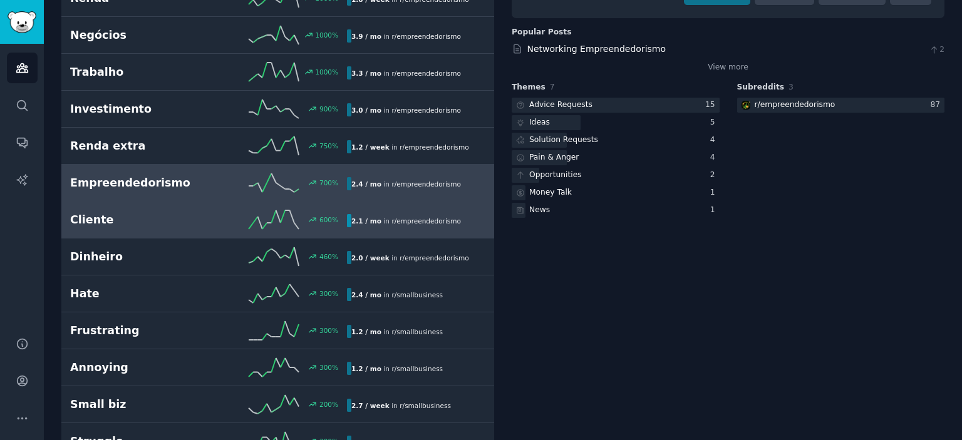
click at [105, 224] on h2 "Cliente" at bounding box center [139, 220] width 138 height 16
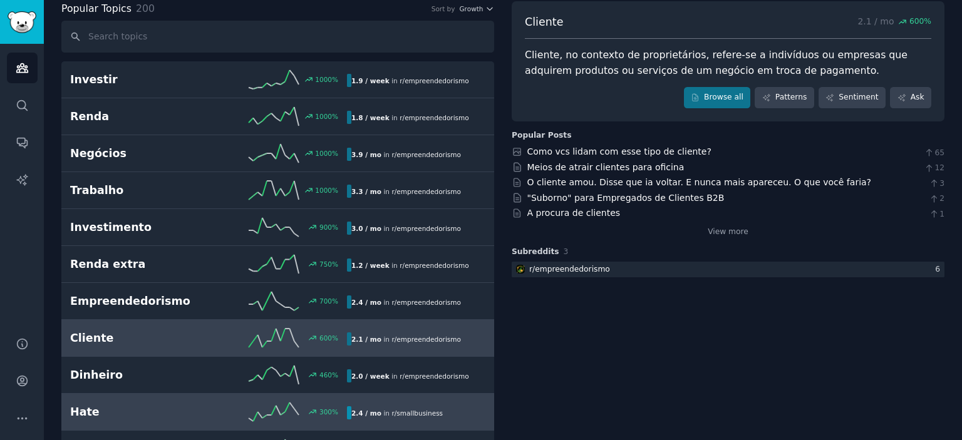
scroll to position [257, 0]
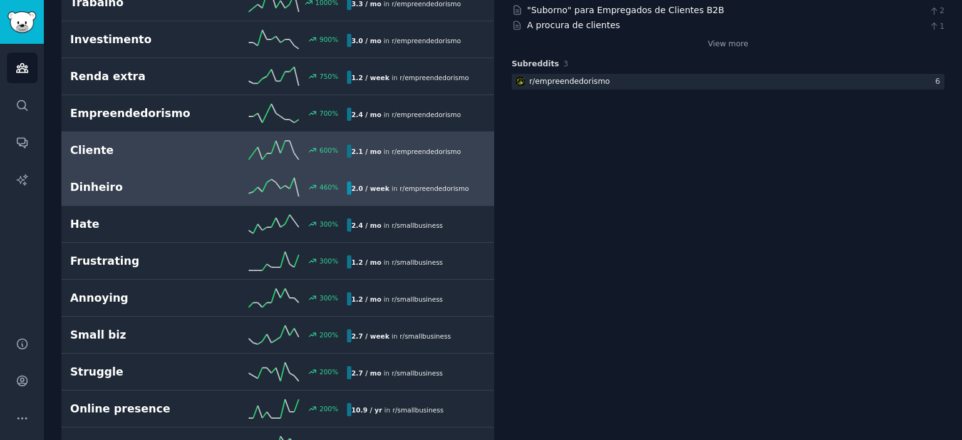
click at [111, 190] on h2 "Dinheiro" at bounding box center [139, 188] width 138 height 16
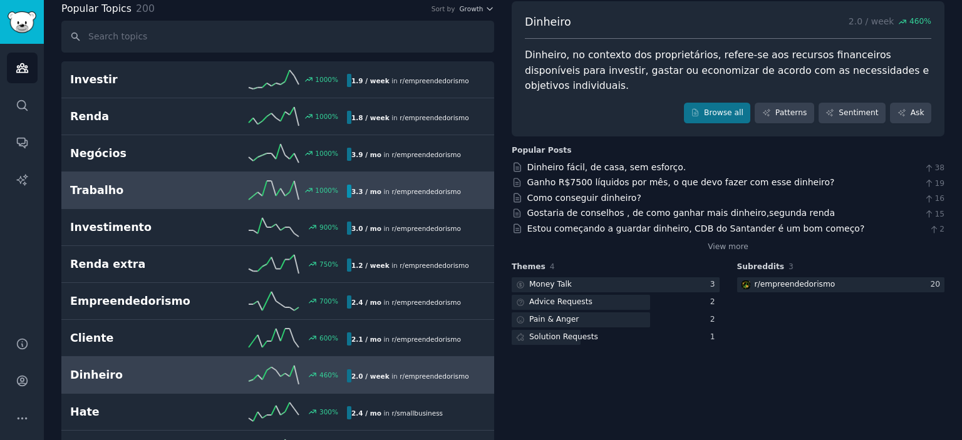
scroll to position [320, 0]
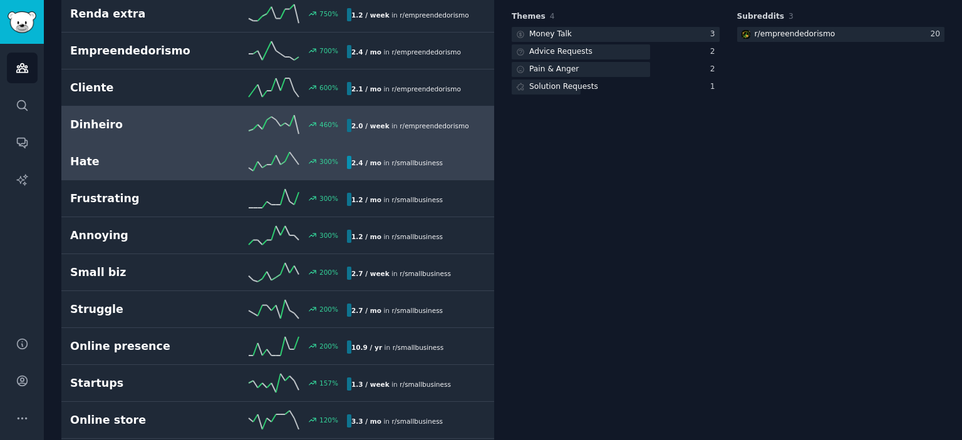
click at [73, 164] on h2 "Hate" at bounding box center [139, 162] width 138 height 16
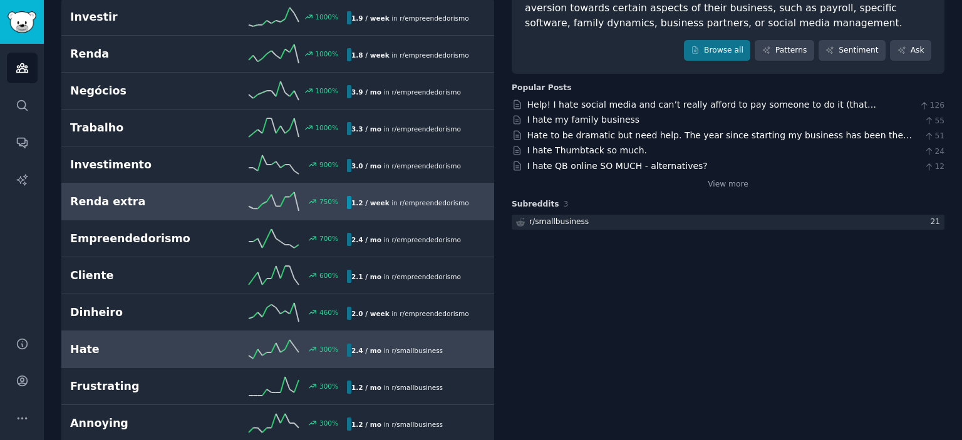
scroll to position [320, 0]
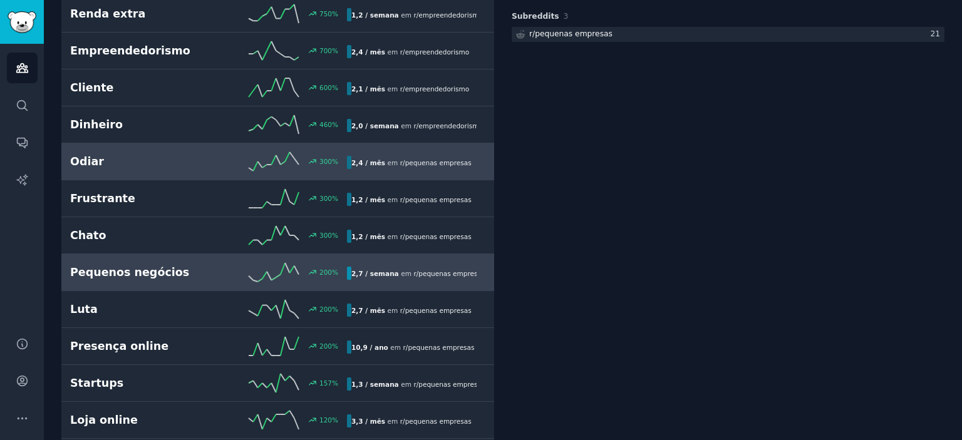
click at [123, 267] on font "Pequenos negócios" at bounding box center [129, 272] width 119 height 13
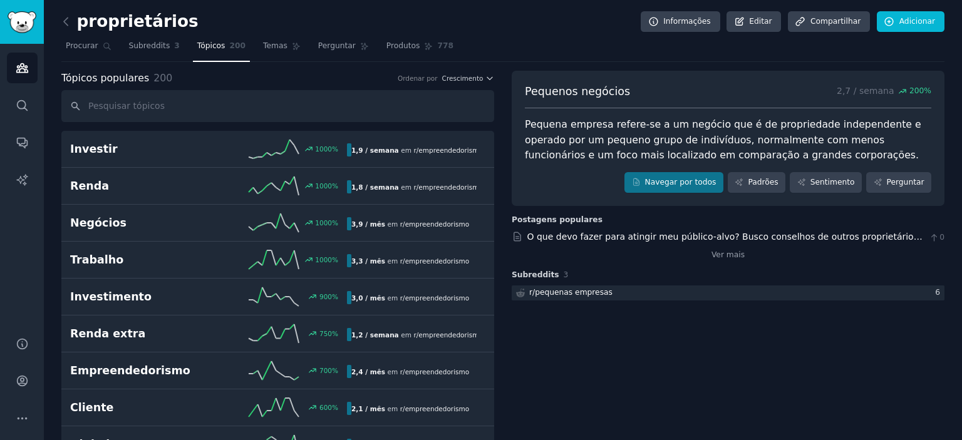
click at [731, 260] on div "Pequenos negócios 2,7 / semana 200 % Pequena empresa refere-se a um negócio que…" at bounding box center [728, 187] width 433 height 232
click at [739, 257] on font "Ver mais" at bounding box center [727, 254] width 33 height 9
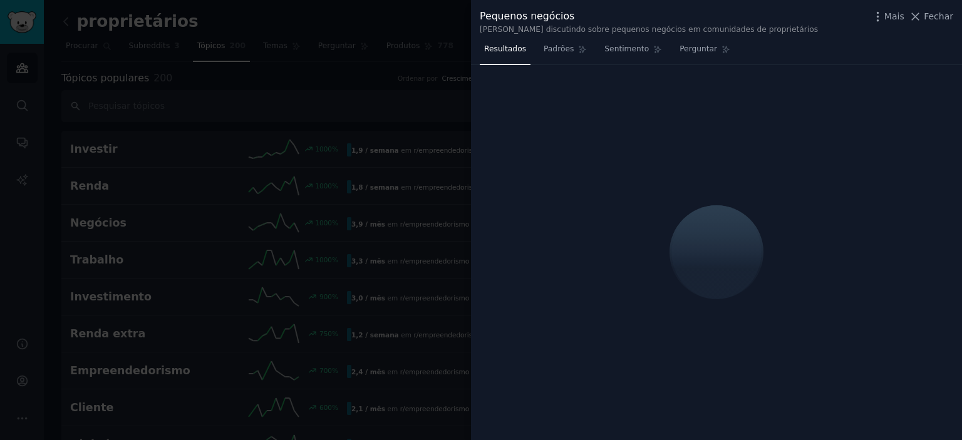
click at [352, 84] on div at bounding box center [481, 220] width 962 height 440
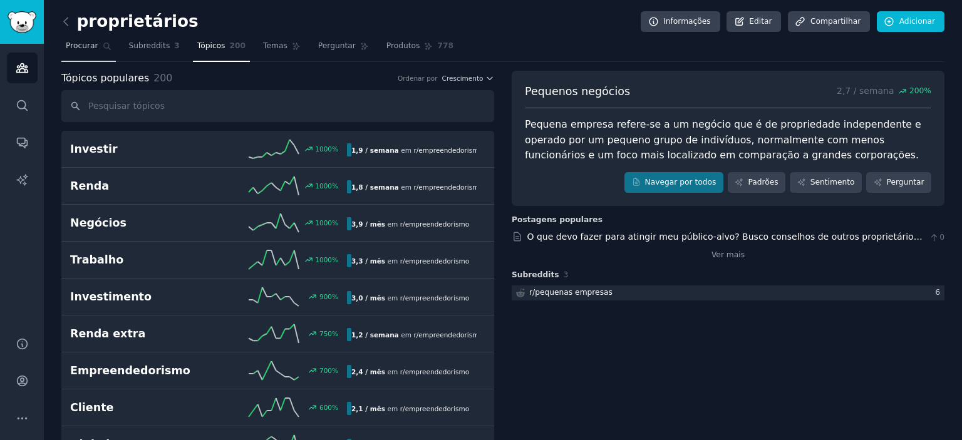
click at [83, 43] on font "Procurar" at bounding box center [82, 45] width 33 height 9
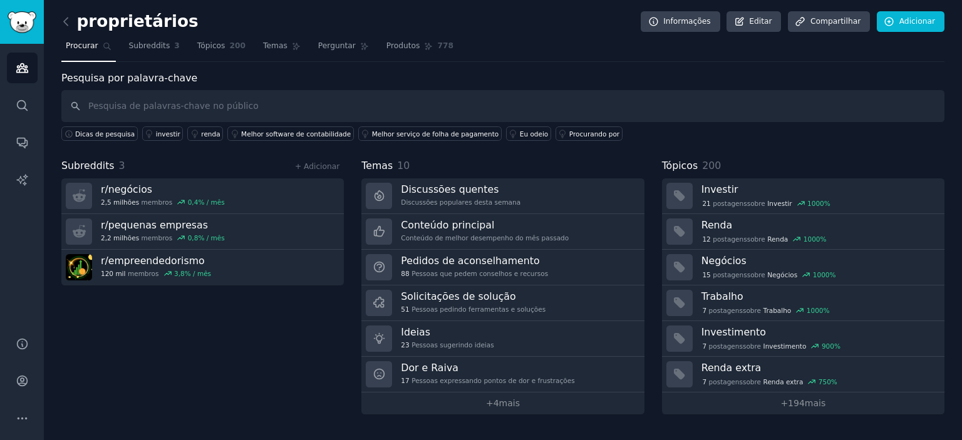
drag, startPoint x: 332, startPoint y: 267, endPoint x: 170, endPoint y: 332, distance: 174.4
click at [170, 341] on div "Subreddits 3 + Adicionar r/ negócios 2,5 milhões membros 0,4 % / mês r/ pequena…" at bounding box center [202, 286] width 282 height 256
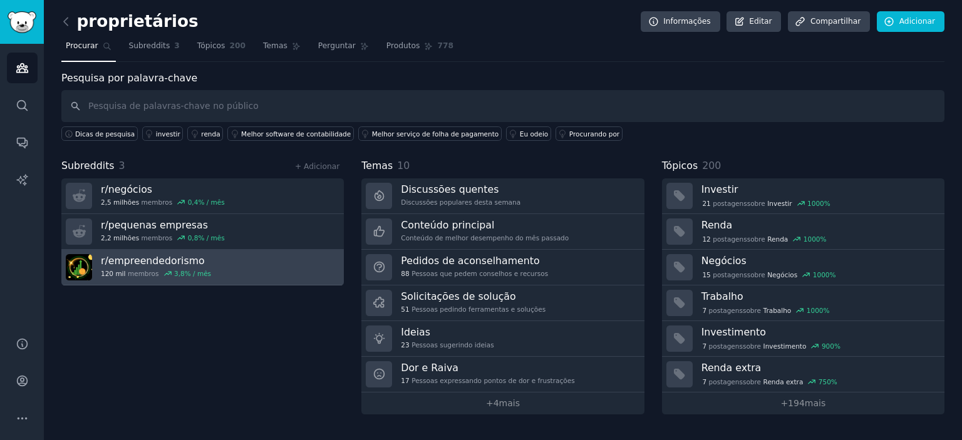
click at [258, 272] on link "r/ empreendedorismo 120 mil membros 3,8 % / mês" at bounding box center [202, 268] width 282 height 36
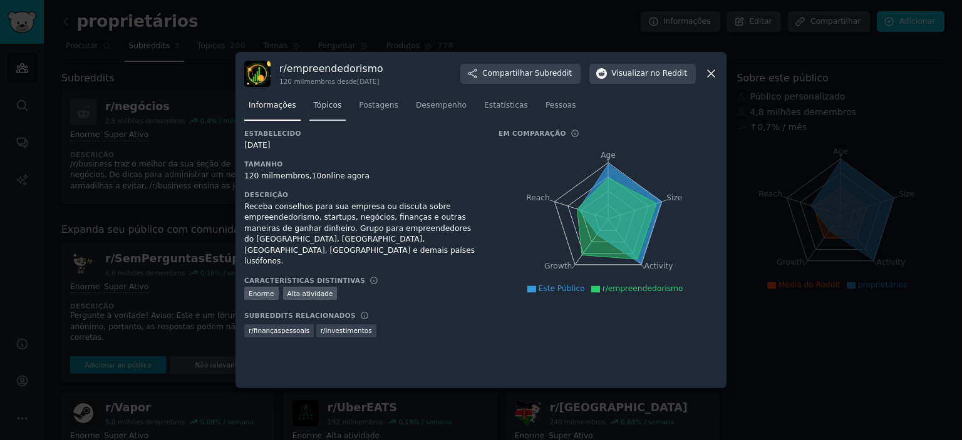
click at [331, 101] on font "Tópicos" at bounding box center [328, 105] width 28 height 9
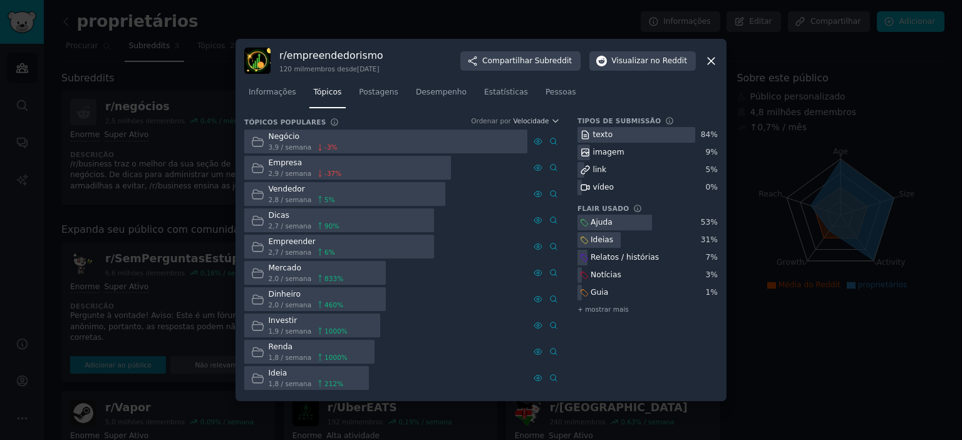
click at [707, 61] on icon at bounding box center [710, 60] width 13 height 13
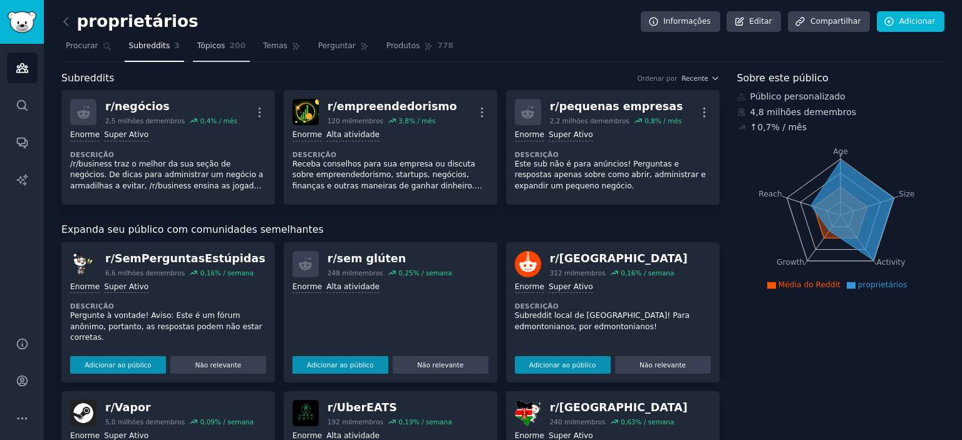
click at [205, 42] on font "Tópicos" at bounding box center [211, 45] width 28 height 9
click at [263, 47] on font "Temas" at bounding box center [275, 45] width 24 height 9
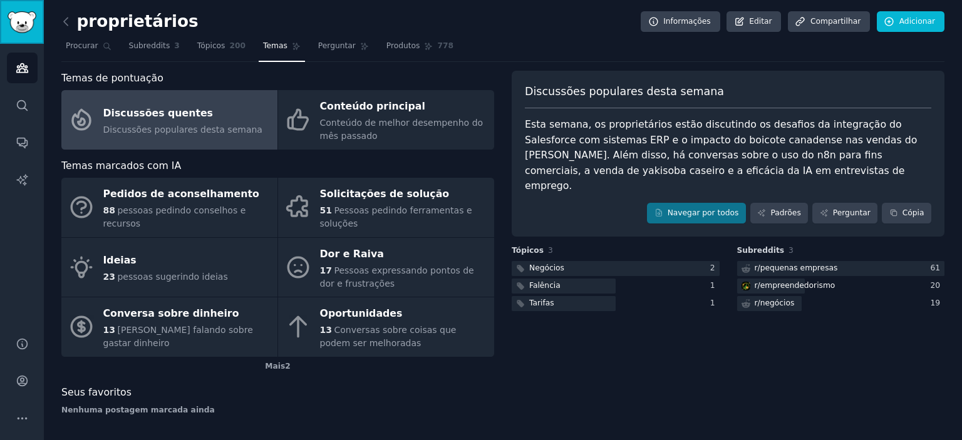
click at [15, 22] on img "Barra lateral" at bounding box center [22, 22] width 29 height 22
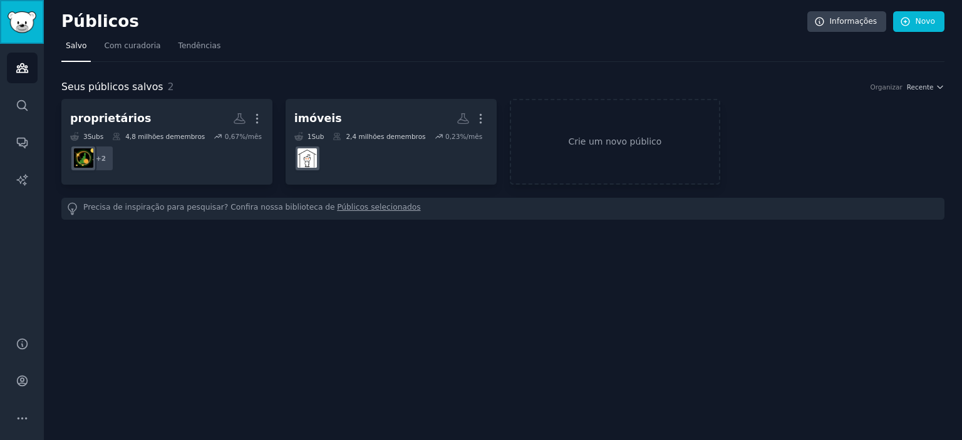
click at [8, 31] on img "Barra lateral" at bounding box center [22, 22] width 29 height 22
click at [15, 16] on img "Barra lateral" at bounding box center [22, 22] width 29 height 22
click at [24, 72] on icon "Barra lateral" at bounding box center [21, 68] width 11 height 9
click at [19, 19] on img "Barra lateral" at bounding box center [22, 22] width 29 height 22
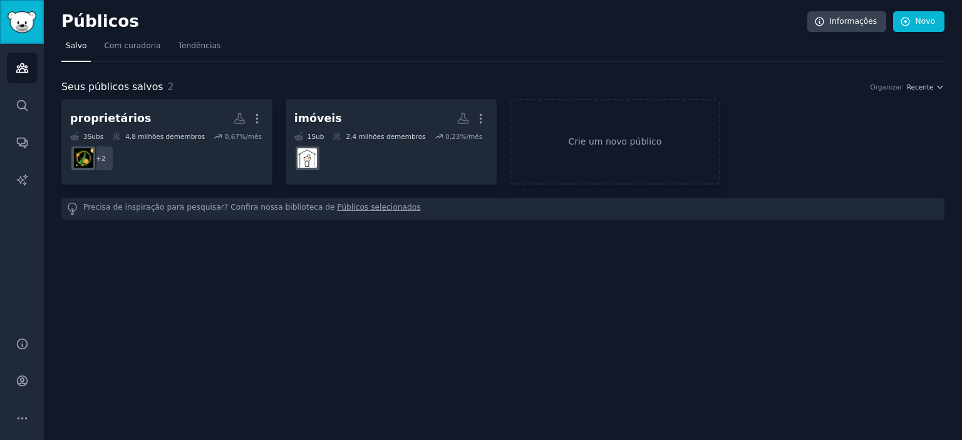
click at [19, 19] on img "Barra lateral" at bounding box center [22, 22] width 29 height 22
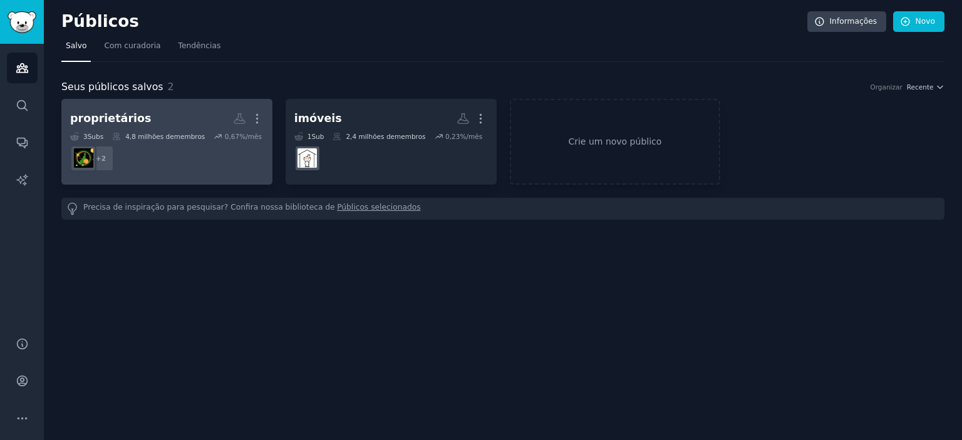
click at [123, 115] on font "proprietários" at bounding box center [110, 118] width 81 height 13
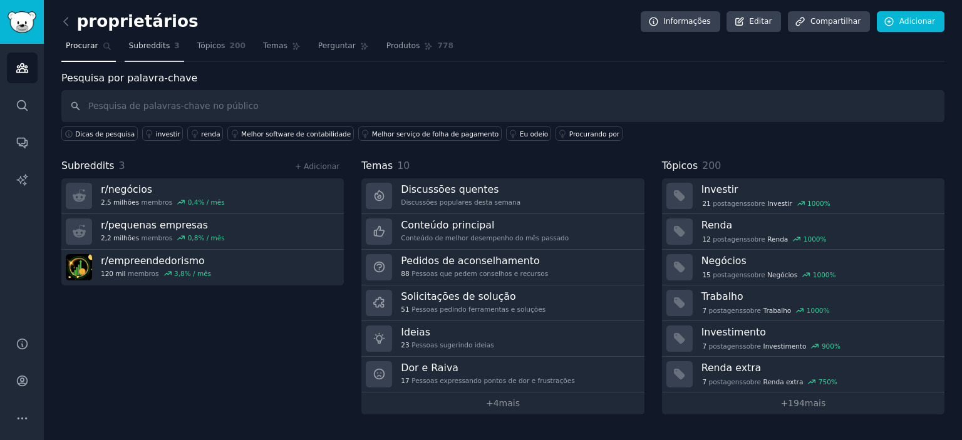
click at [139, 49] on font "Subreddits" at bounding box center [149, 45] width 41 height 9
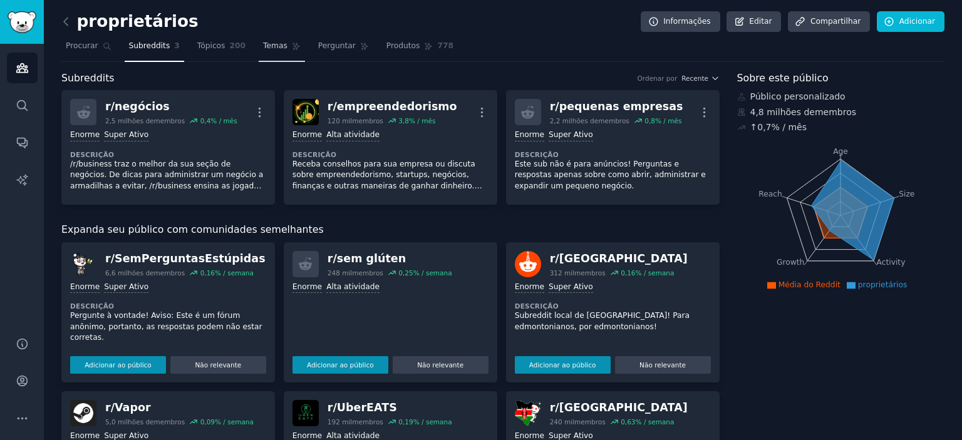
click at [264, 50] on font "Temas" at bounding box center [275, 45] width 24 height 9
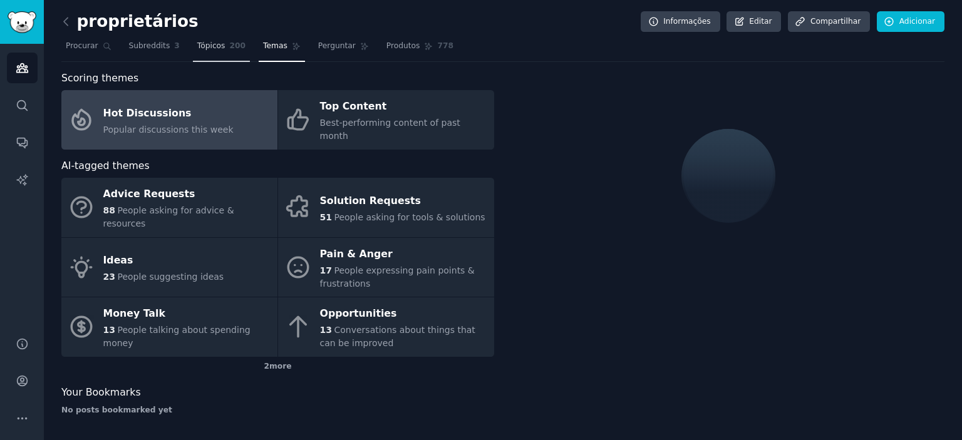
click at [230, 49] on font "200" at bounding box center [238, 45] width 16 height 9
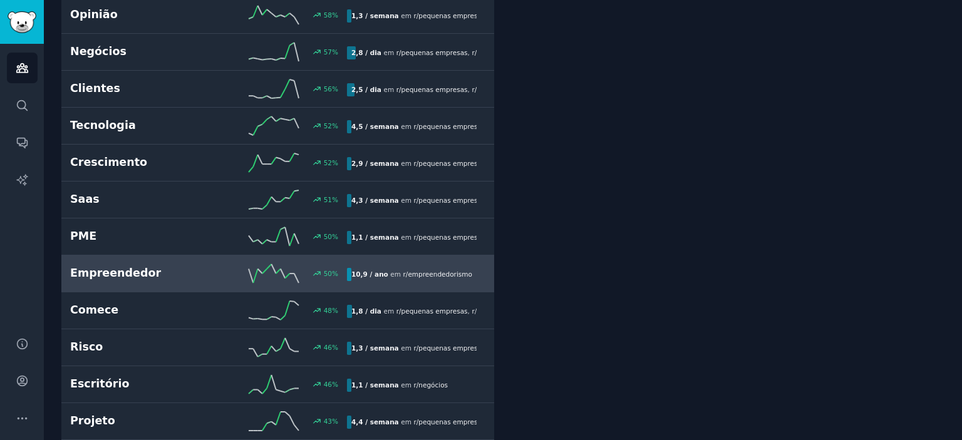
scroll to position [1565, 0]
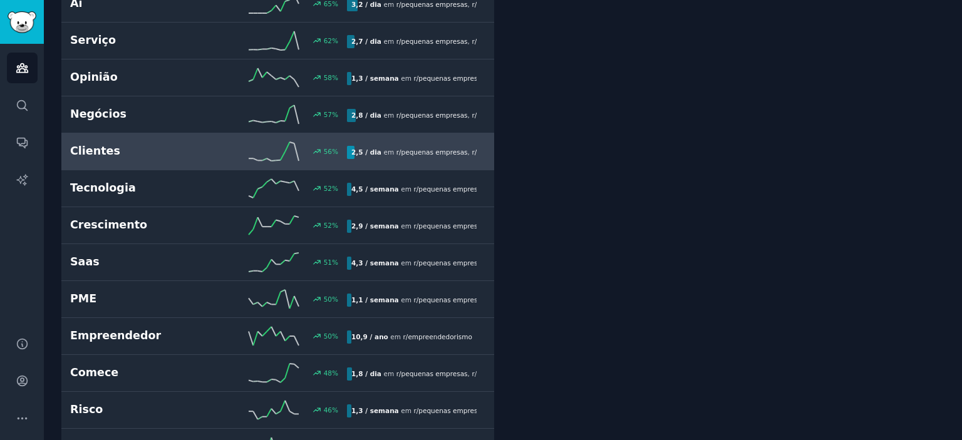
click at [115, 133] on link "Clientes 56 % 2,5 / dia em r/ pequenas empresas , r/ negócios" at bounding box center [277, 151] width 433 height 37
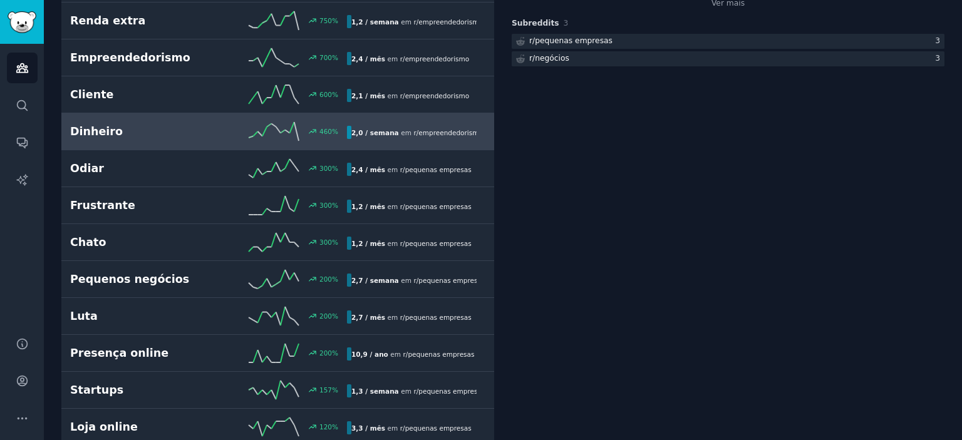
scroll to position [376, 0]
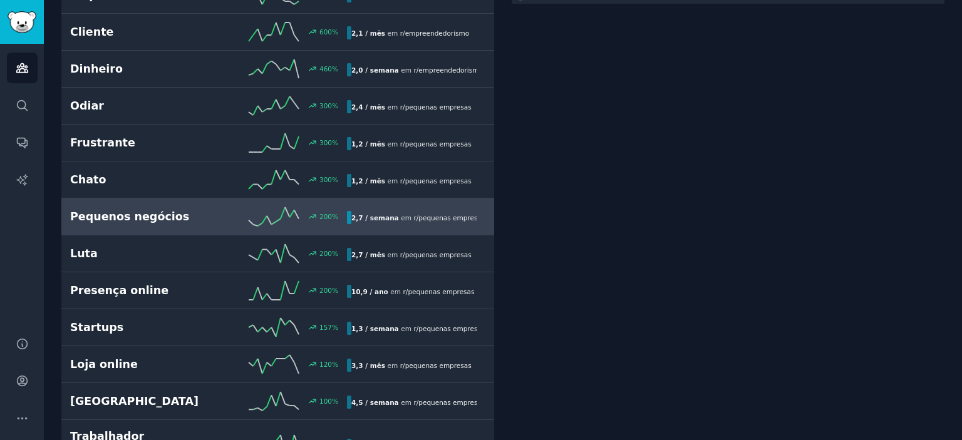
click at [137, 221] on font "Pequenos negócios" at bounding box center [129, 217] width 119 height 16
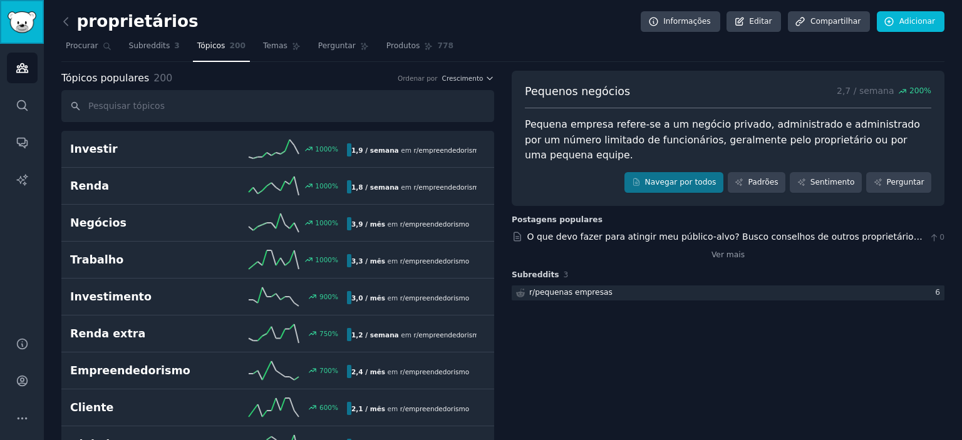
click at [5, 17] on link "Barra lateral" at bounding box center [22, 22] width 44 height 44
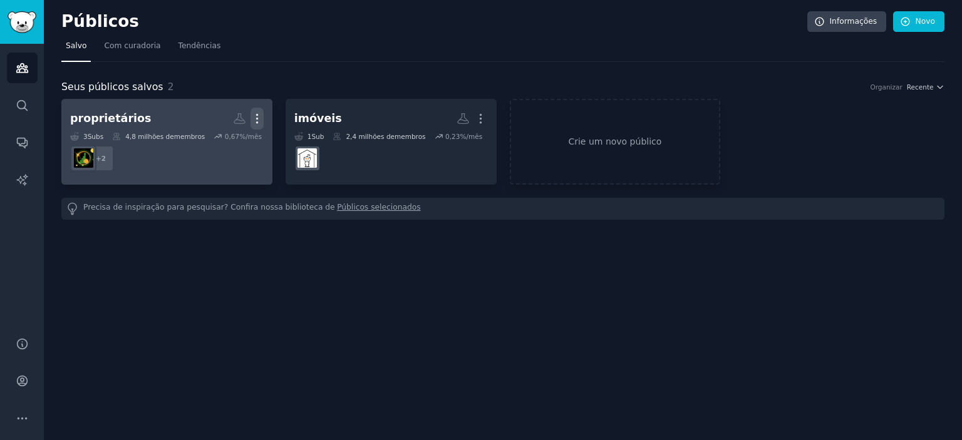
click at [259, 122] on icon "button" at bounding box center [256, 118] width 13 height 13
click at [224, 117] on p "View" at bounding box center [218, 122] width 21 height 13
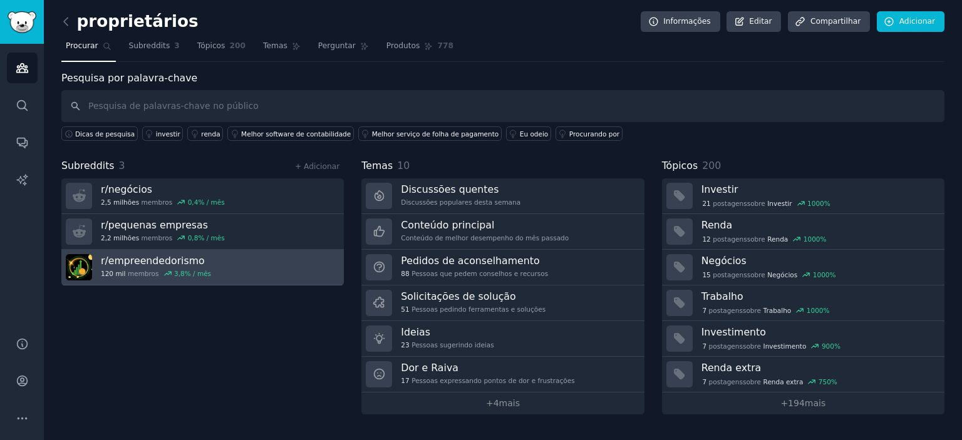
click at [310, 264] on link "r/ empreendedorismo 120 mil membros 3,8 % / mês" at bounding box center [202, 268] width 282 height 36
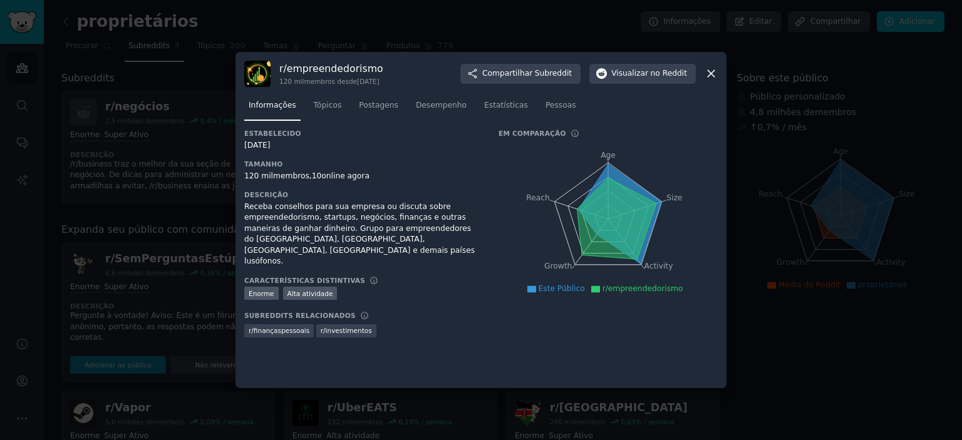
click at [714, 71] on icon at bounding box center [710, 73] width 13 height 13
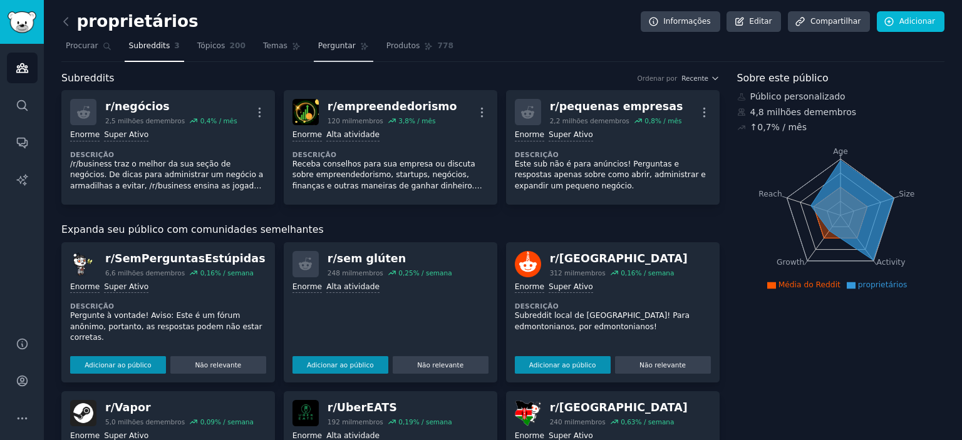
click at [331, 44] on font "Perguntar" at bounding box center [337, 45] width 38 height 9
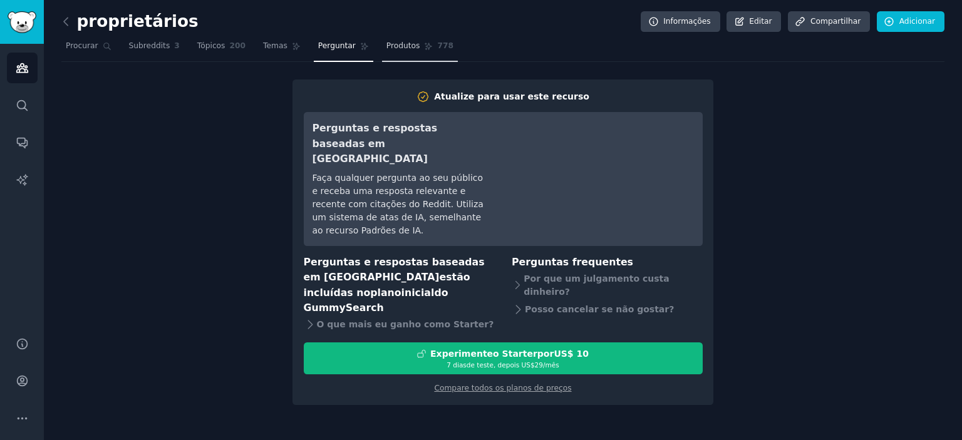
click at [401, 44] on link "Produtos 778" at bounding box center [420, 49] width 76 height 26
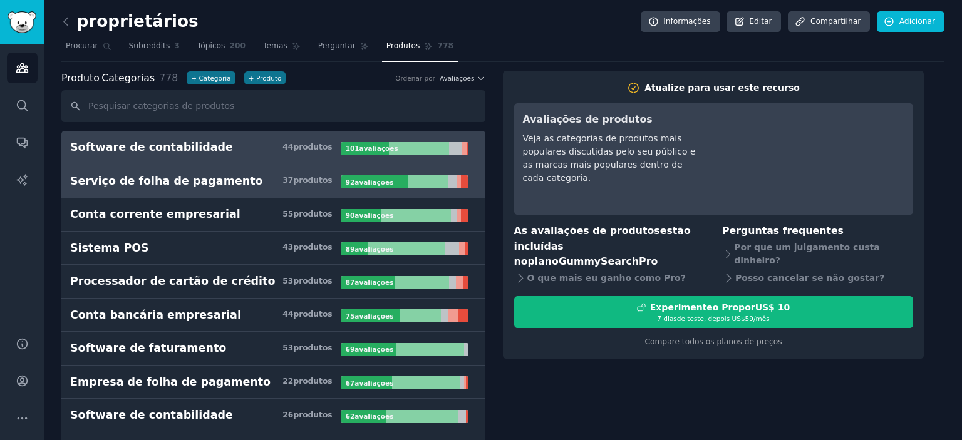
click at [208, 180] on font "Serviço de folha de pagamento" at bounding box center [166, 181] width 193 height 13
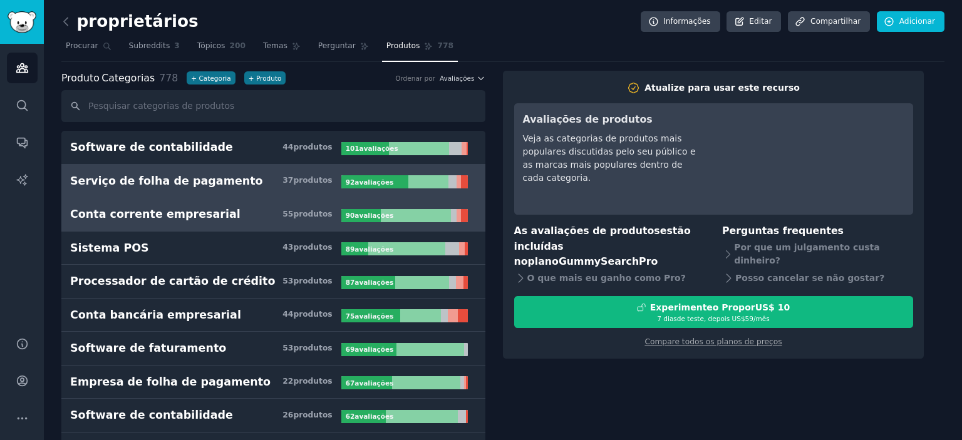
scroll to position [125, 0]
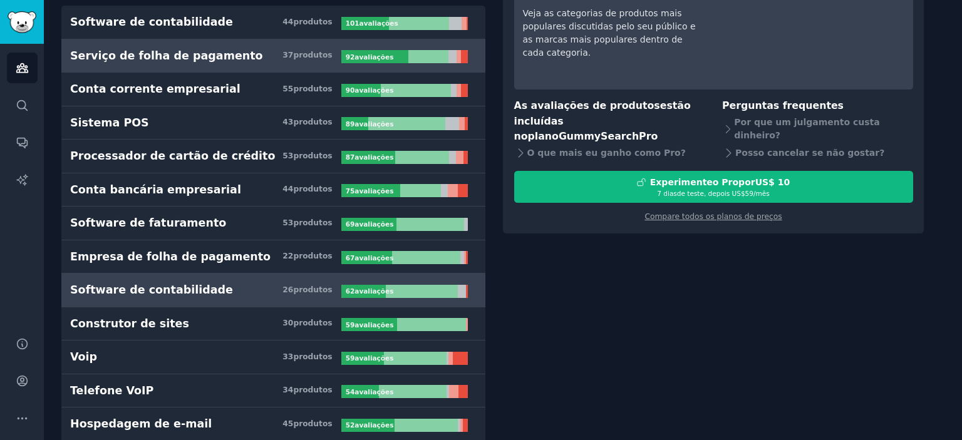
click at [143, 287] on font "Software de contabilidade" at bounding box center [151, 290] width 163 height 13
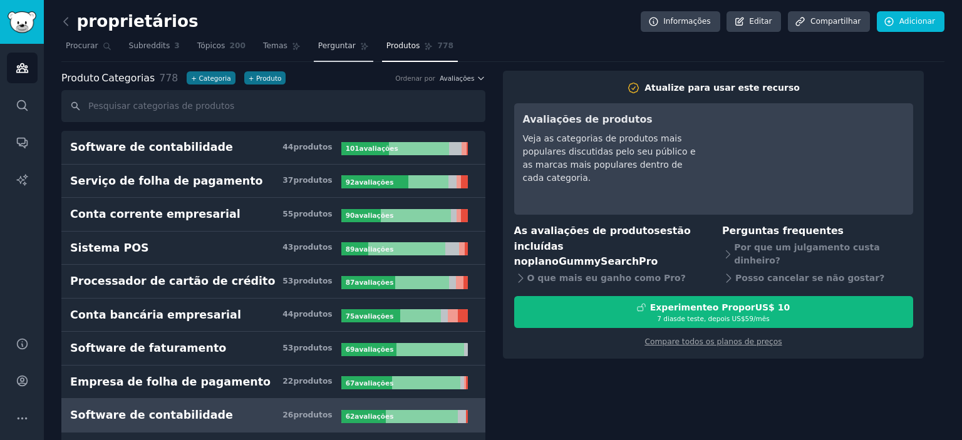
click at [329, 49] on font "Perguntar" at bounding box center [337, 45] width 38 height 9
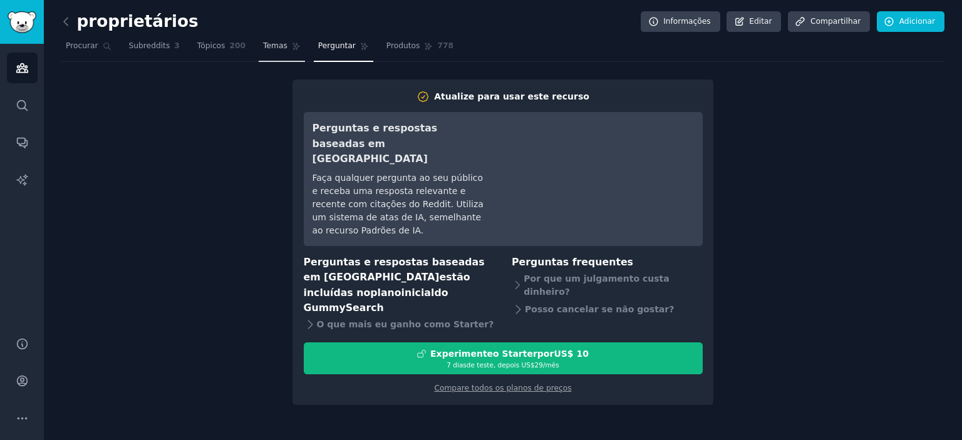
click at [263, 50] on font "Temas" at bounding box center [275, 45] width 24 height 9
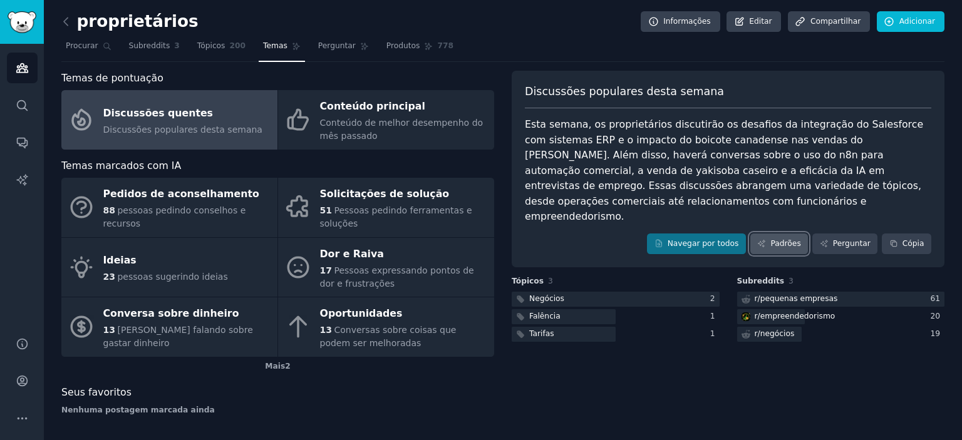
click at [798, 239] on font "Padrões" at bounding box center [785, 243] width 30 height 9
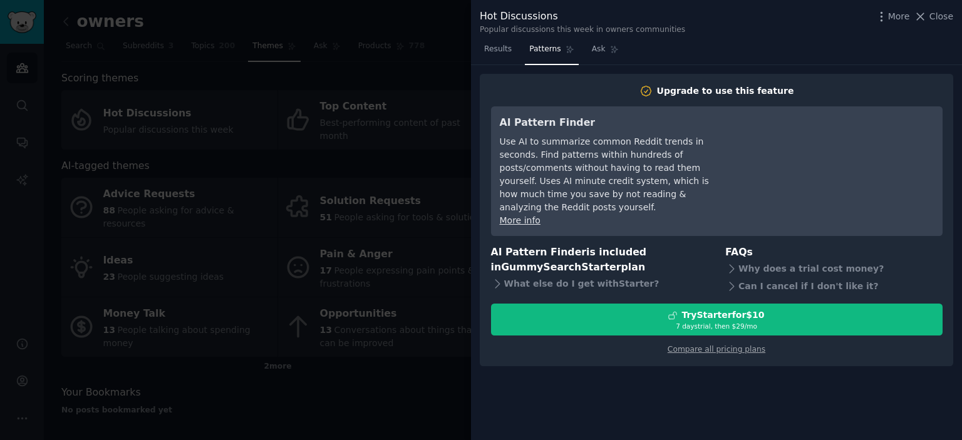
click at [793, 44] on div "Results Patterns Ask" at bounding box center [716, 52] width 491 height 26
click at [306, 292] on div at bounding box center [481, 220] width 962 height 440
